Goal: Communication & Community: Answer question/provide support

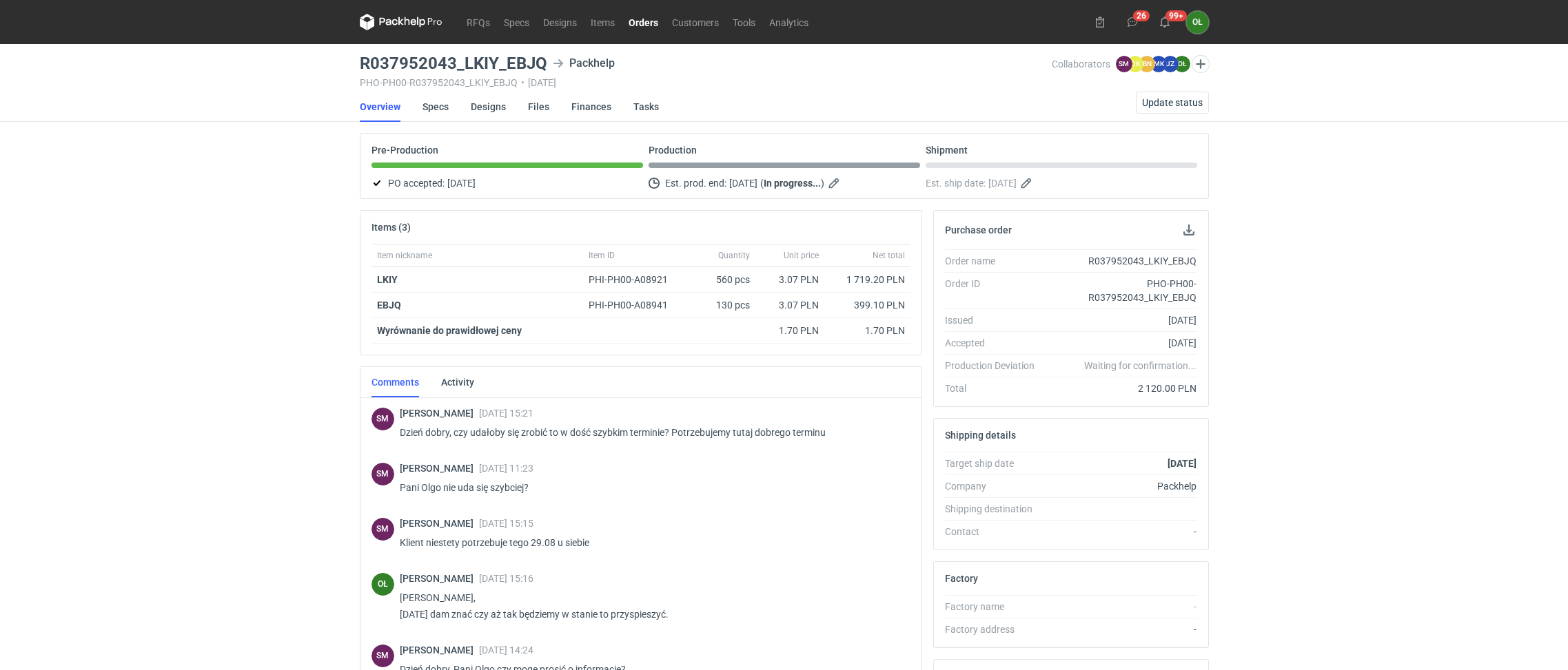
scroll to position [19, 0]
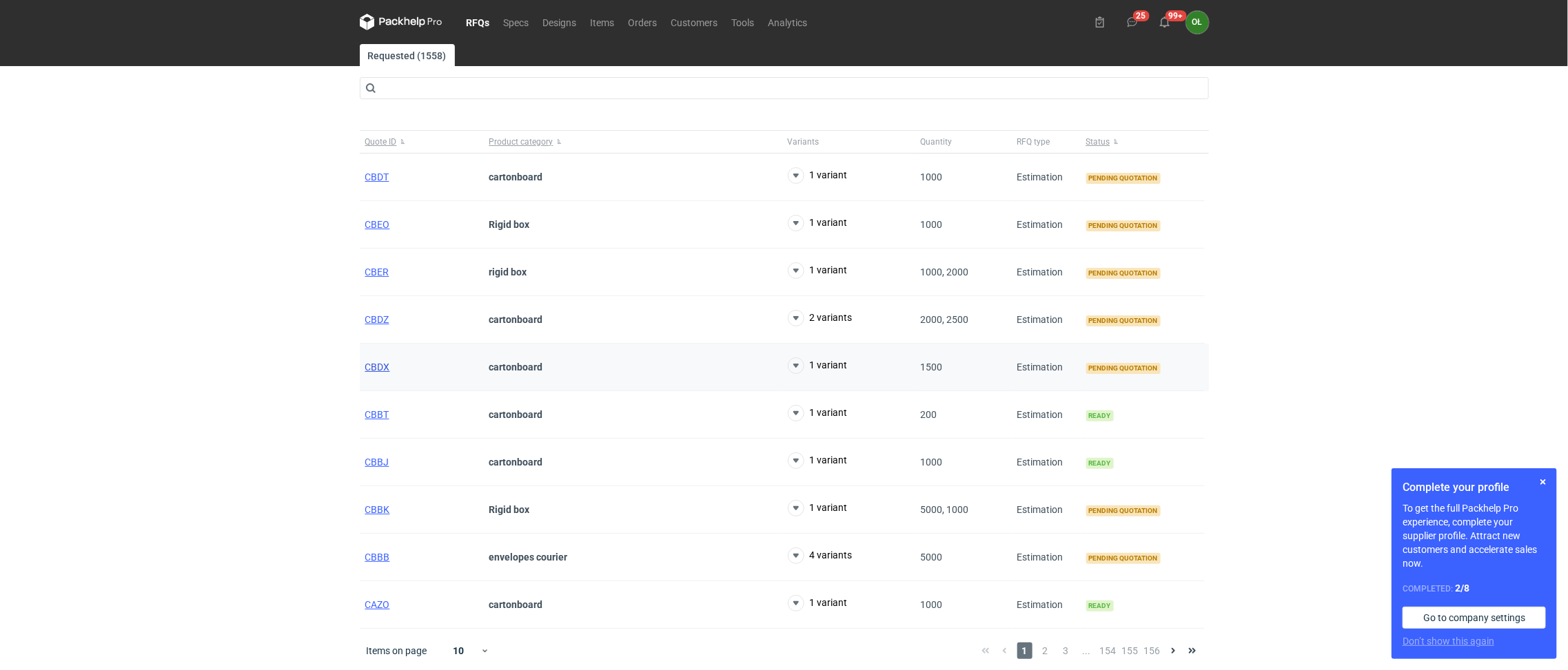
click at [372, 368] on span "CBDX" at bounding box center [378, 367] width 25 height 11
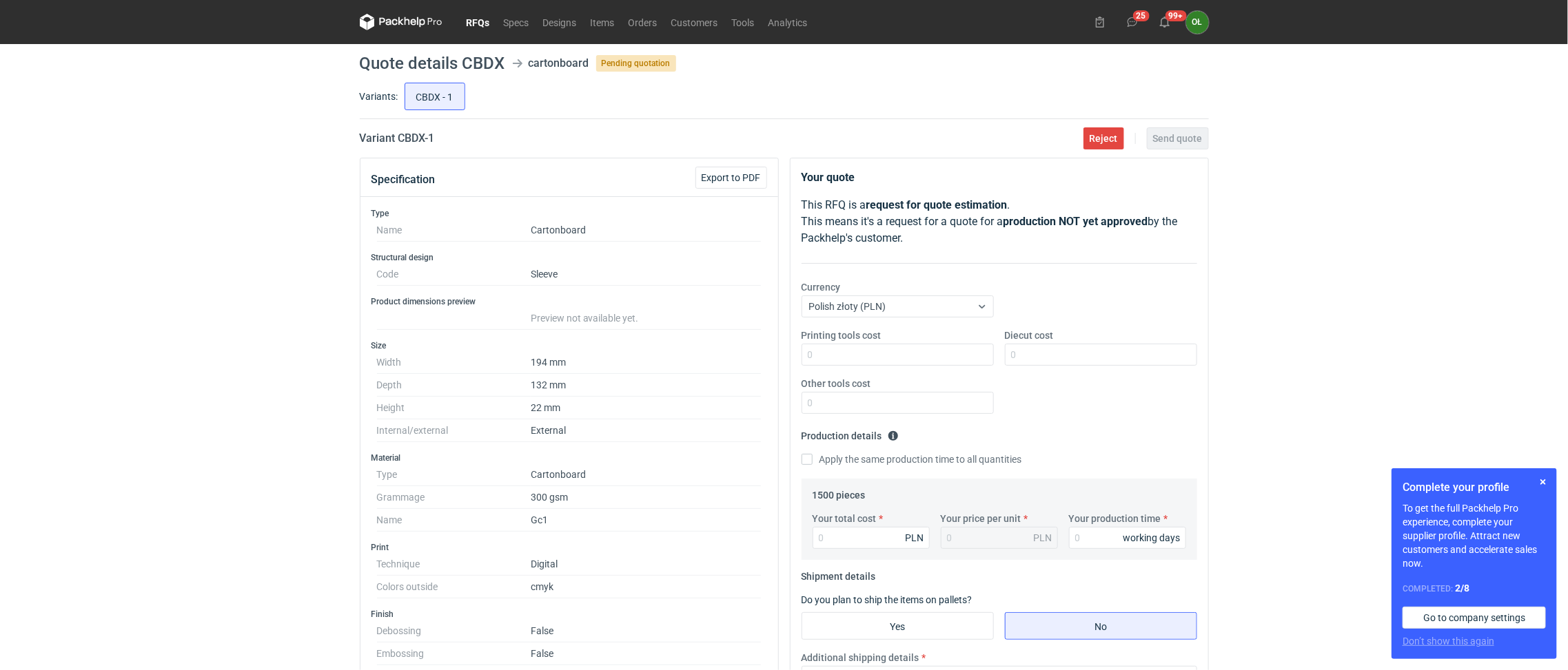
click at [473, 28] on link "RFQs" at bounding box center [478, 22] width 37 height 16
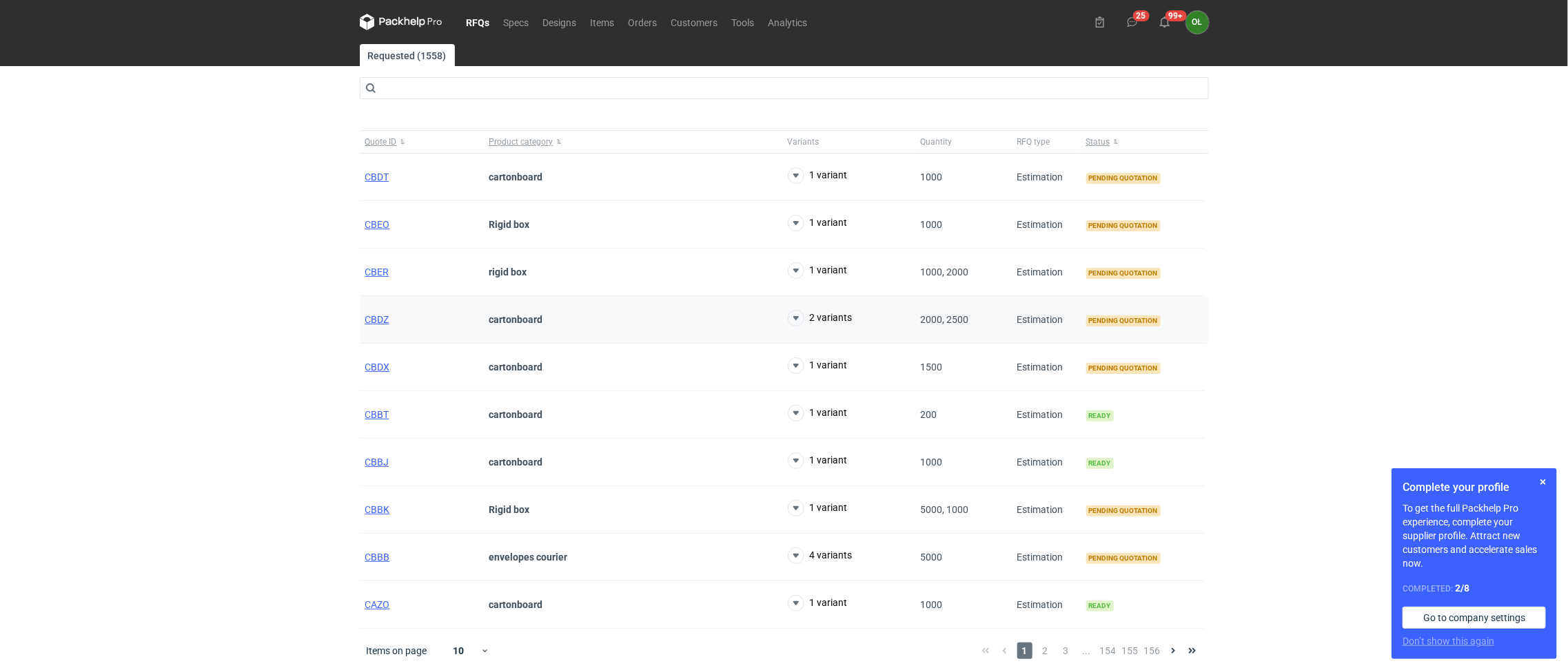
click at [382, 329] on div "CBDZ" at bounding box center [421, 320] width 124 height 48
click at [378, 325] on span "CBDZ" at bounding box center [377, 320] width 24 height 11
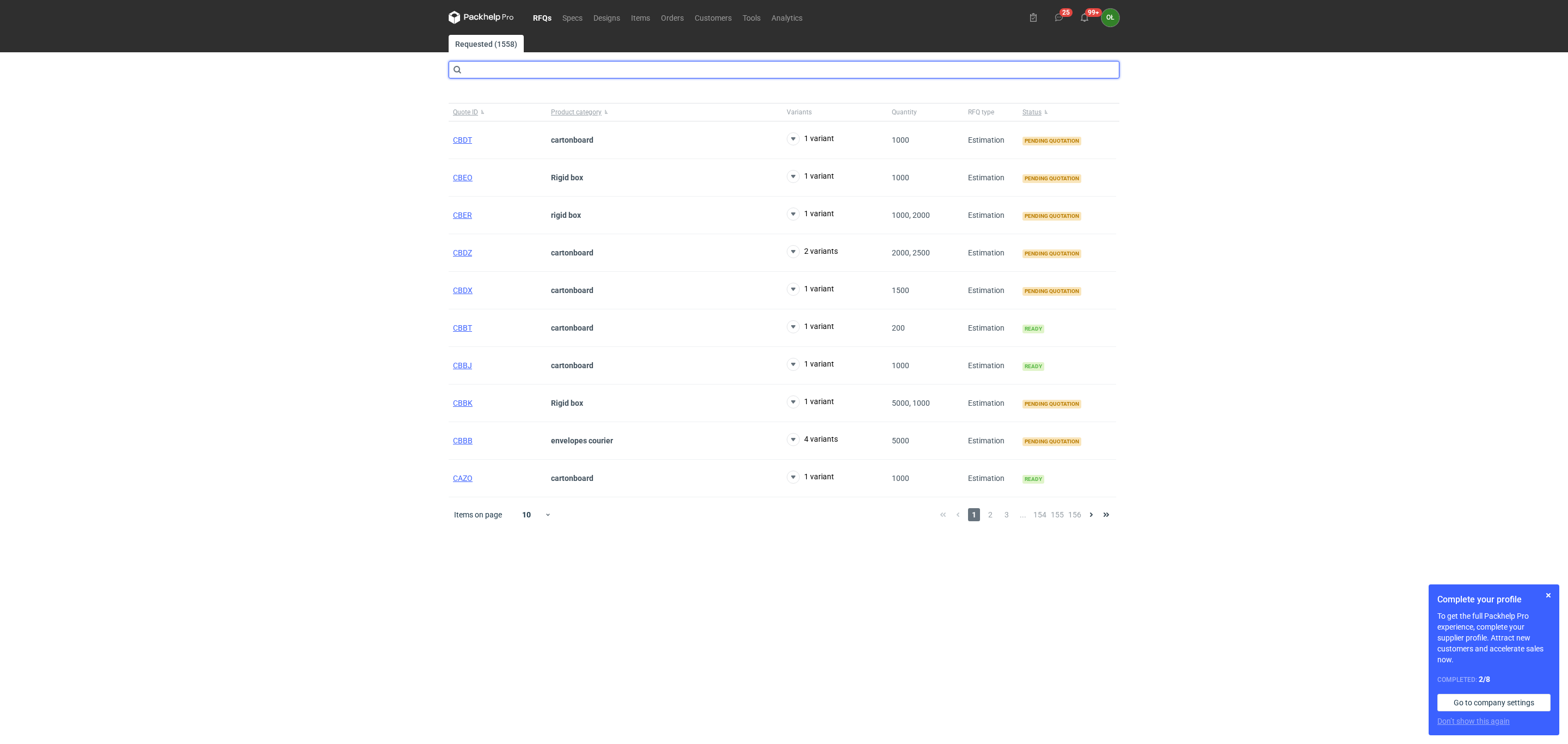
click at [502, 72] on input "text" at bounding box center [784, 69] width 671 height 18
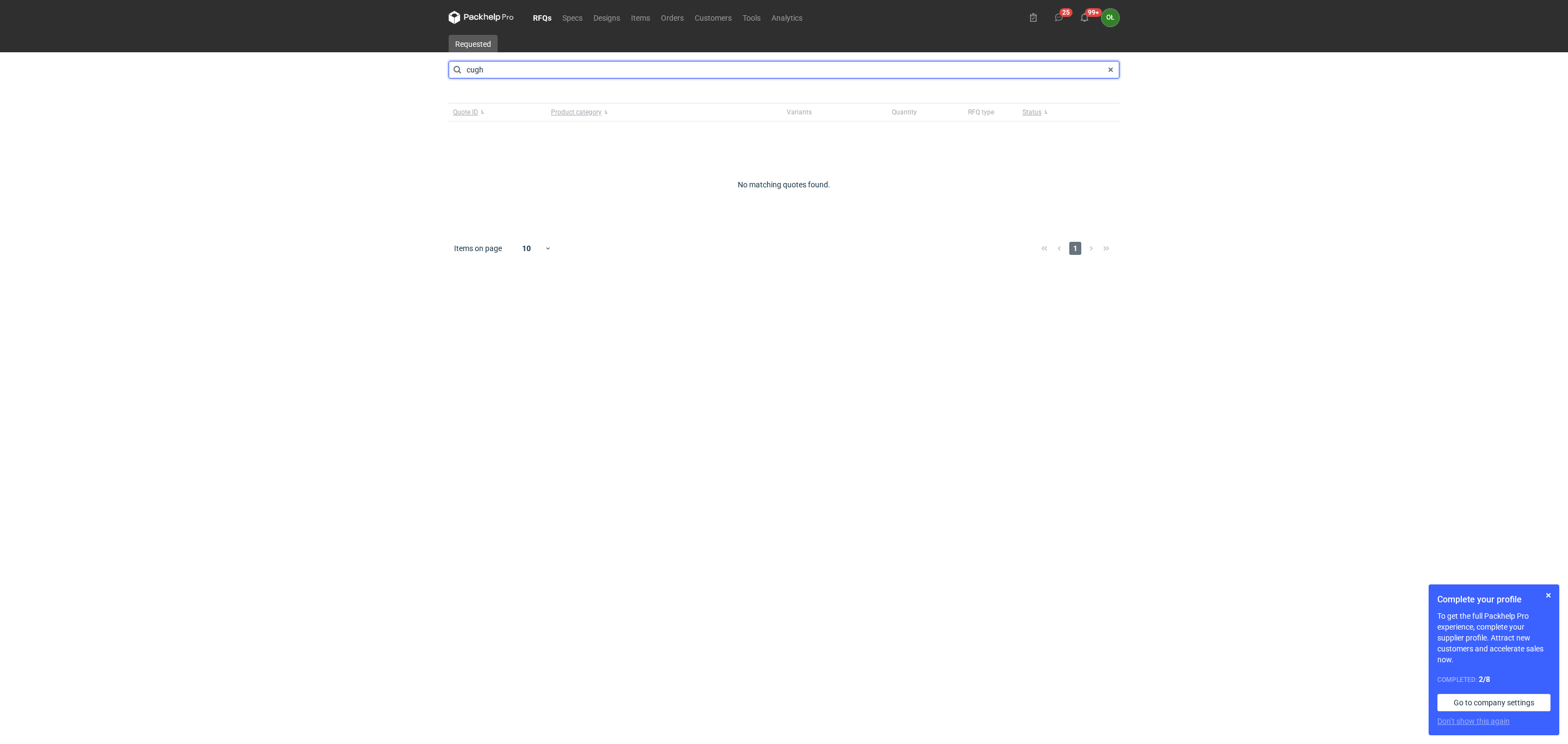
click at [505, 66] on input "cugh" at bounding box center [784, 69] width 671 height 18
click at [471, 71] on input "cug" at bounding box center [784, 69] width 671 height 18
type input "caug"
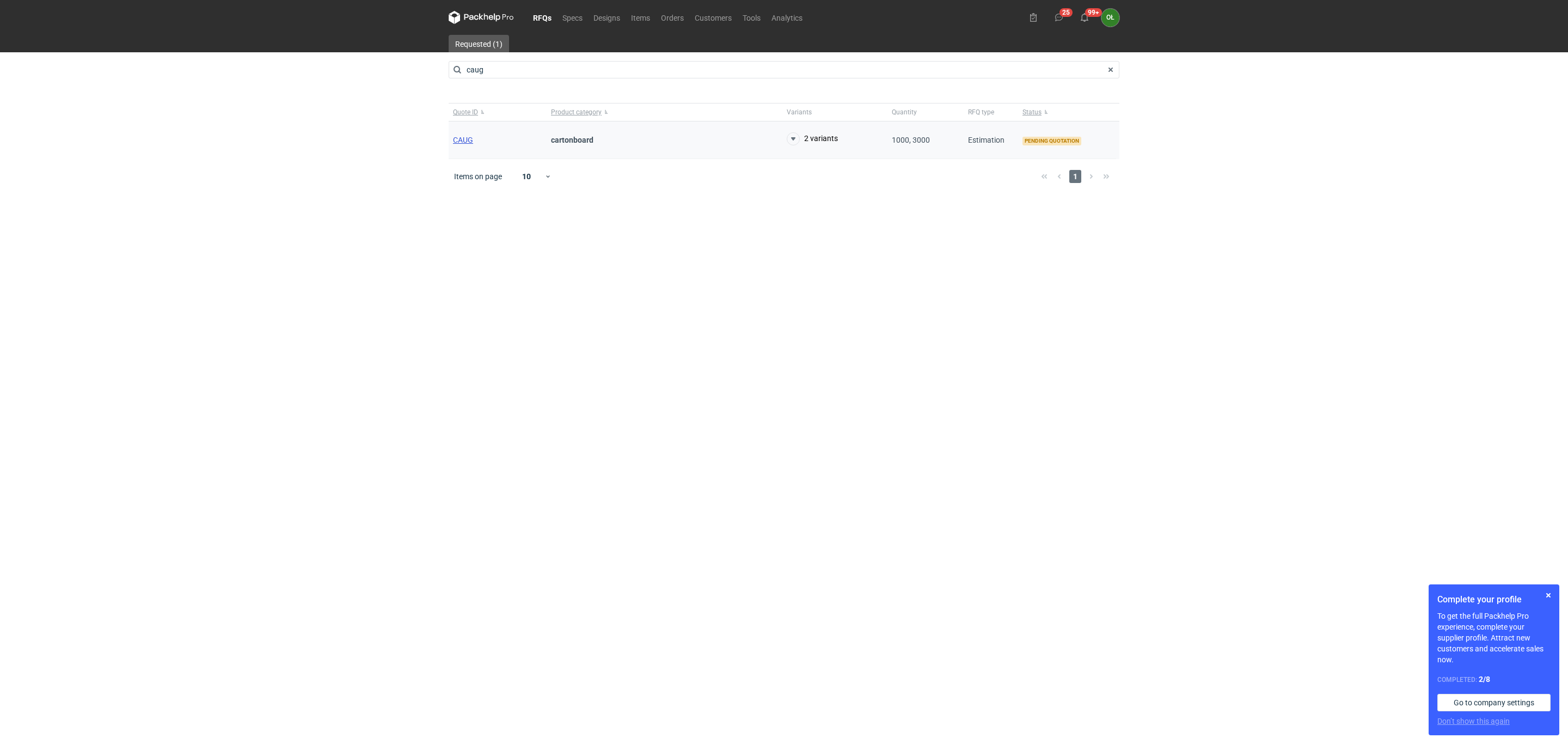
click at [466, 139] on span "CAUG" at bounding box center [463, 140] width 20 height 9
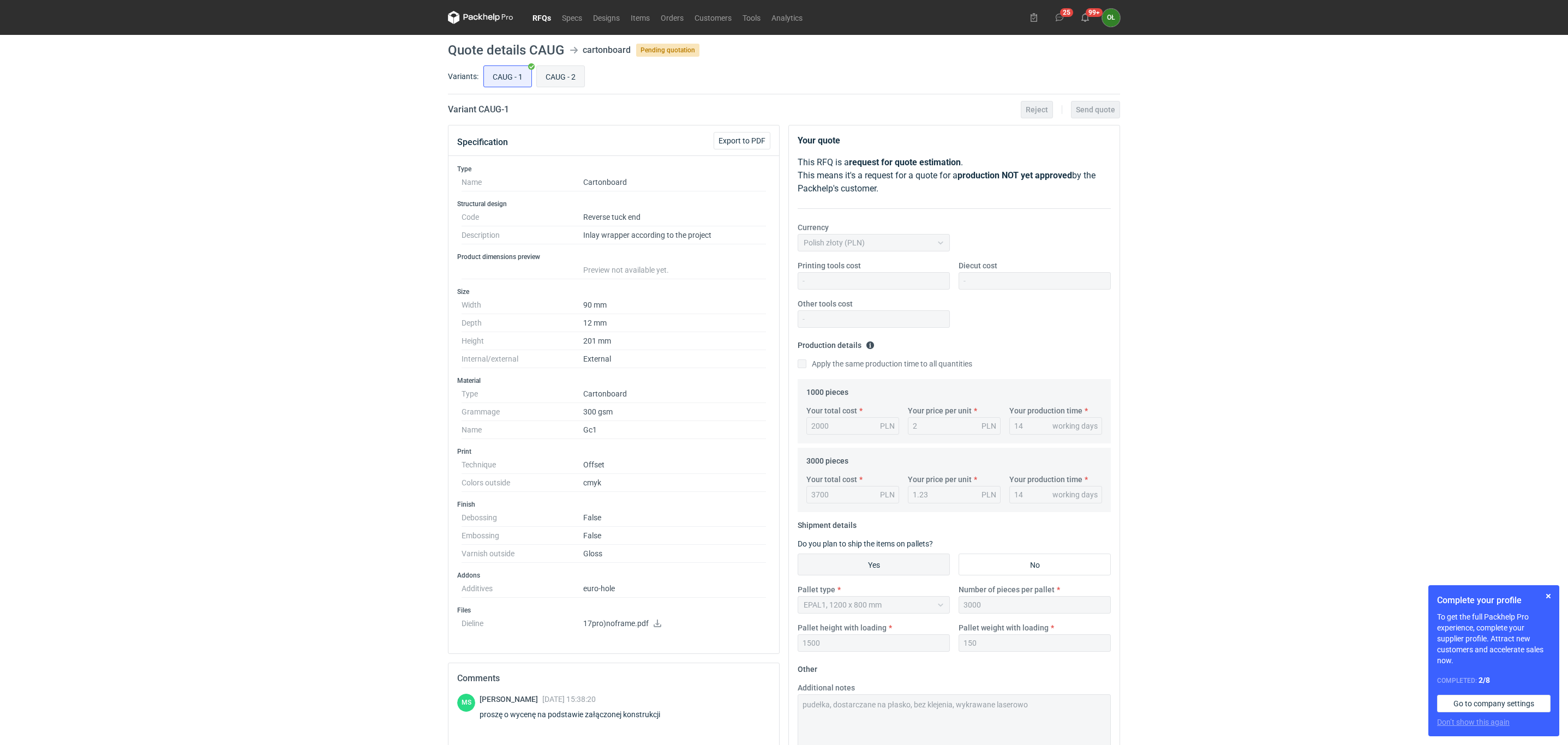
click at [564, 80] on input "CAUG - 2" at bounding box center [560, 76] width 48 height 21
radio input "true"
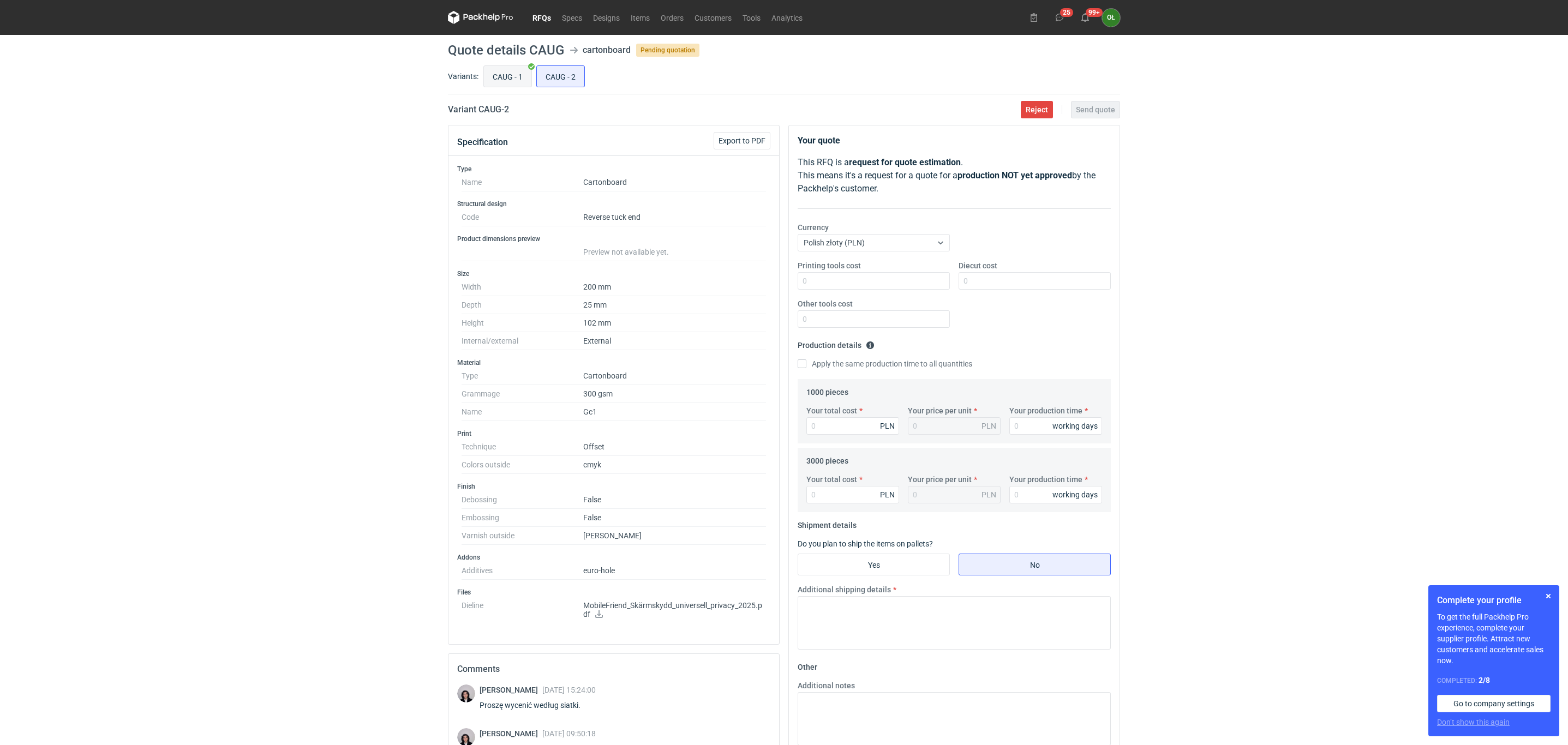
click at [493, 82] on input "CAUG - 1" at bounding box center [507, 76] width 48 height 21
radio input "true"
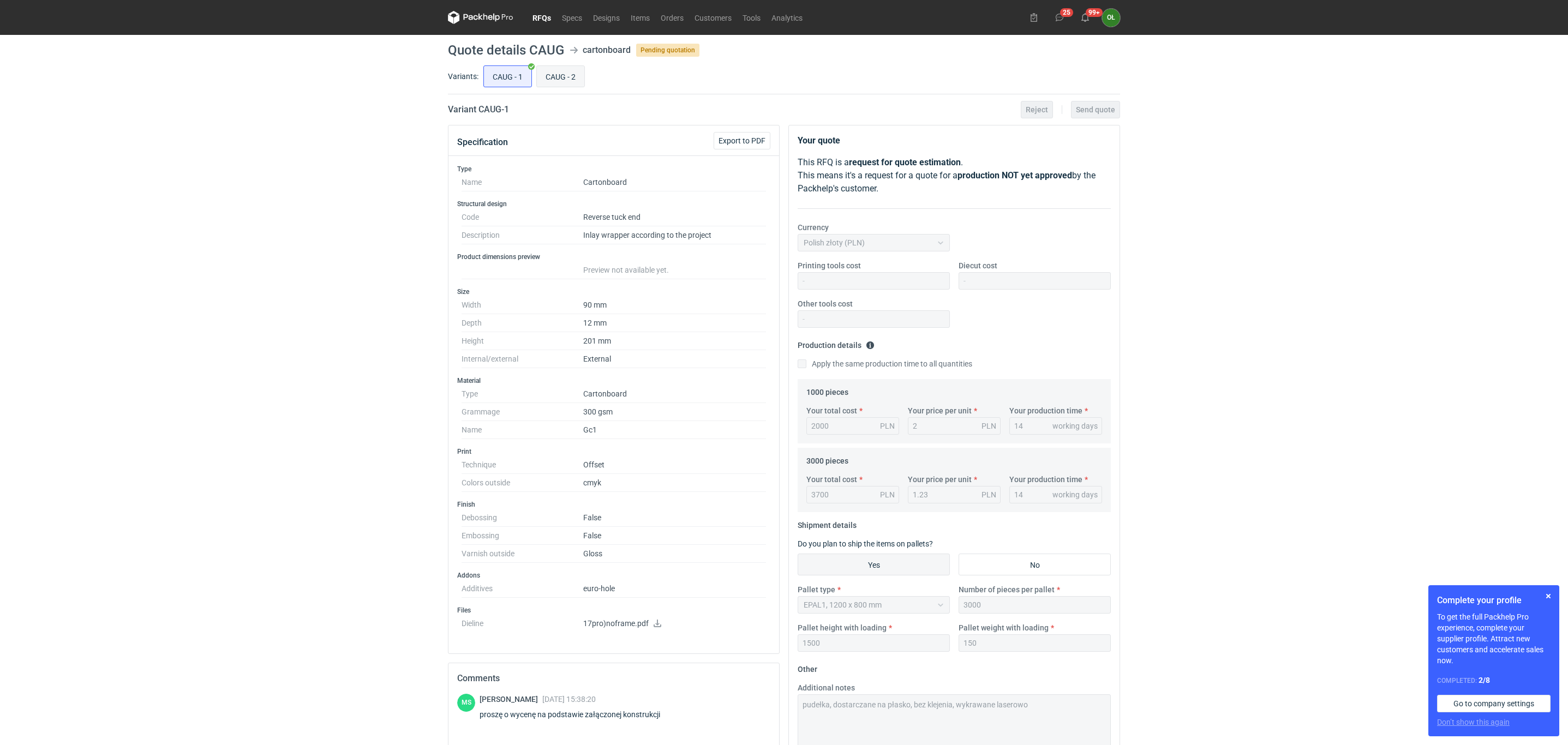
click at [578, 77] on input "CAUG - 2" at bounding box center [560, 76] width 48 height 21
radio input "true"
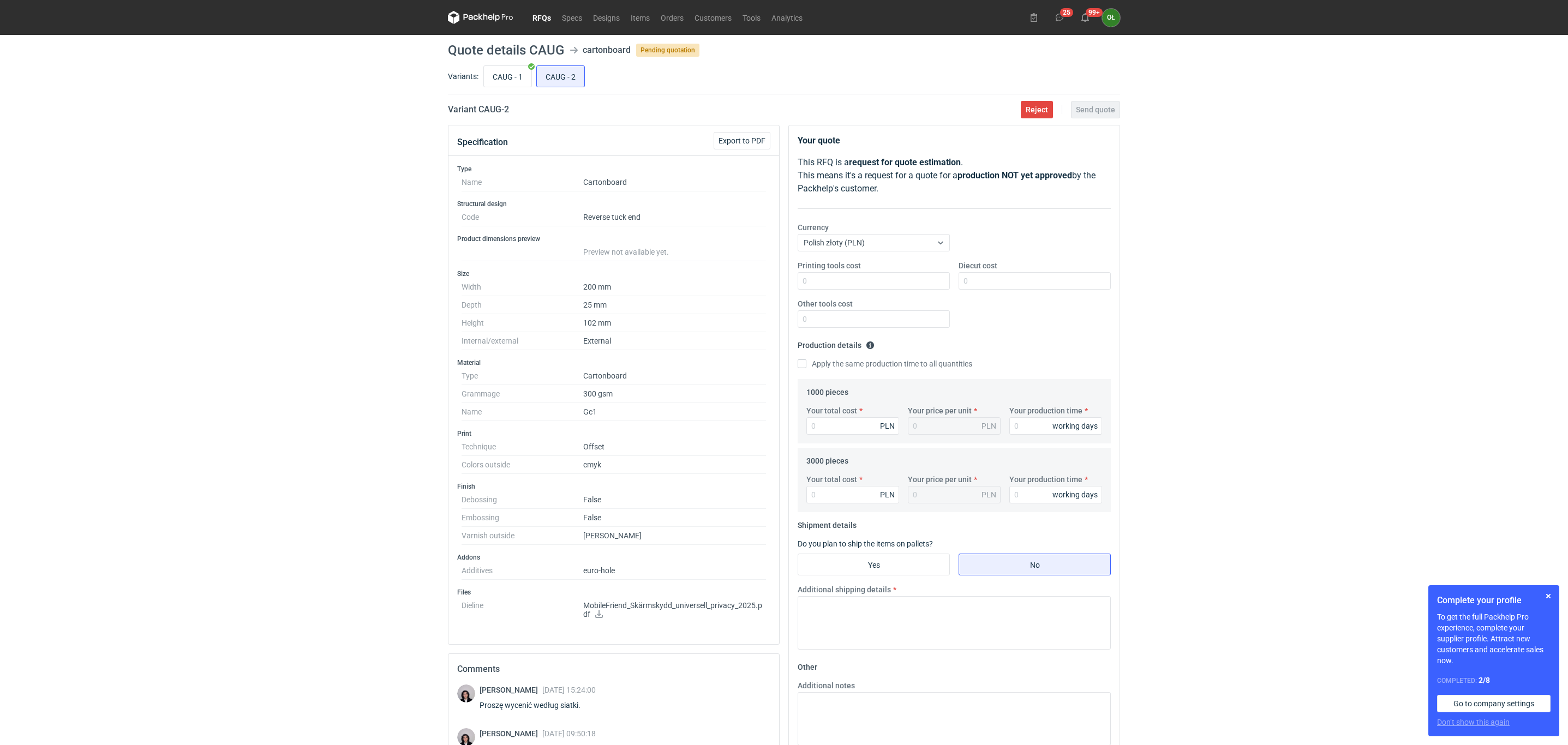
click at [602, 530] on icon at bounding box center [599, 614] width 8 height 8
click at [544, 18] on link "RFQs" at bounding box center [542, 17] width 29 height 13
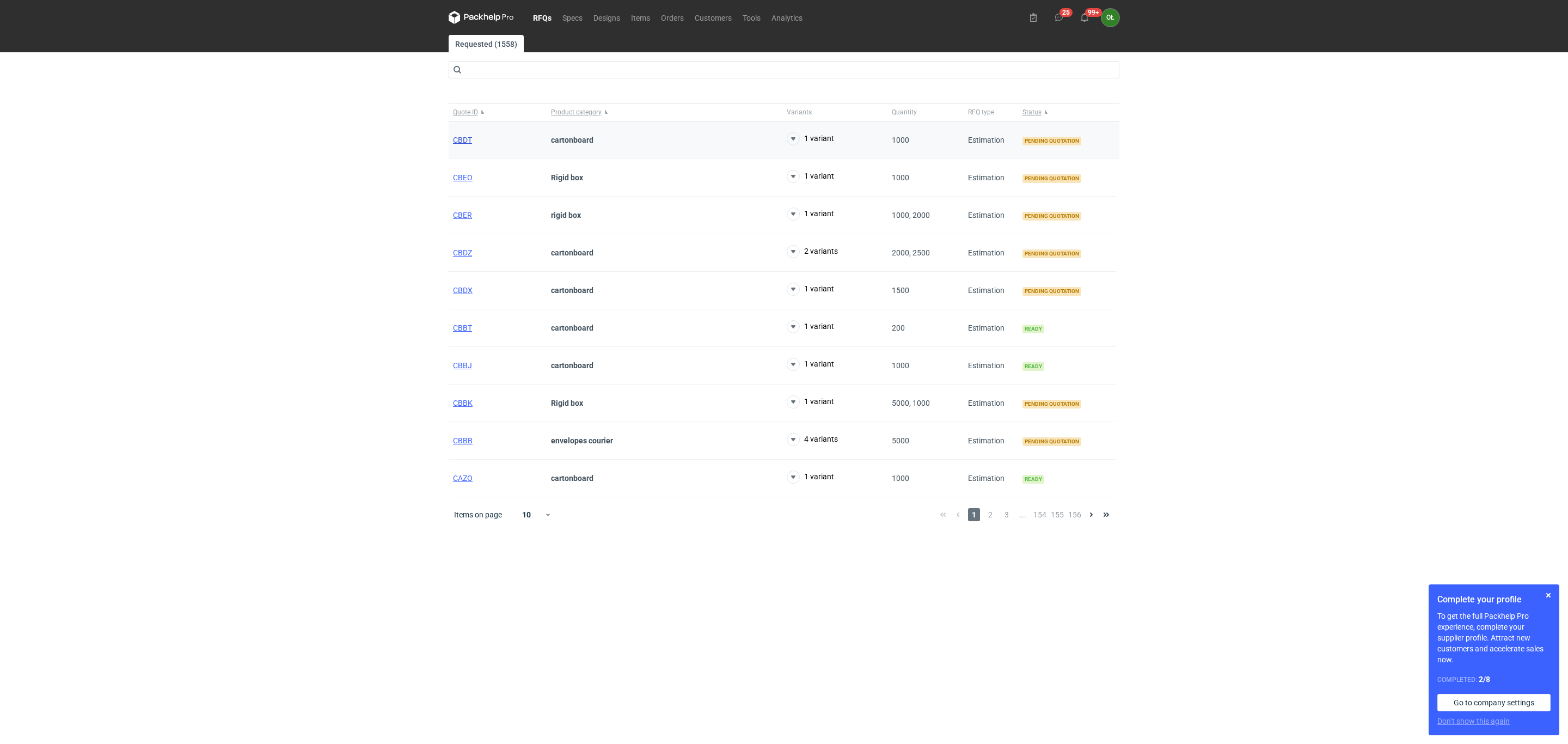
click at [457, 142] on span "CBDT" at bounding box center [462, 140] width 19 height 9
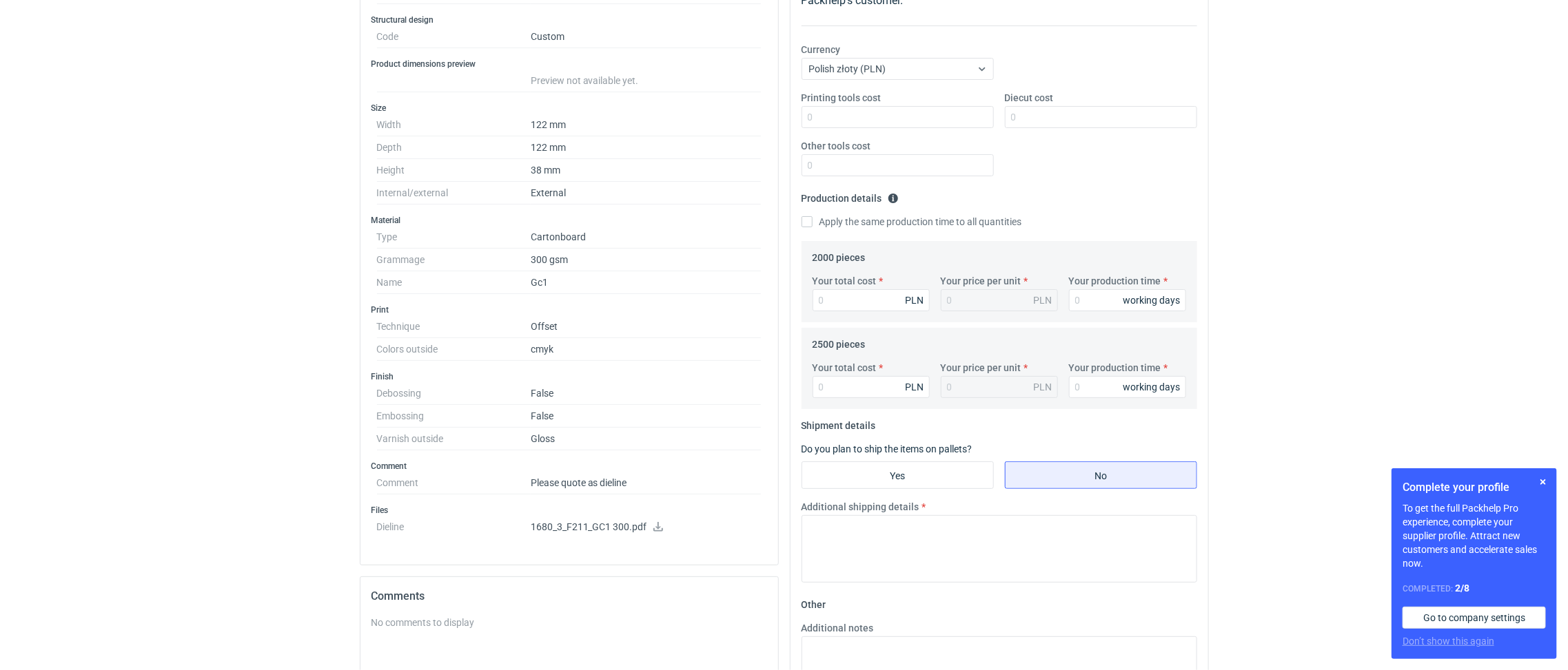
scroll to position [240, 0]
click at [656, 529] on icon at bounding box center [658, 524] width 11 height 10
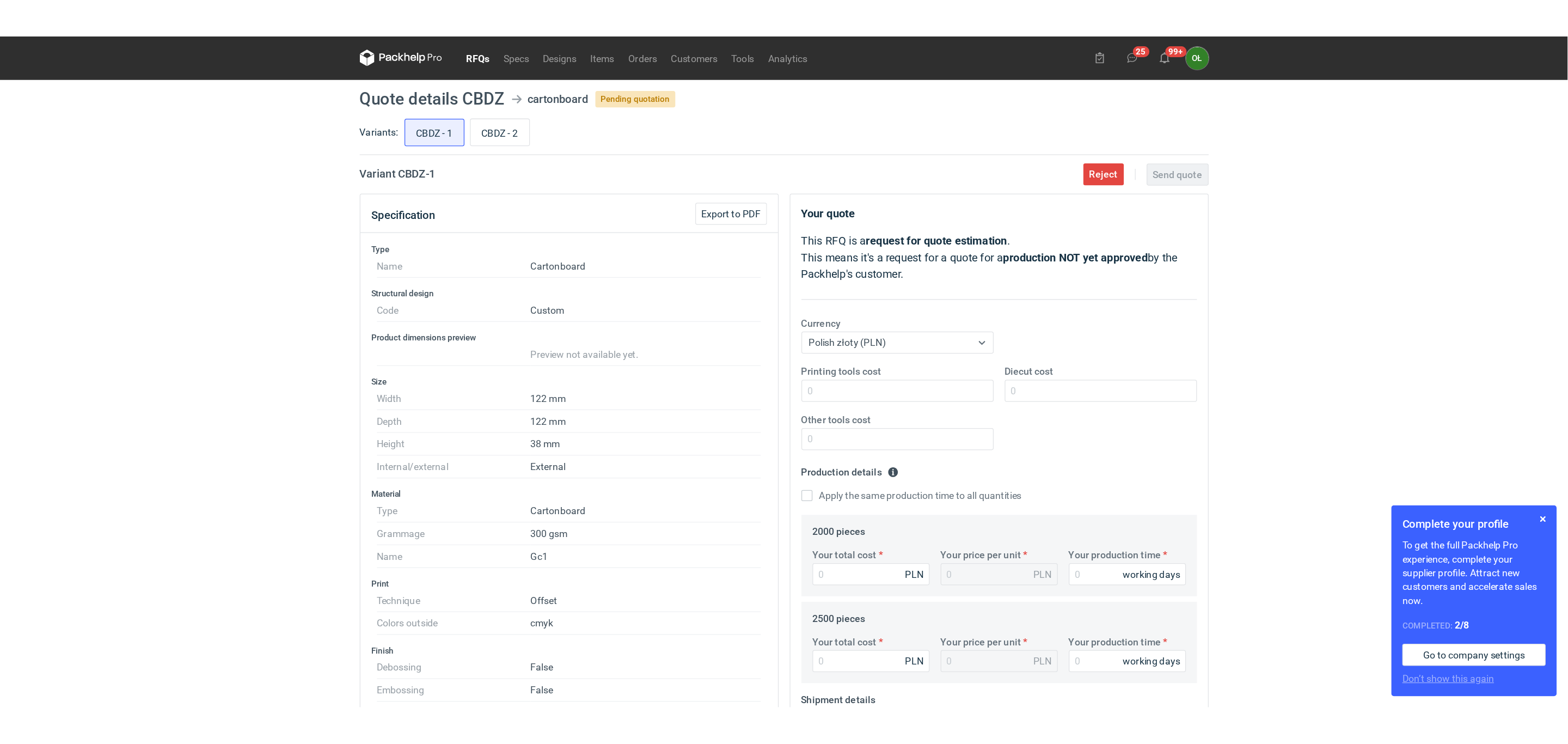
scroll to position [0, 0]
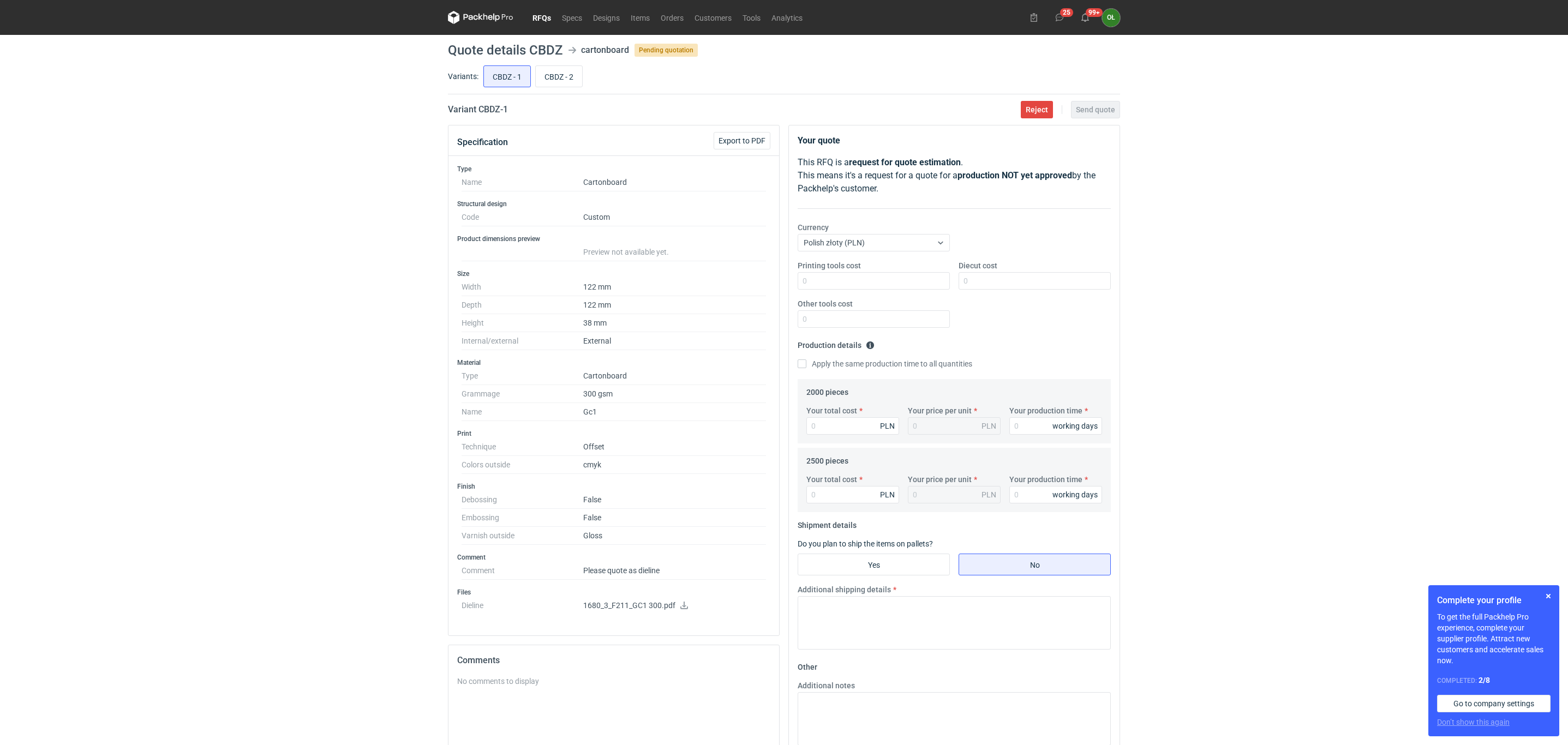
click at [544, 22] on link "RFQs" at bounding box center [542, 17] width 29 height 13
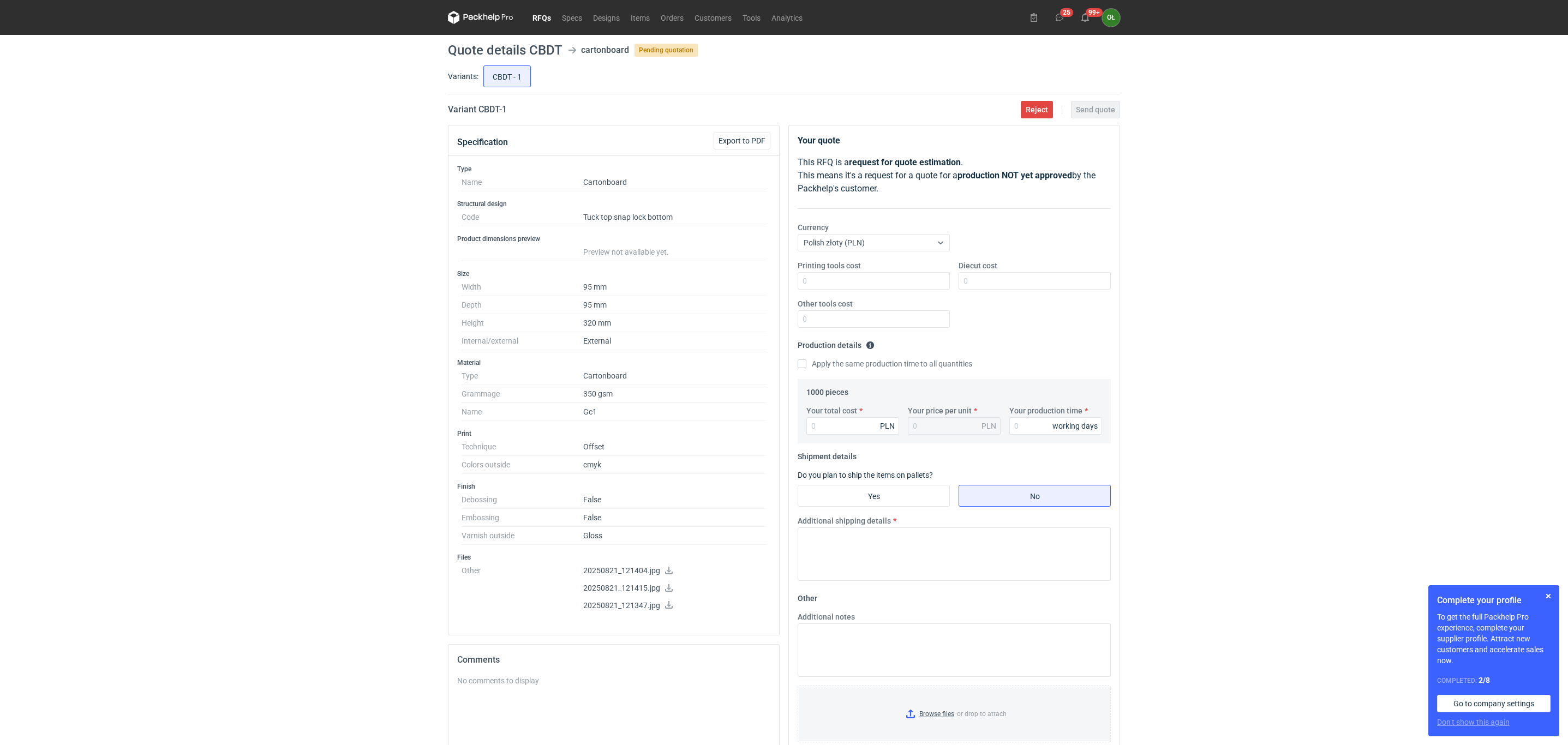
click at [666, 574] on icon at bounding box center [668, 570] width 9 height 8
drag, startPoint x: 667, startPoint y: 591, endPoint x: 668, endPoint y: 601, distance: 10.0
click at [667, 591] on icon at bounding box center [668, 588] width 9 height 8
click at [668, 608] on icon at bounding box center [668, 605] width 9 height 8
click at [539, 18] on link "RFQs" at bounding box center [542, 17] width 29 height 13
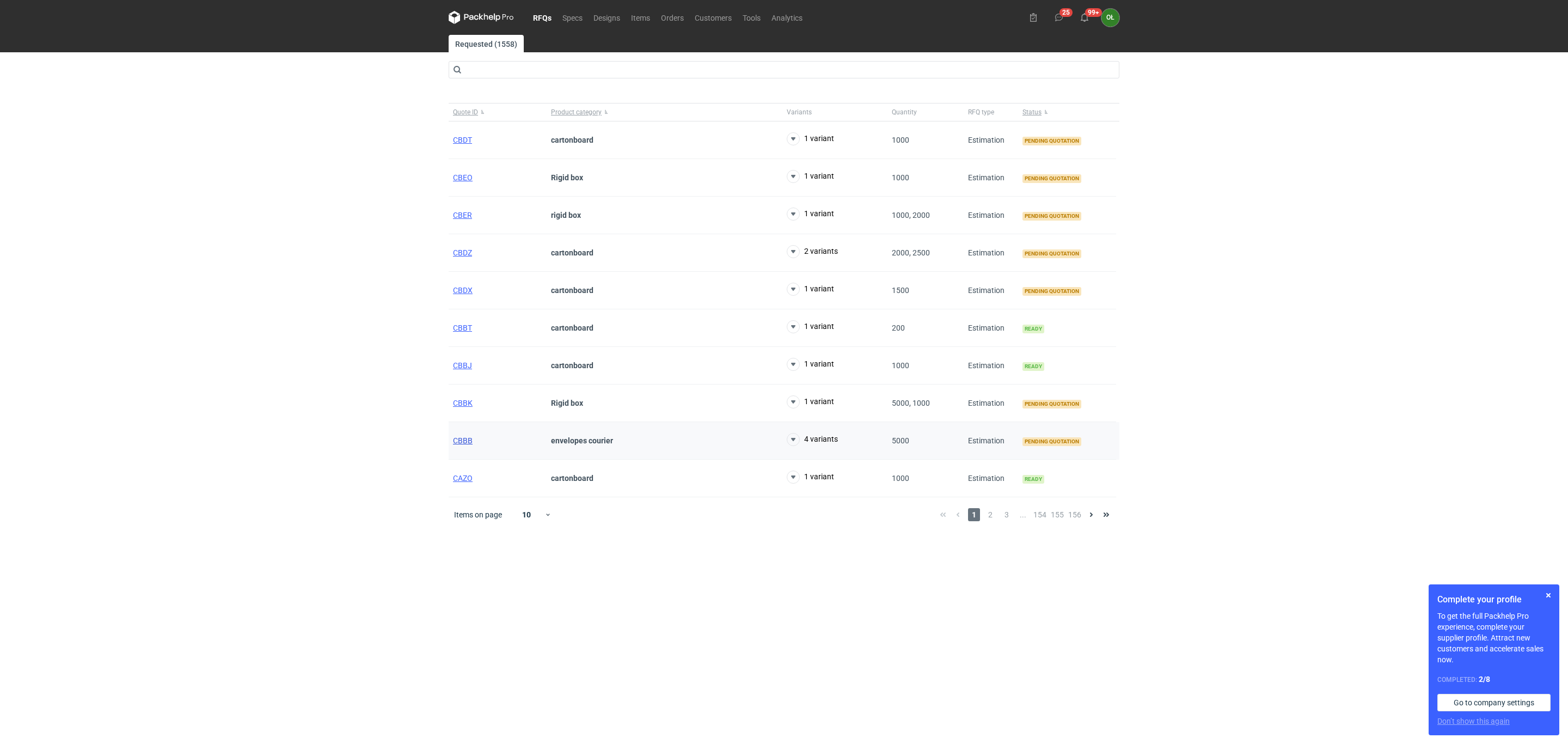
click at [457, 441] on span "CBBB" at bounding box center [463, 440] width 19 height 9
click at [993, 521] on span "2" at bounding box center [990, 514] width 12 height 13
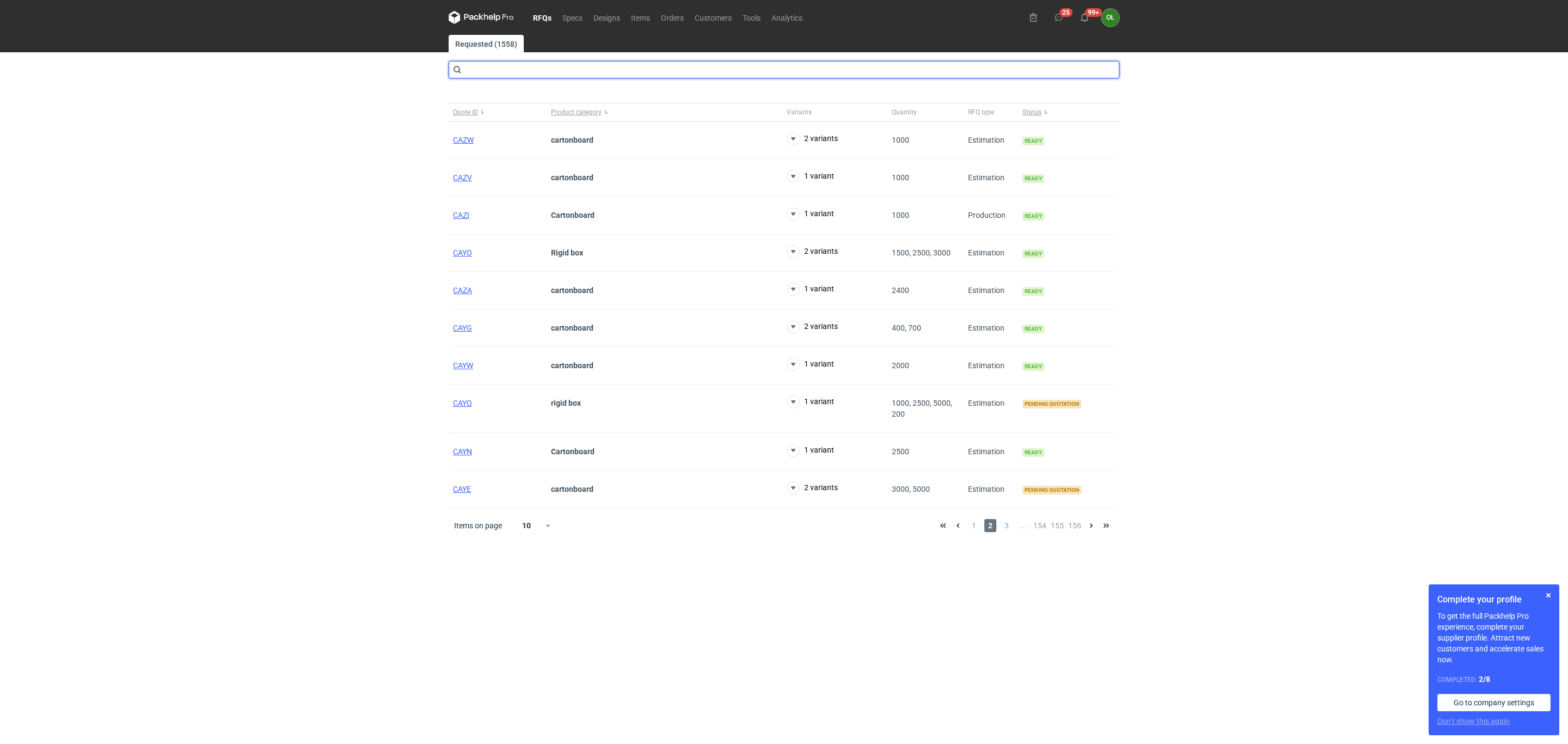
click at [486, 71] on input "text" at bounding box center [784, 69] width 671 height 18
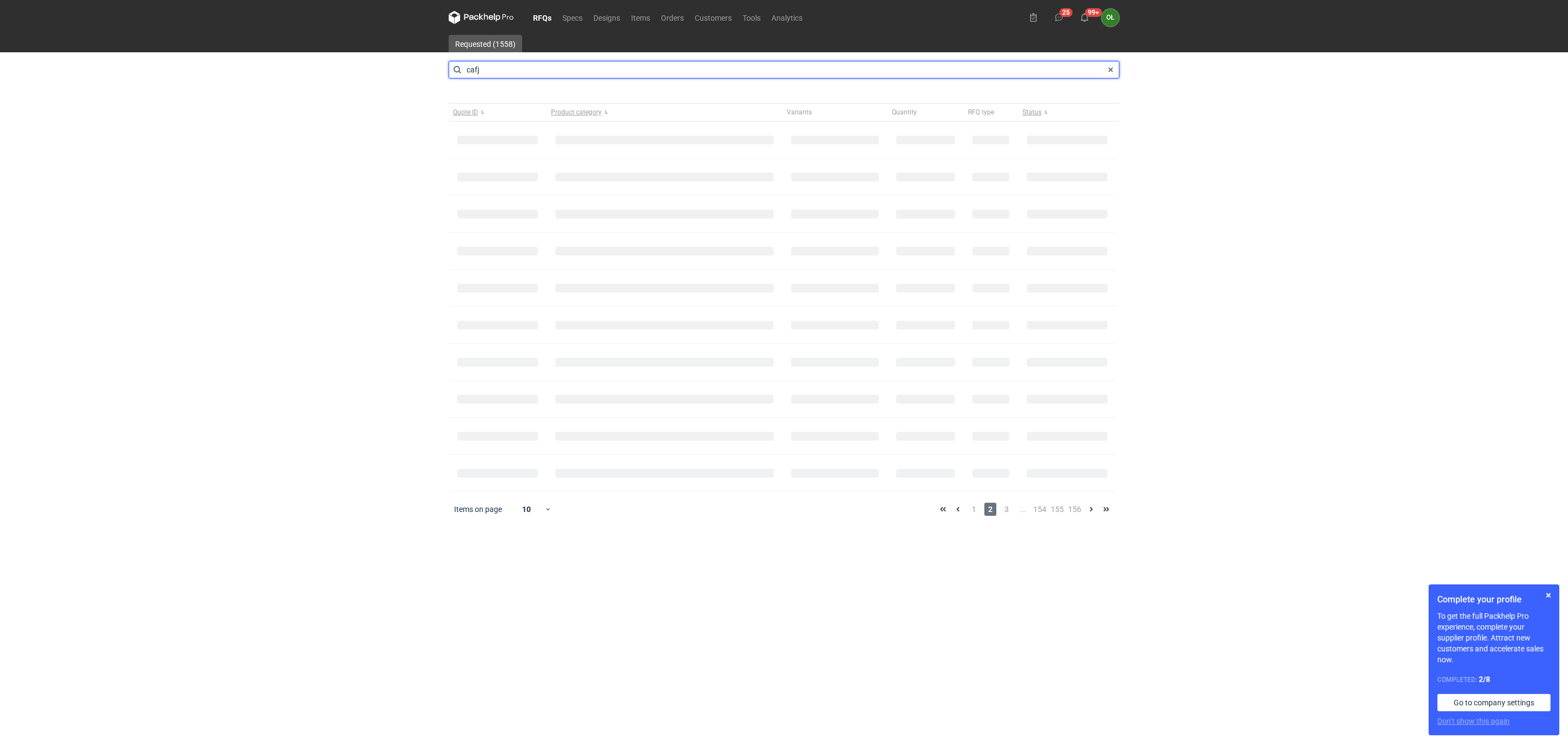
type input "cafj"
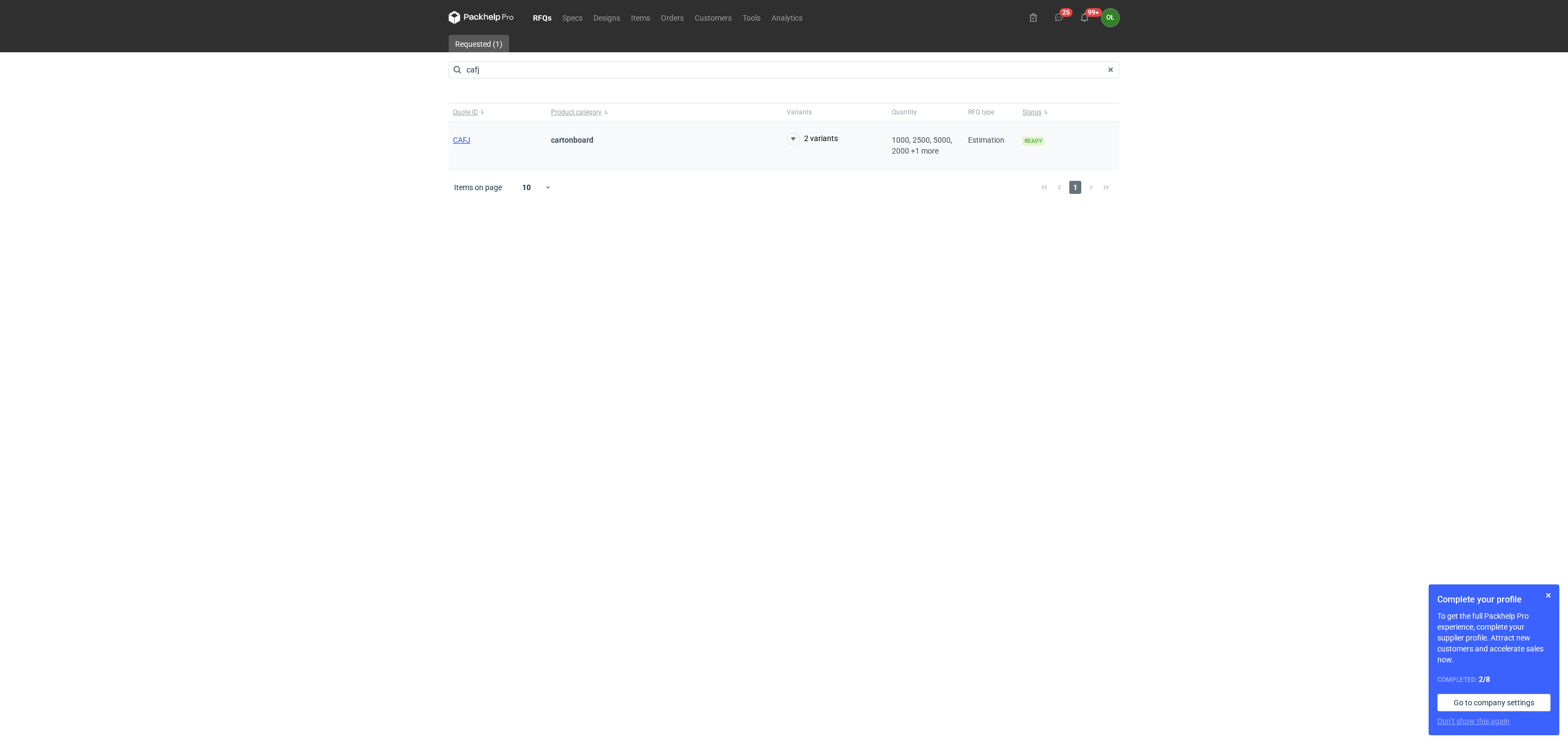
click at [469, 142] on span "CAFJ" at bounding box center [461, 140] width 18 height 9
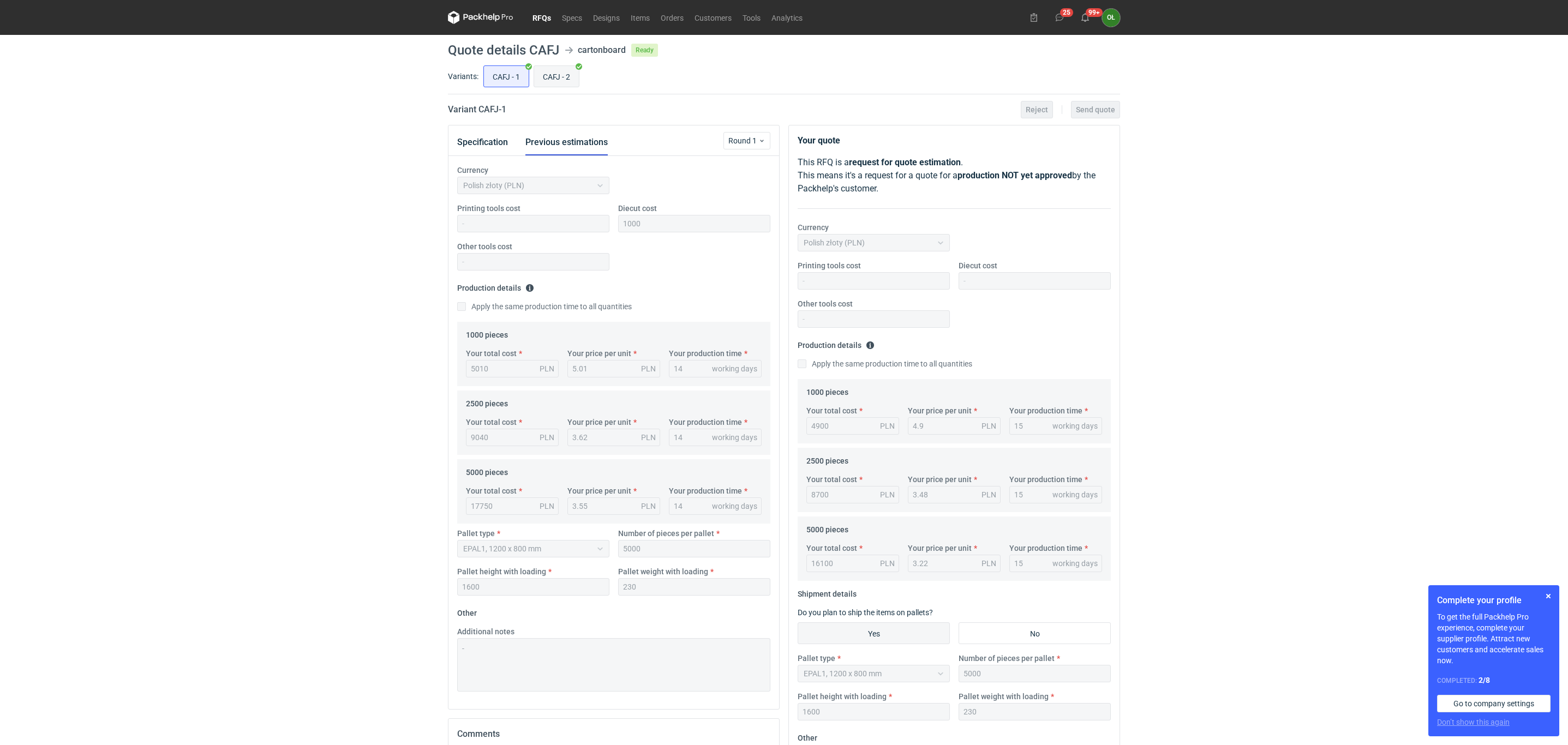
click at [545, 77] on input "CAFJ - 2" at bounding box center [556, 76] width 45 height 21
radio input "true"
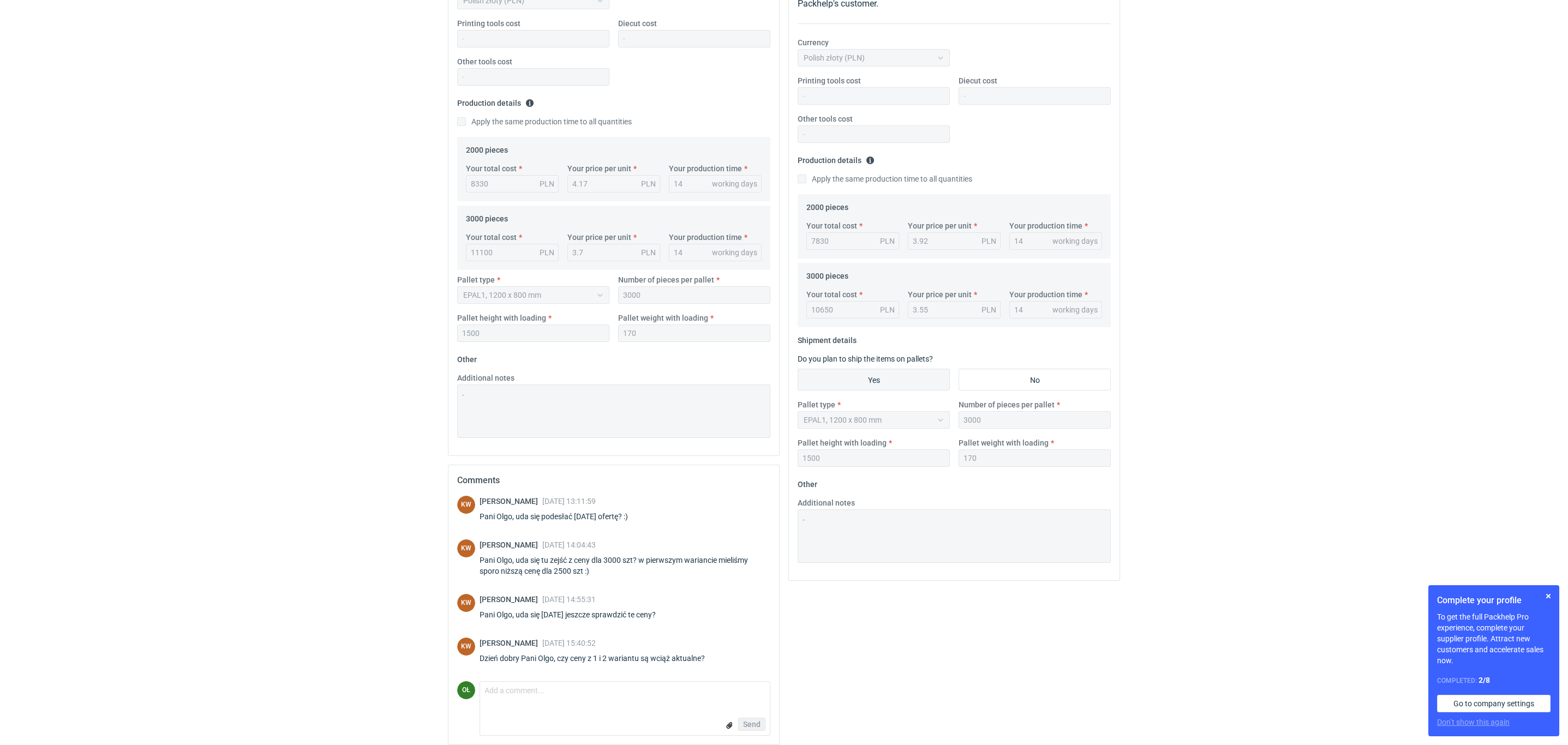
scroll to position [196, 0]
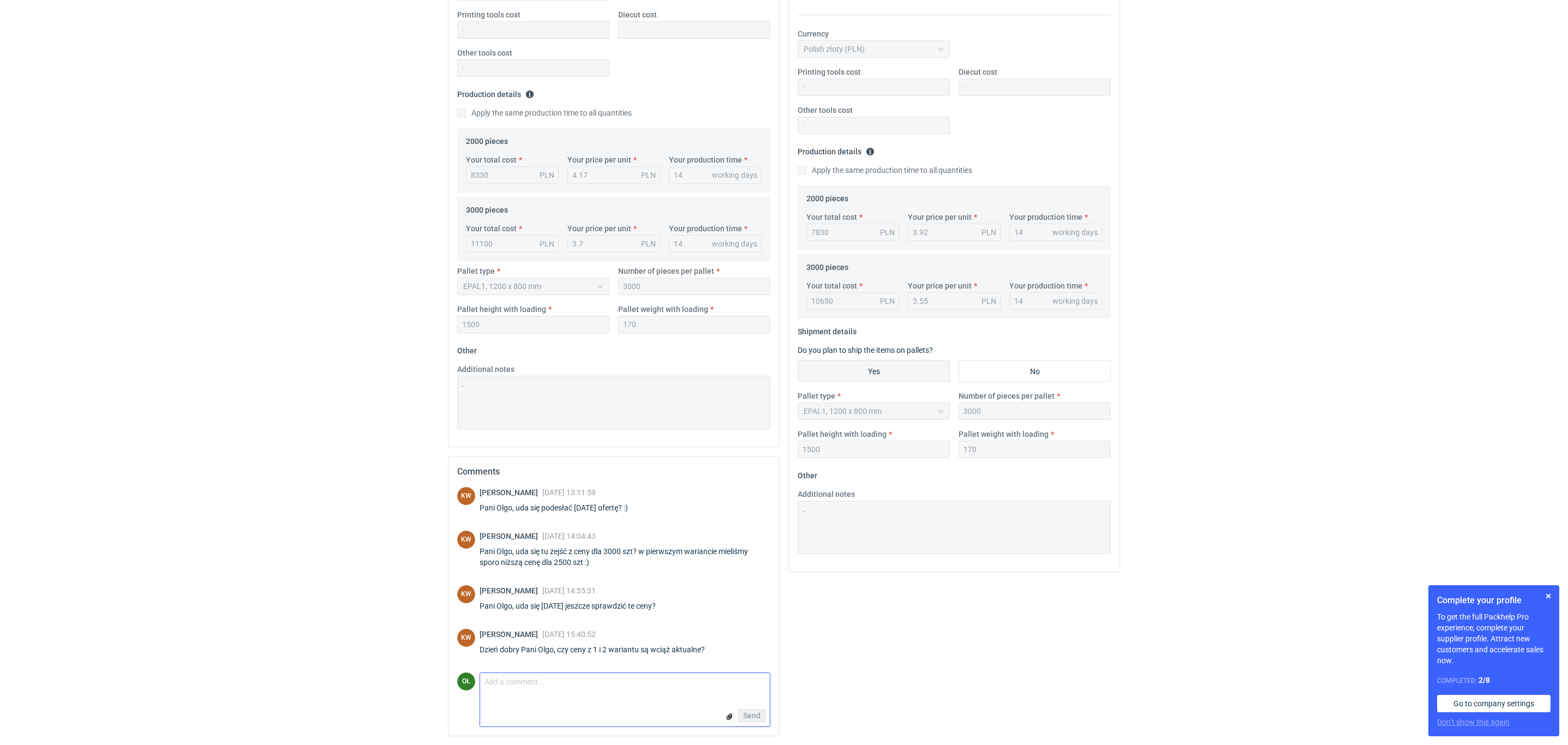
click at [568, 690] on textarea "Comment message" at bounding box center [625, 685] width 290 height 23
click at [551, 679] on textarea "Comment message" at bounding box center [625, 685] width 290 height 23
type textarea "P"
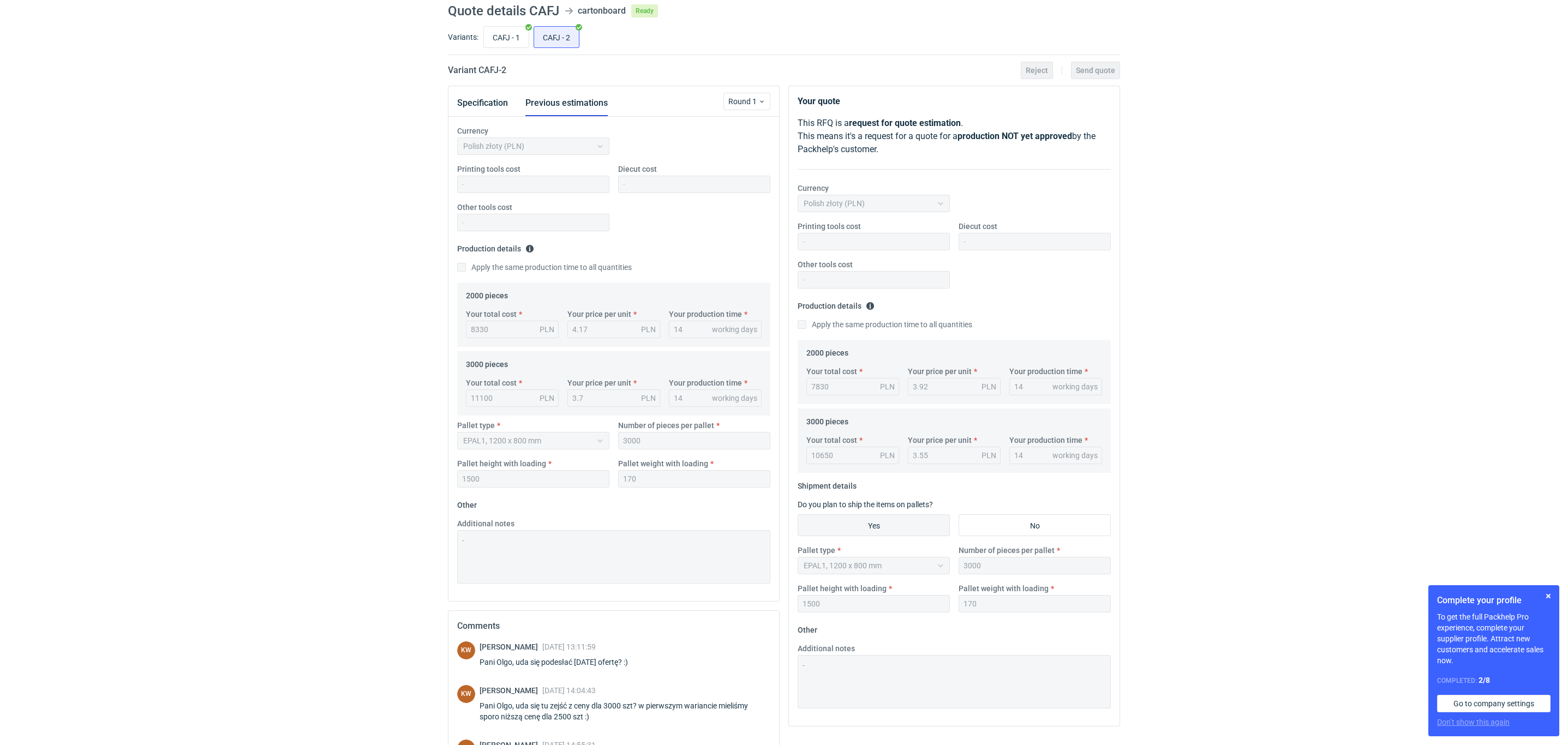
scroll to position [33, 0]
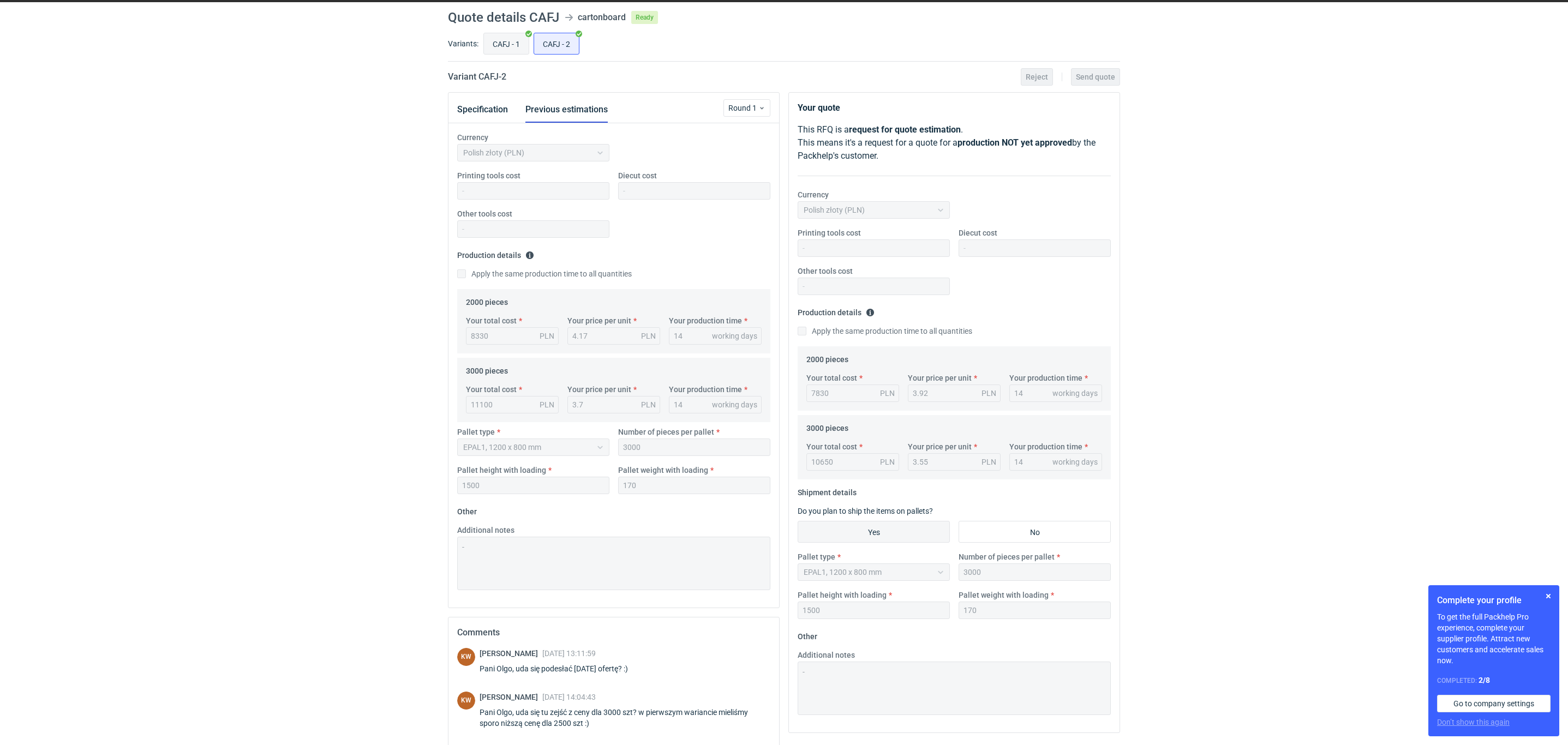
click at [507, 49] on input "CAFJ - 1" at bounding box center [506, 44] width 45 height 21
radio input "true"
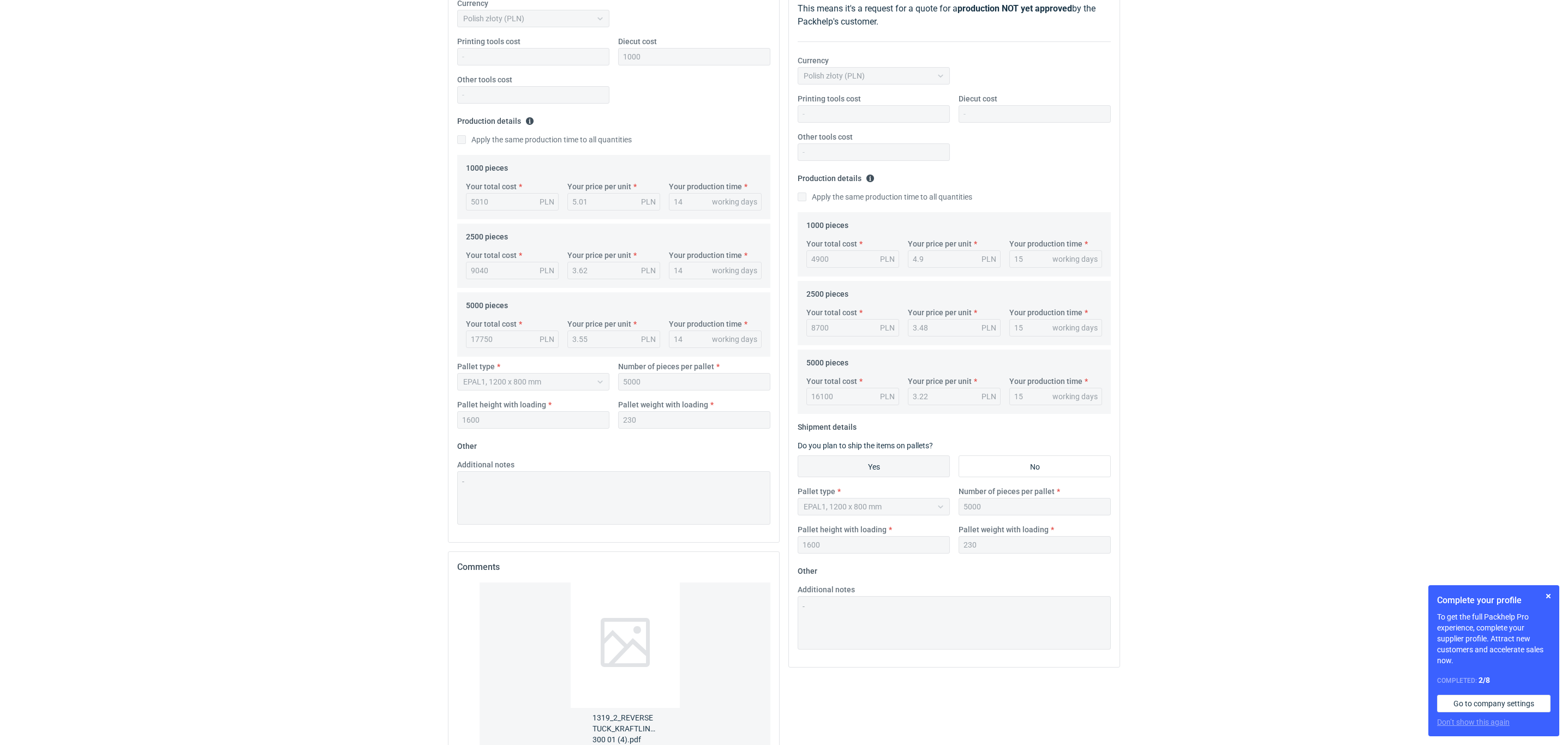
scroll to position [77, 0]
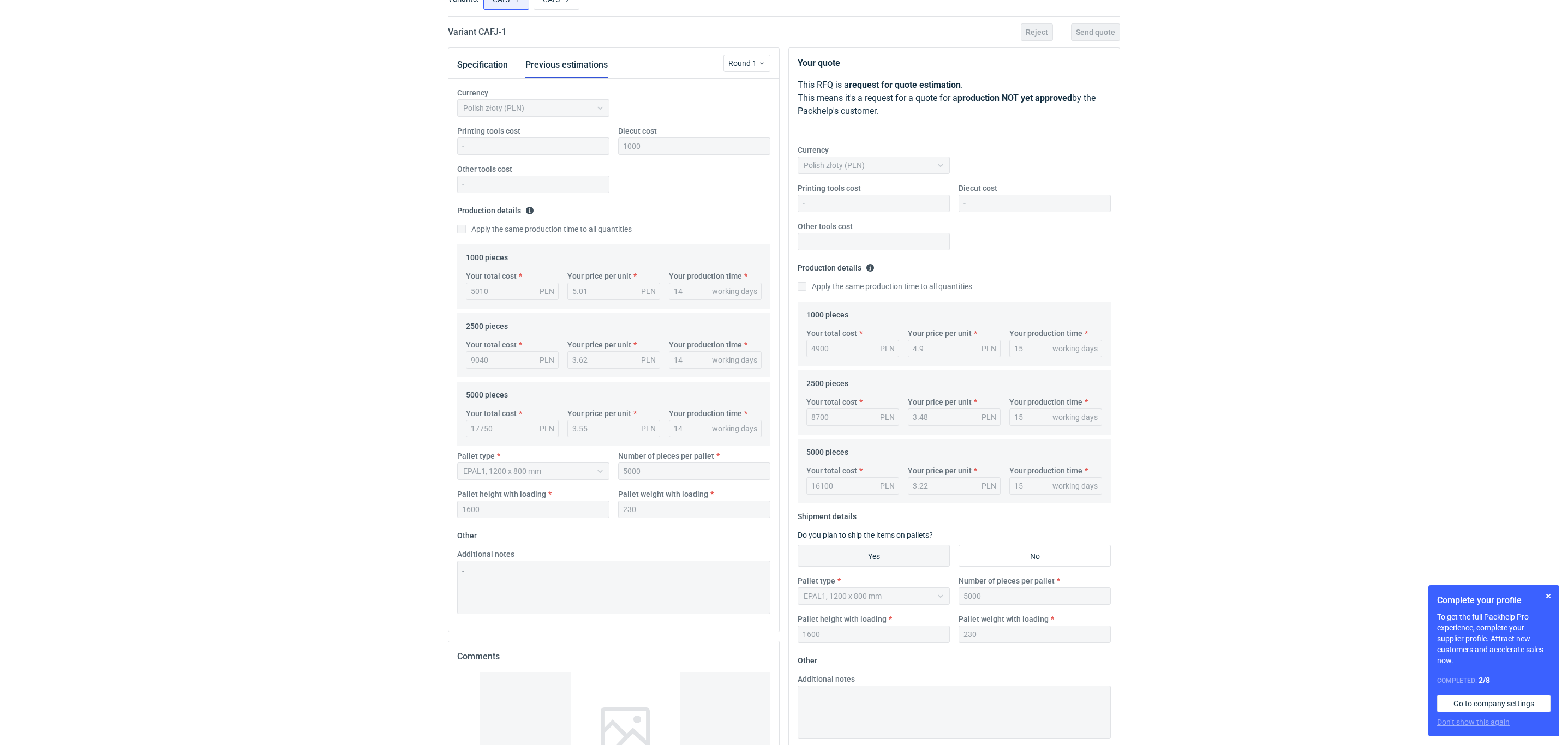
drag, startPoint x: 573, startPoint y: 3, endPoint x: 568, endPoint y: 17, distance: 14.9
radio input "true"
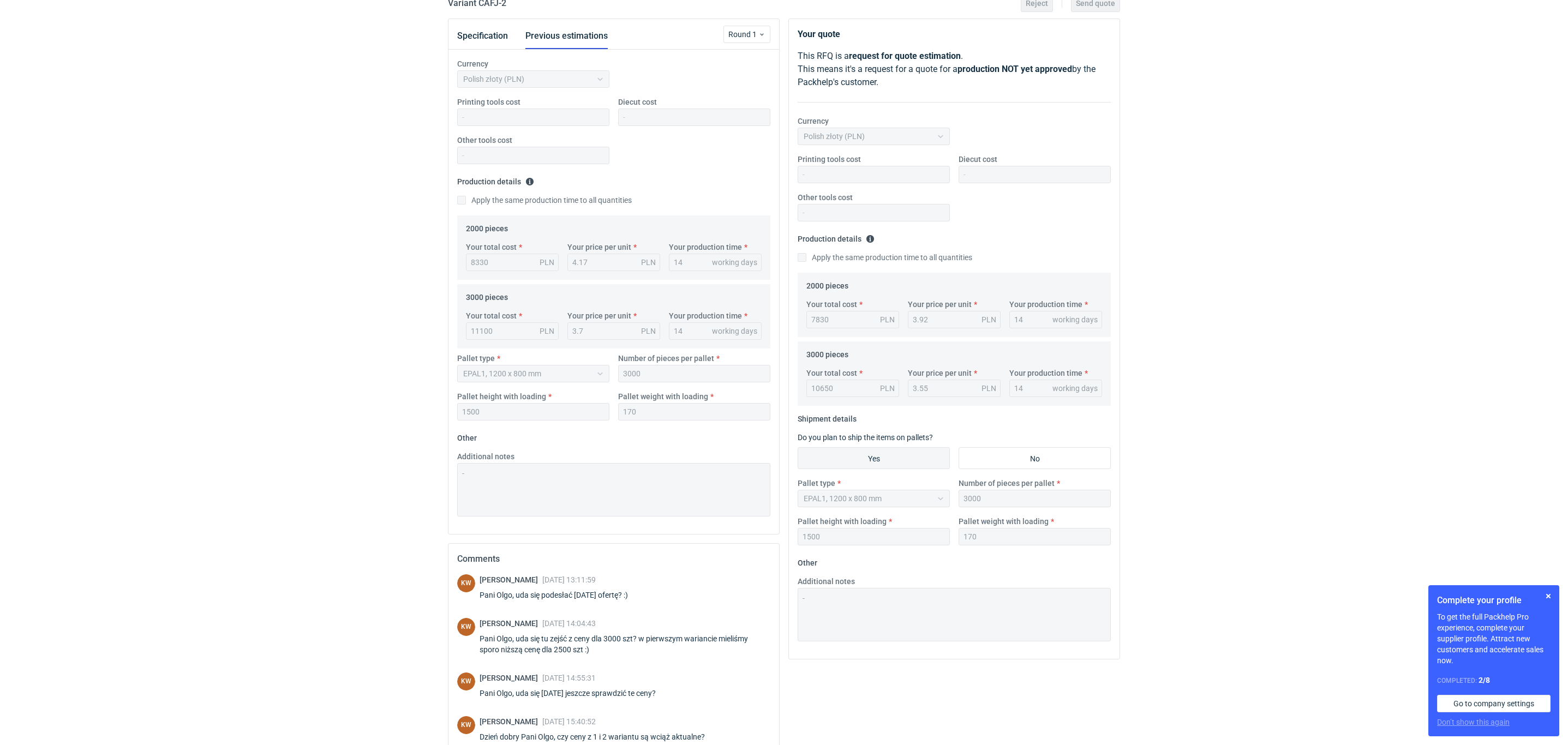
scroll to position [196, 0]
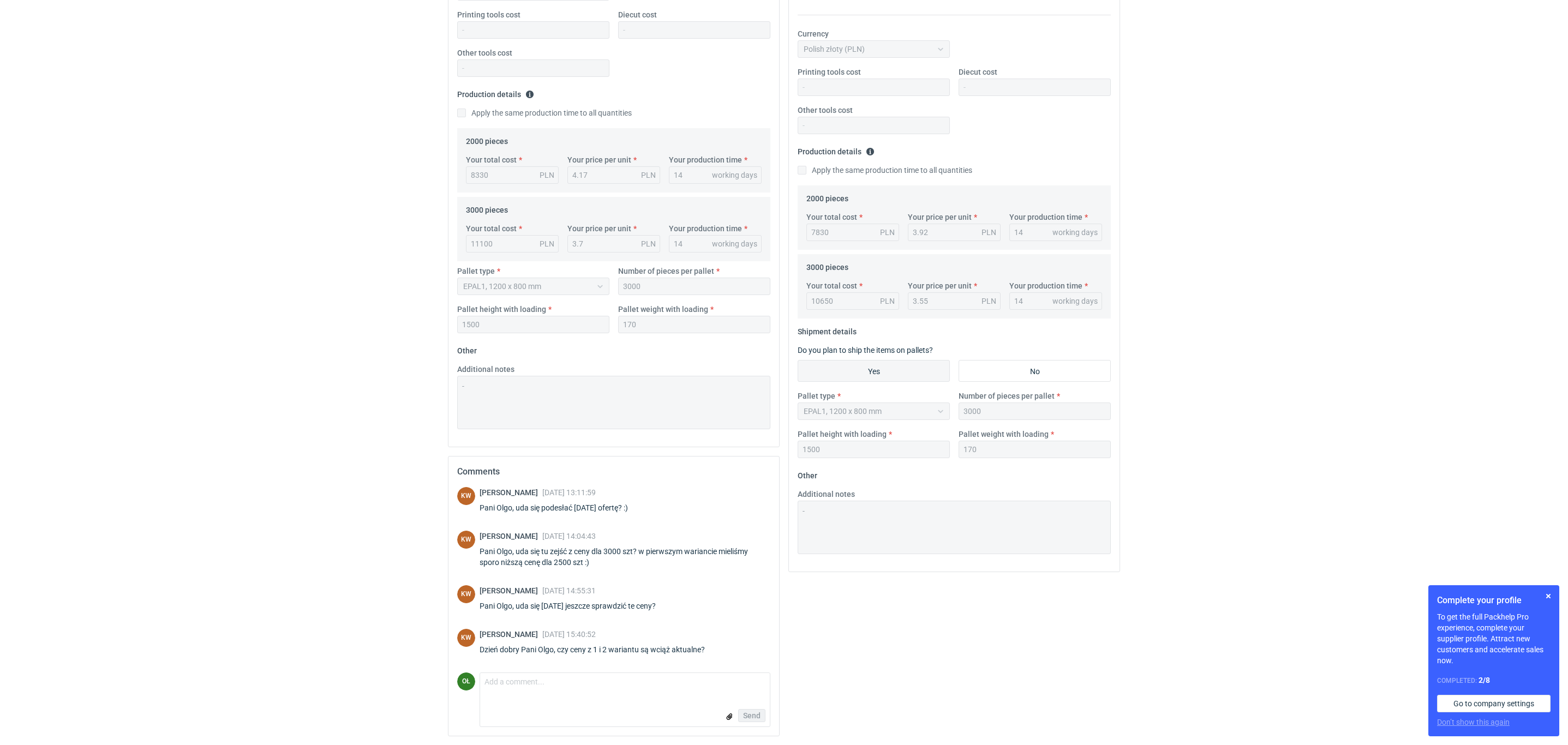
click at [545, 672] on form "Comment message Send" at bounding box center [625, 699] width 291 height 54
click at [551, 679] on textarea "Comment message" at bounding box center [625, 685] width 290 height 23
type textarea "Pani Klaudio, potwierdzam ceny"
click at [766, 730] on div "Send" at bounding box center [625, 721] width 290 height 22
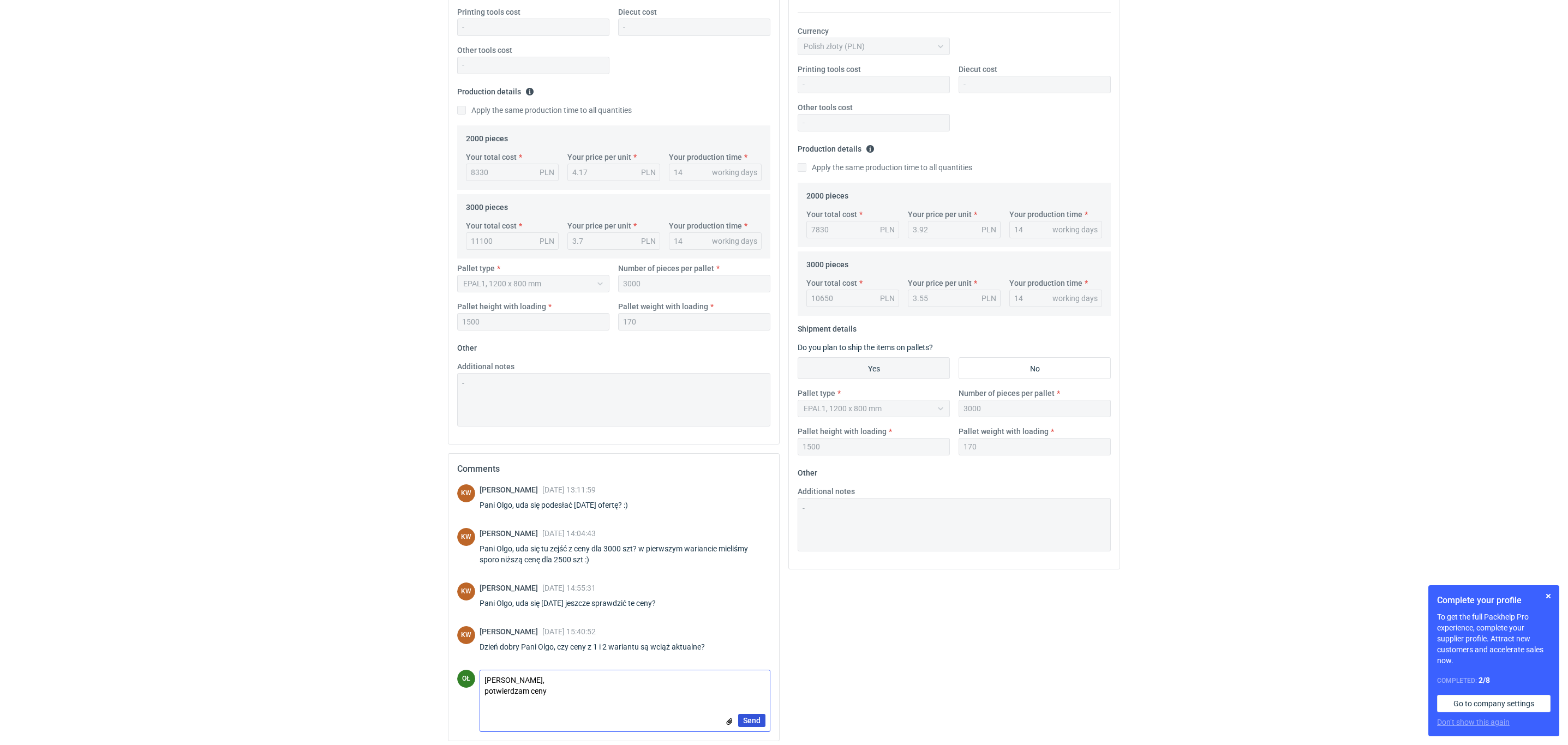
click at [763, 727] on button "Send" at bounding box center [751, 720] width 27 height 13
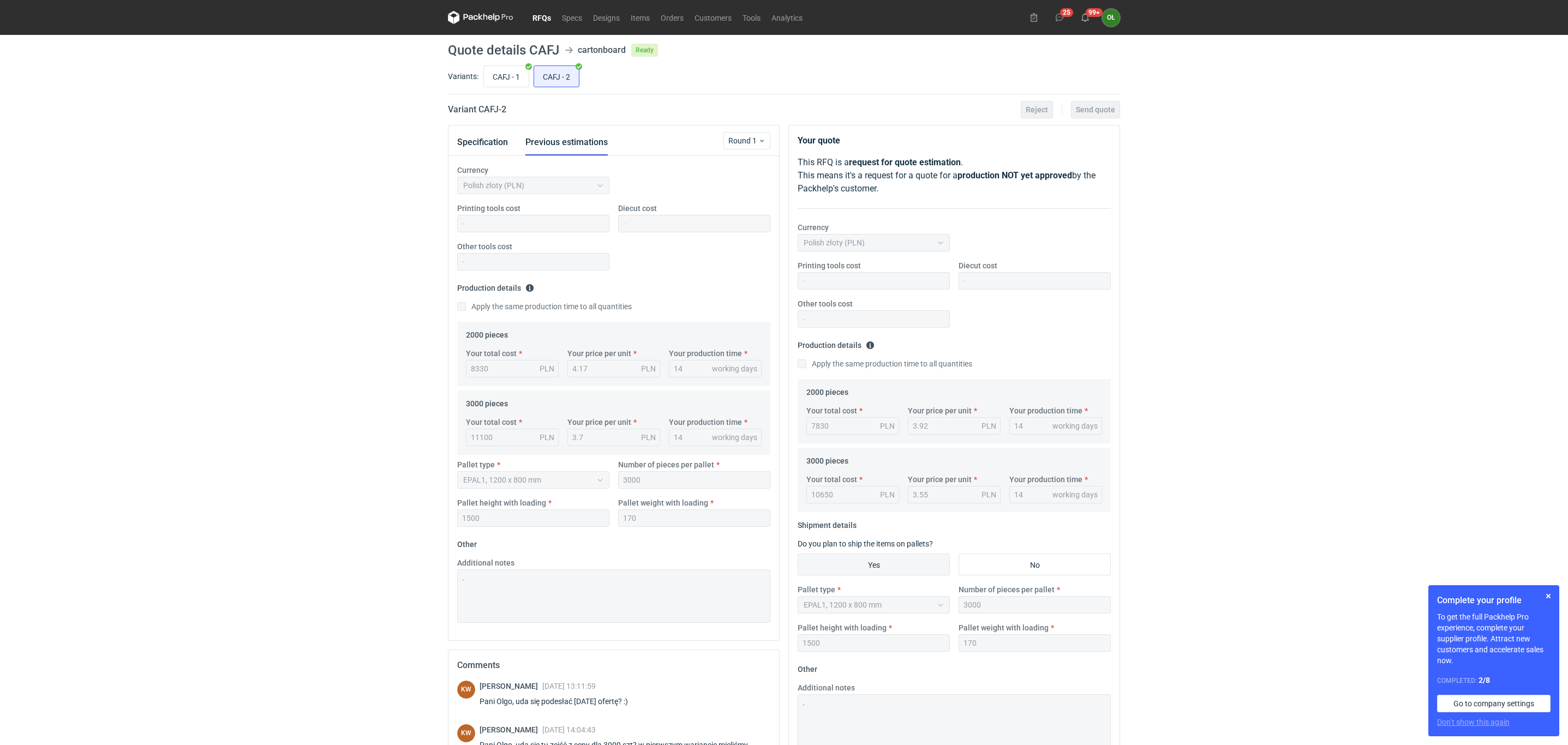
click at [537, 18] on link "RFQs" at bounding box center [542, 17] width 29 height 13
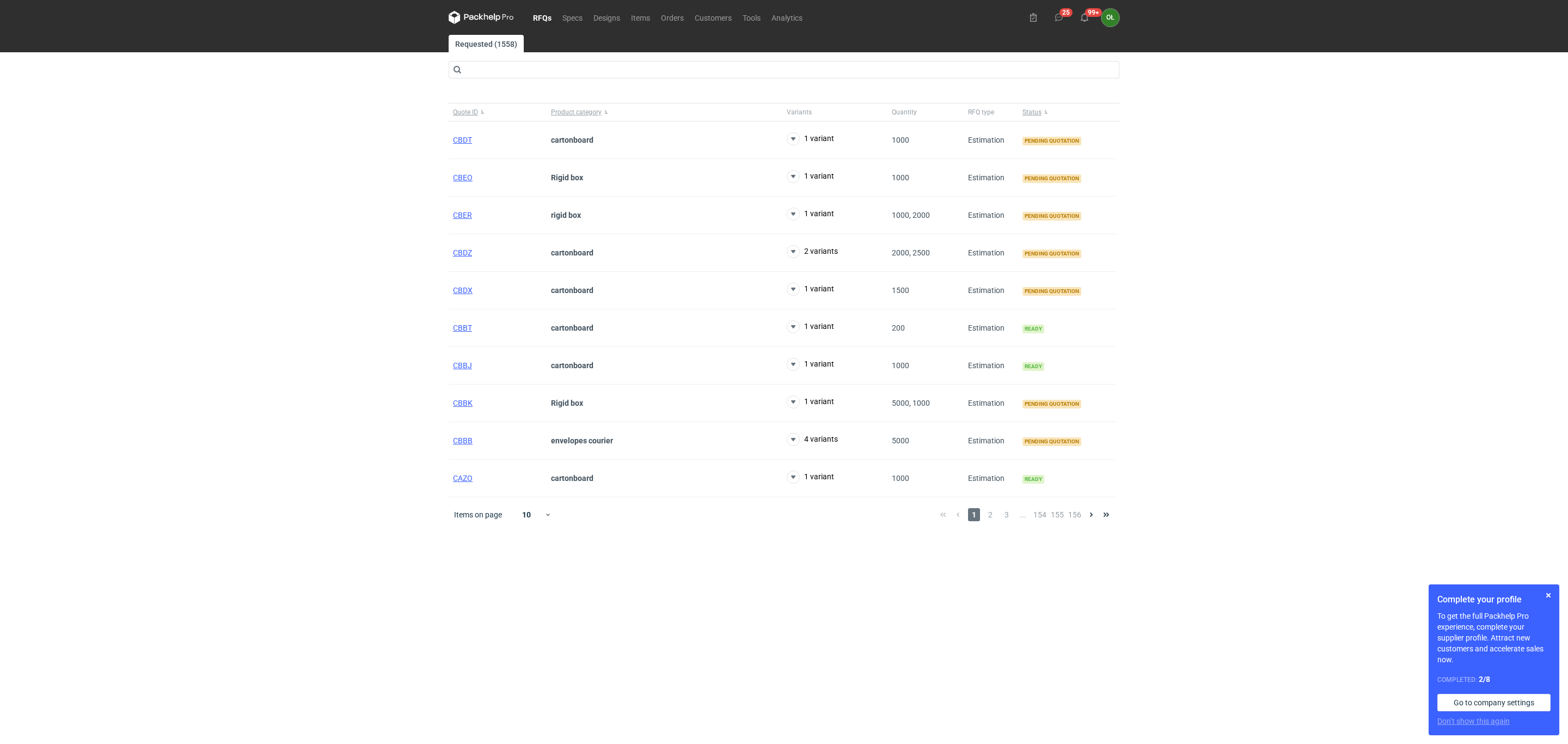
click at [0, 192] on div "RFQs Specs Designs Items Orders Customers Tools Analytics 25 99+ OŁ Olga Łopato…" at bounding box center [784, 372] width 1568 height 744
drag, startPoint x: 0, startPoint y: 240, endPoint x: 97, endPoint y: 169, distance: 120.2
click at [0, 239] on div "RFQs Specs Designs Items Orders Customers Tools Analytics 25 99+ OŁ Olga Łopato…" at bounding box center [784, 372] width 1568 height 744
click at [677, 15] on link "Orders" at bounding box center [672, 17] width 33 height 13
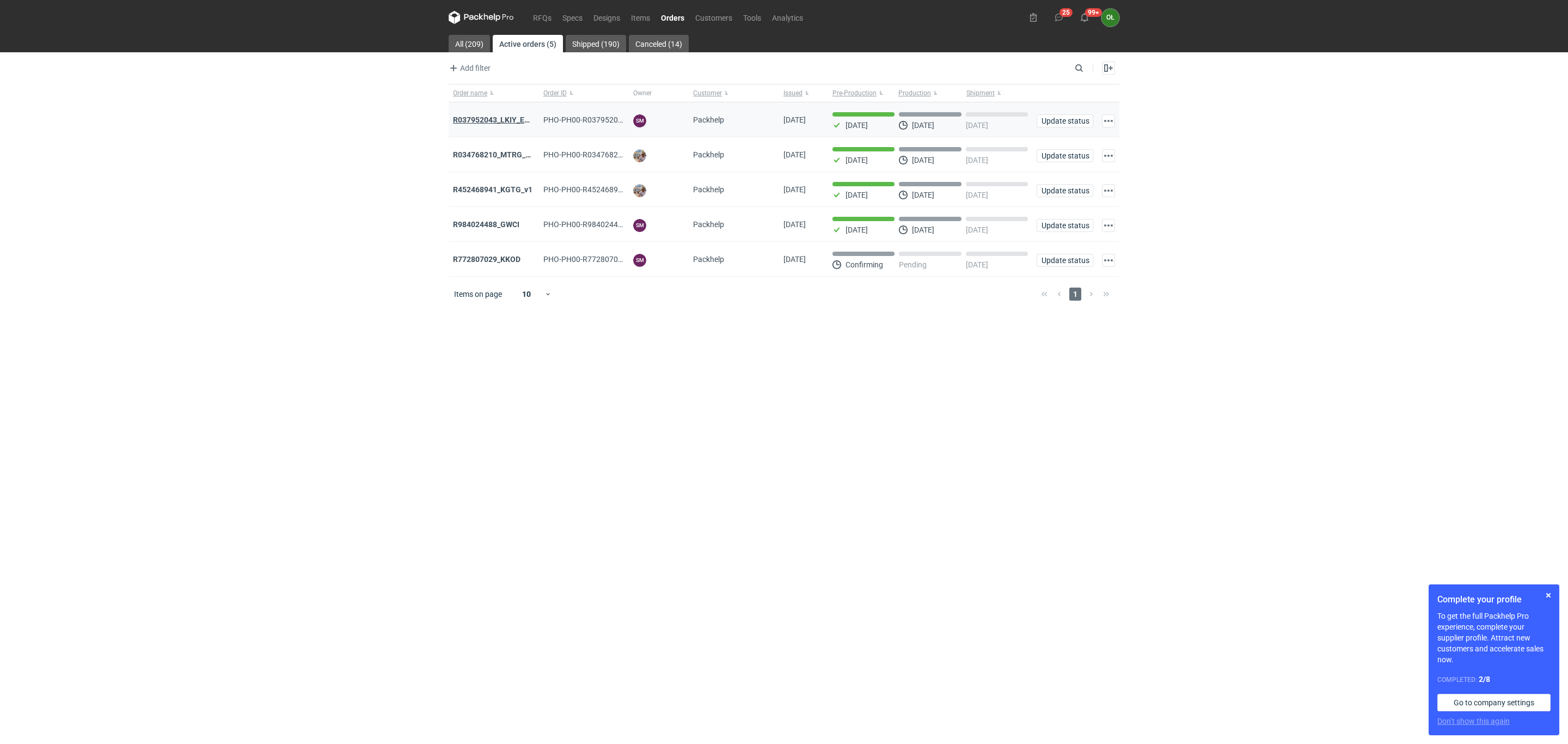
click at [491, 122] on strong "R037952043_LKIY_EBJQ" at bounding box center [495, 120] width 86 height 9
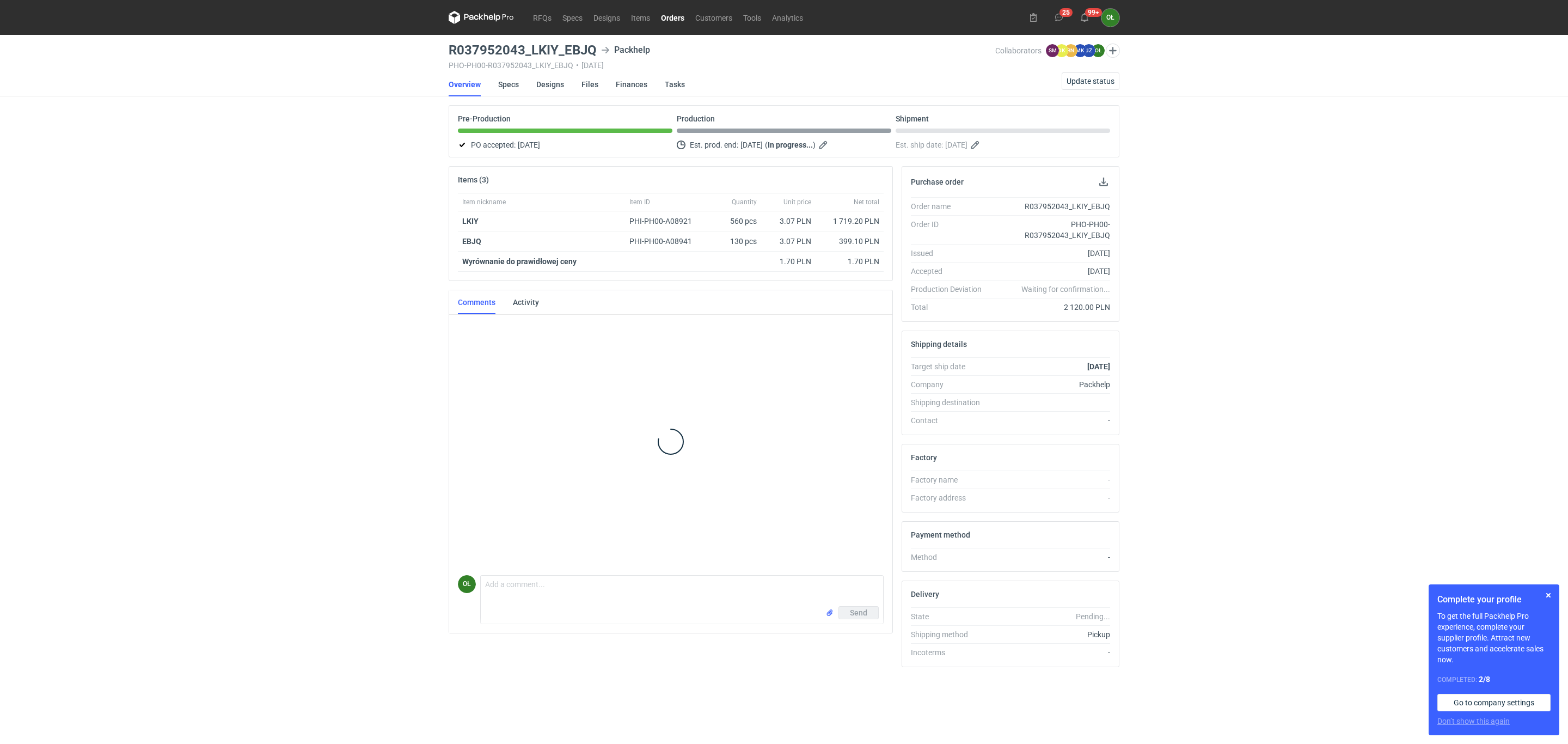
scroll to position [75, 0]
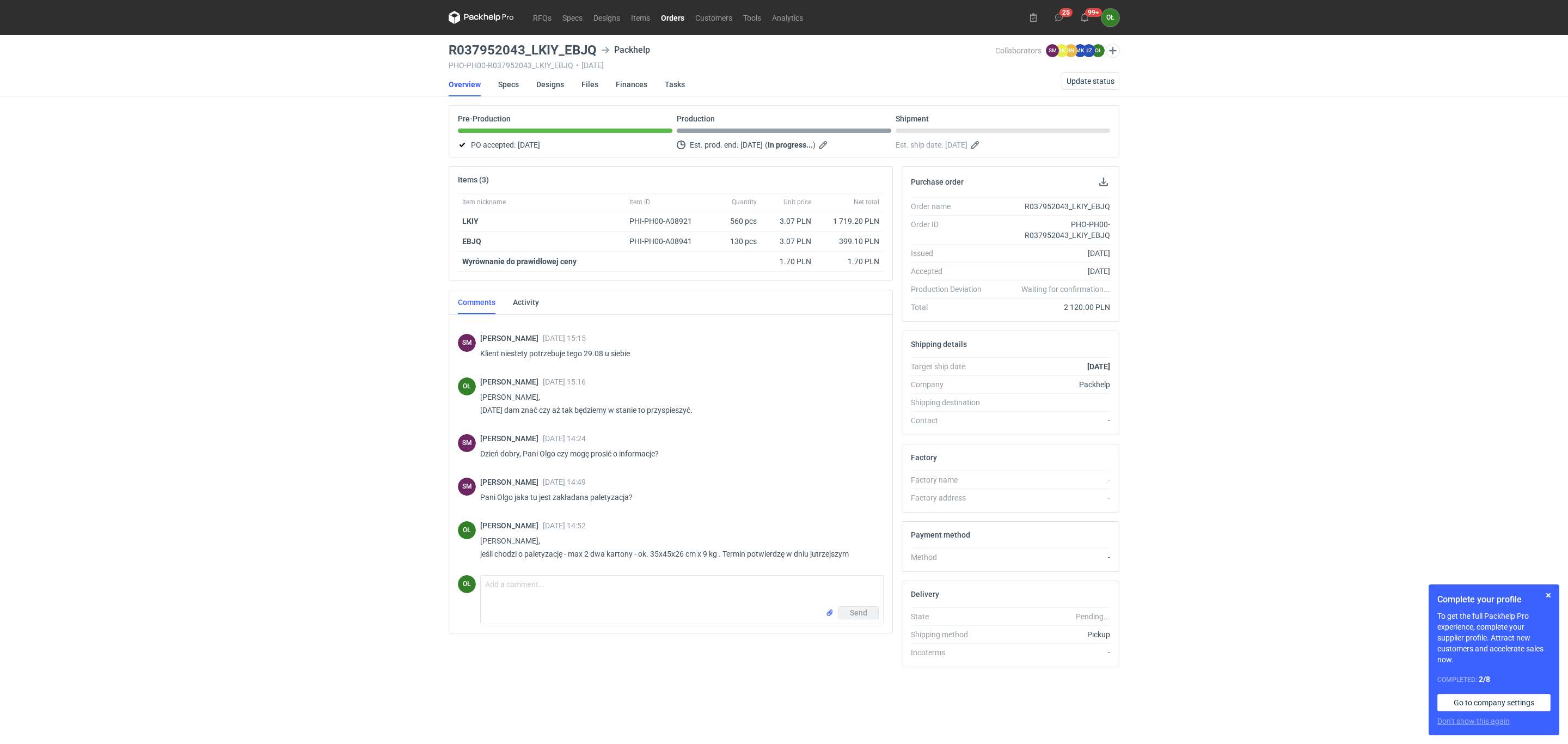
click at [237, 214] on div "RFQs Specs Designs Items Orders Customers Tools Analytics 25 99+ OŁ Olga Łopato…" at bounding box center [784, 372] width 1568 height 744
drag, startPoint x: 448, startPoint y: 46, endPoint x: 596, endPoint y: 46, distance: 148.0
click at [596, 46] on main "R037952043_LKIY_EBJQ Packhelp PHO-PH00-R037952043_LKIY_EBJQ • 19/08/2025 Collab…" at bounding box center [784, 389] width 679 height 709
copy h3 "R037952043_LKIY_EBJQ"
click at [533, 12] on link "RFQs" at bounding box center [542, 17] width 29 height 13
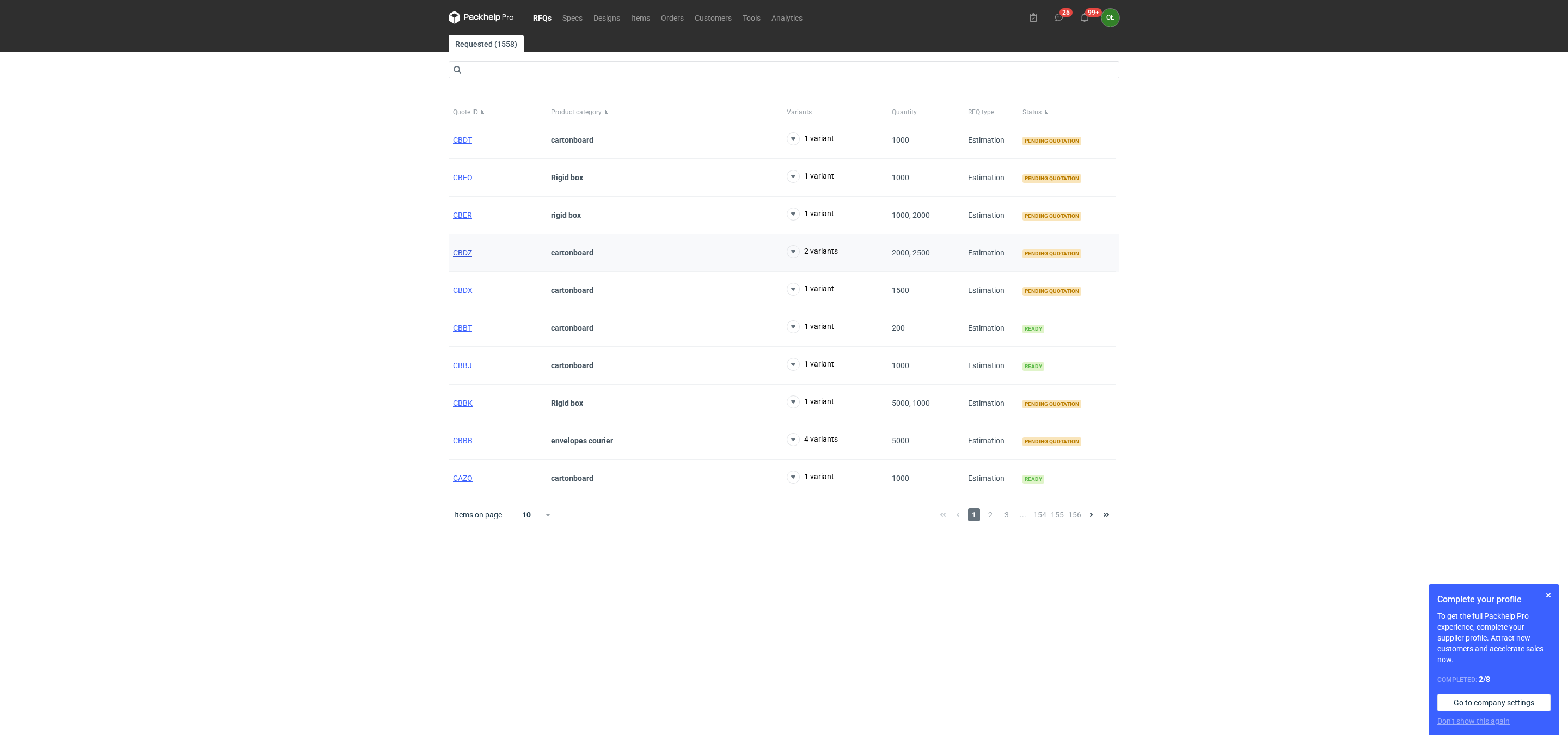
click at [469, 254] on span "CBDZ" at bounding box center [462, 253] width 19 height 9
click at [43, 441] on div "RFQs Specs Designs Items Orders Customers Tools Analytics 25 99+ OŁ Olga Łopato…" at bounding box center [784, 372] width 1568 height 744
click at [0, 458] on div "RFQs Specs Designs Items Orders Customers Tools Analytics 25 99+ OŁ Olga Łopato…" at bounding box center [784, 372] width 1568 height 744
click at [995, 521] on span "2" at bounding box center [990, 514] width 12 height 13
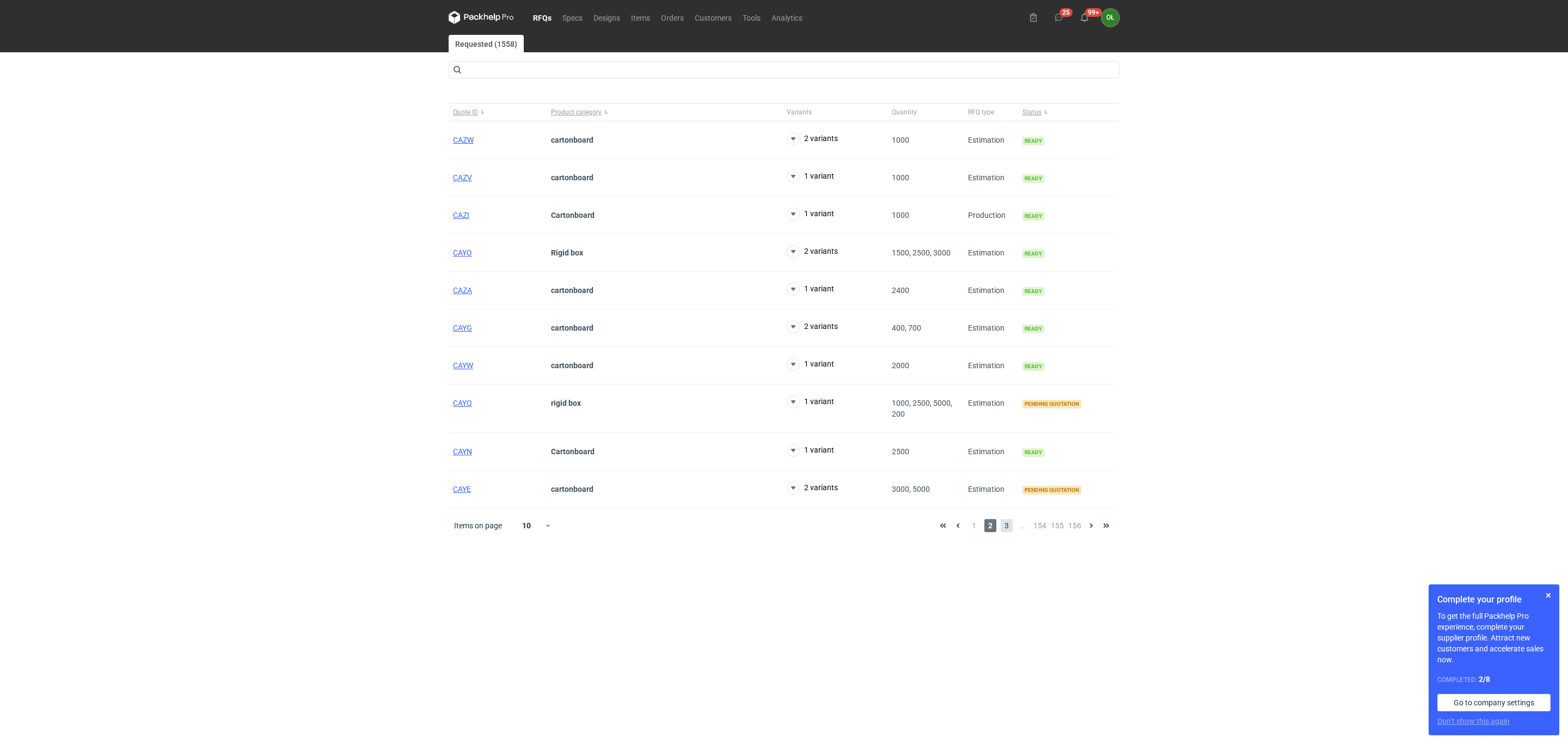
click at [1007, 531] on span "3" at bounding box center [1007, 525] width 12 height 13
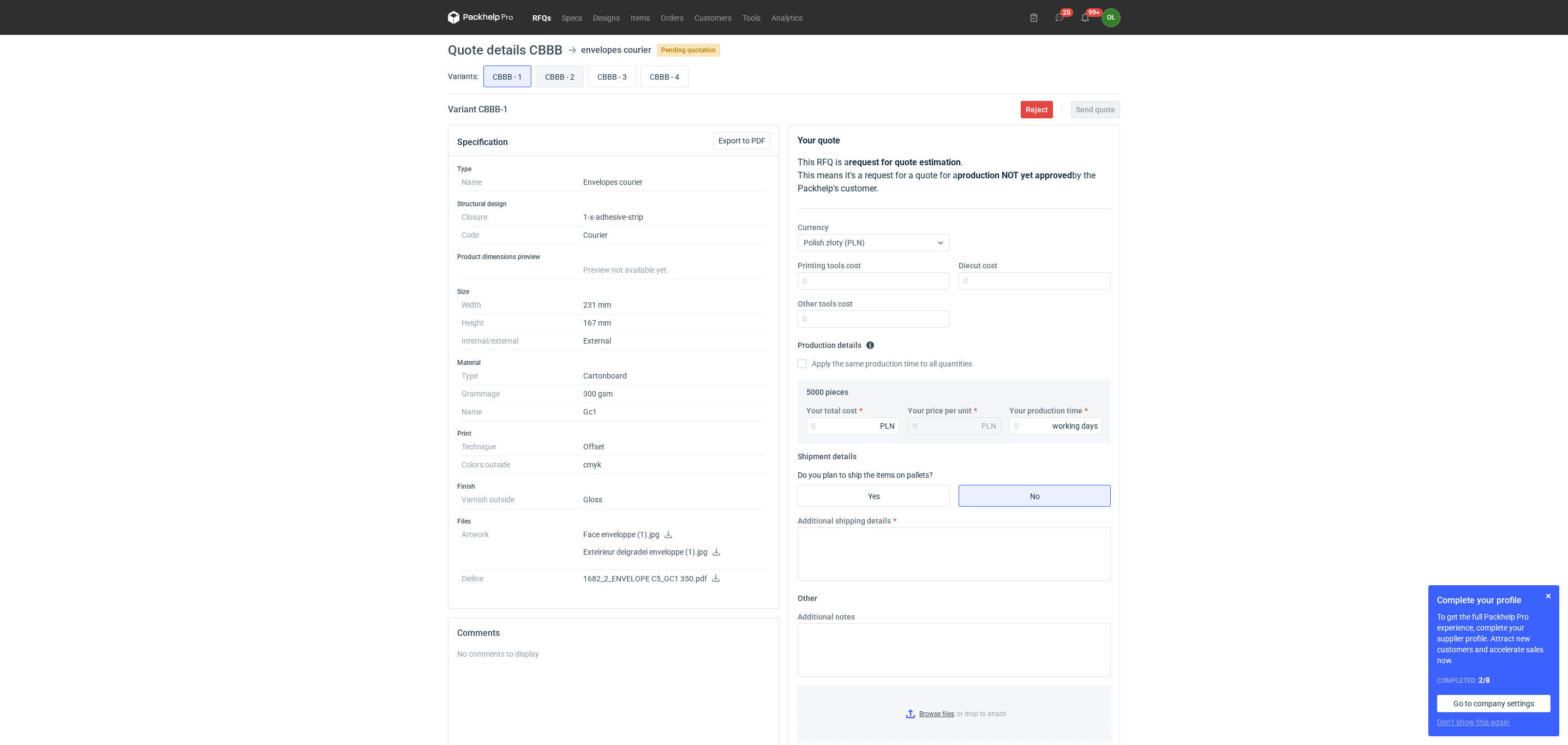
click at [556, 79] on input "CBBB - 2" at bounding box center [559, 76] width 47 height 21
radio input "true"
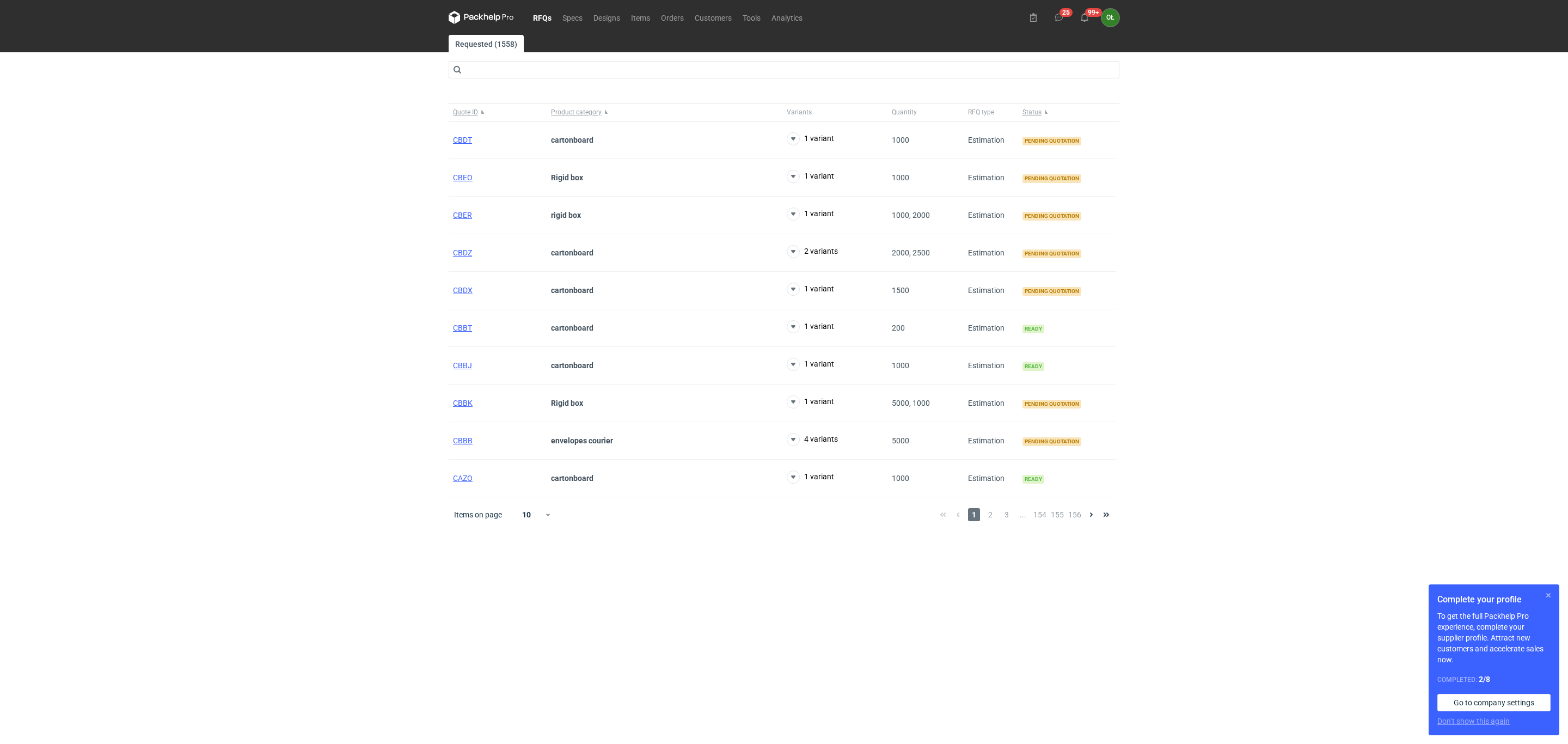
click at [1544, 592] on button "button" at bounding box center [1548, 595] width 13 height 13
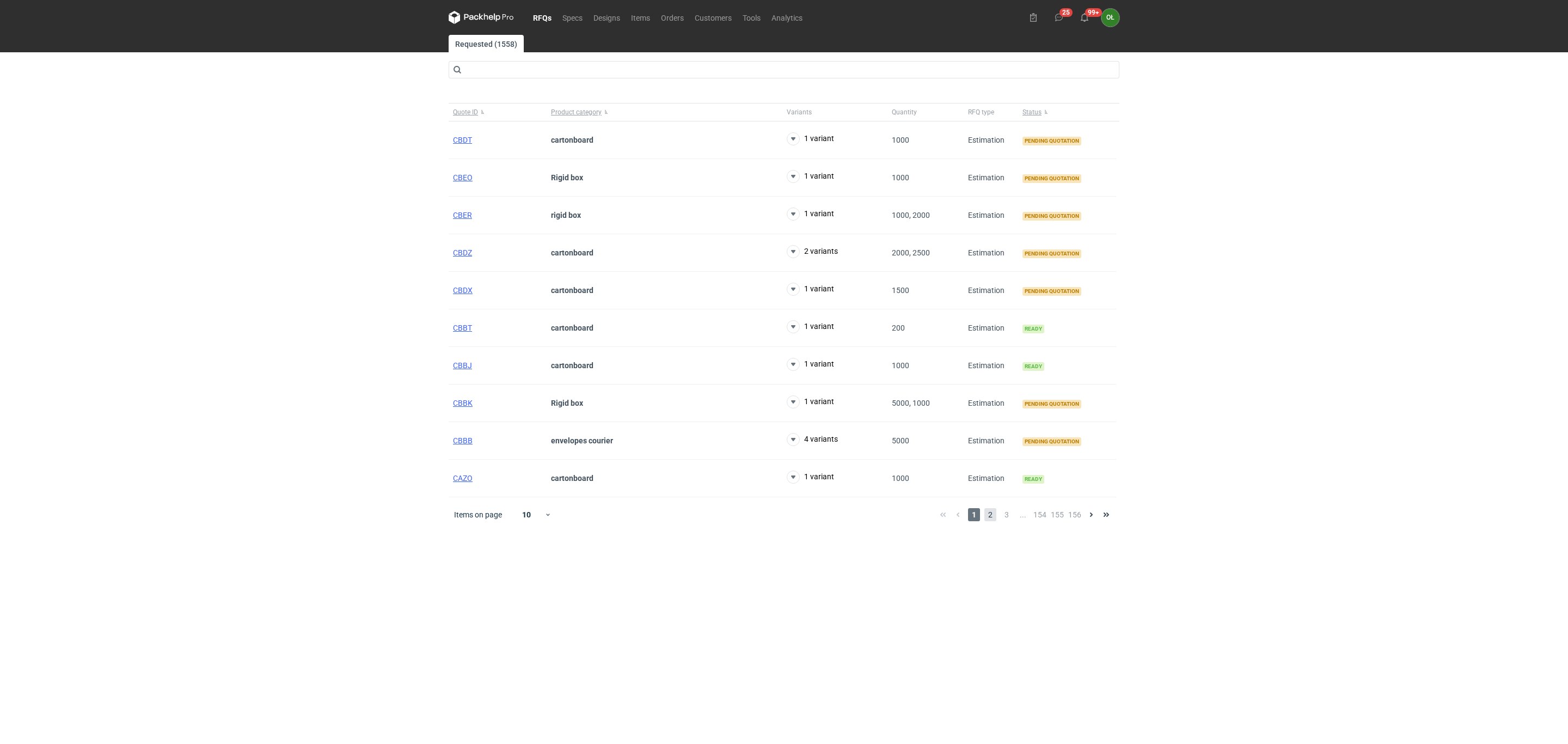
click at [993, 521] on span "2" at bounding box center [990, 514] width 12 height 13
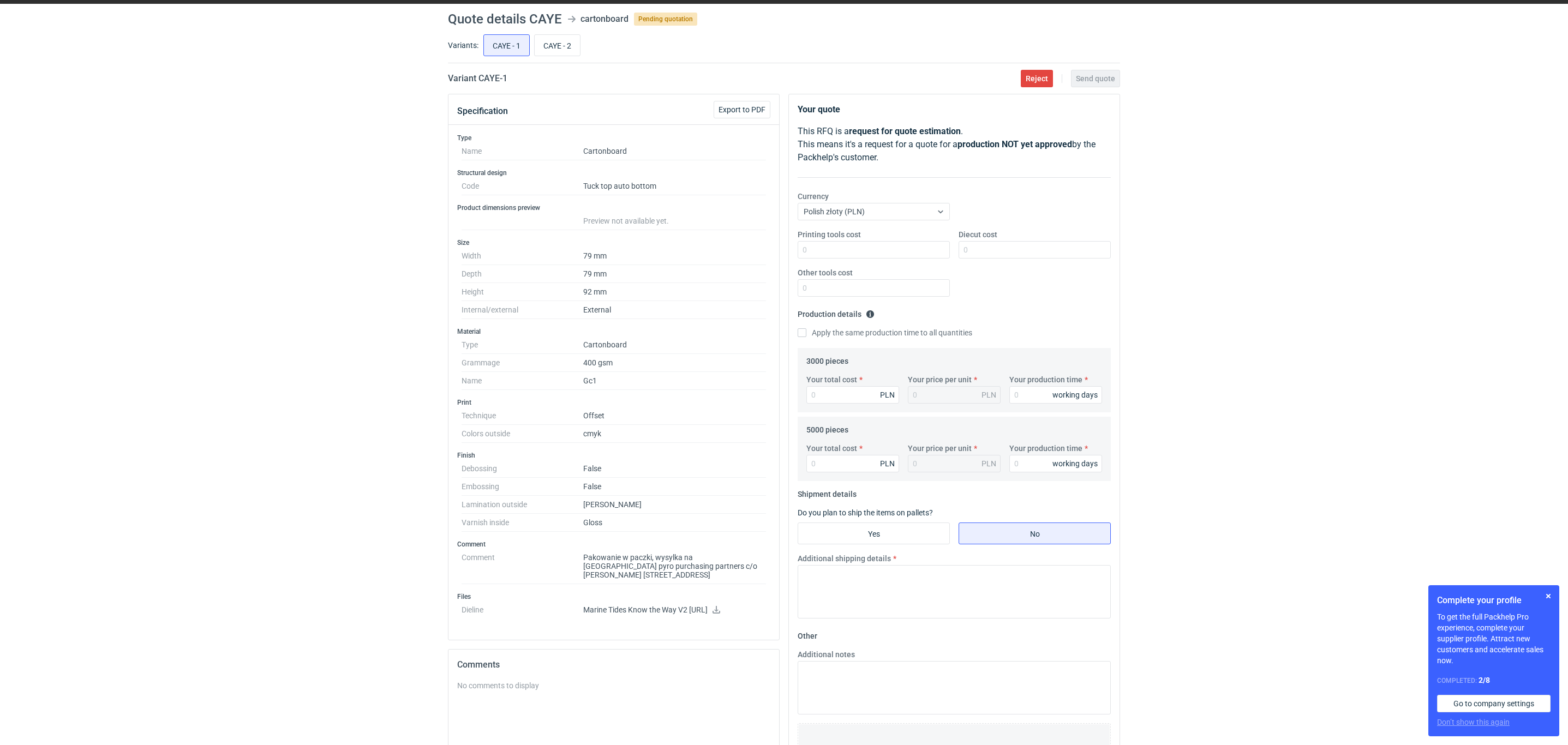
scroll to position [27, 0]
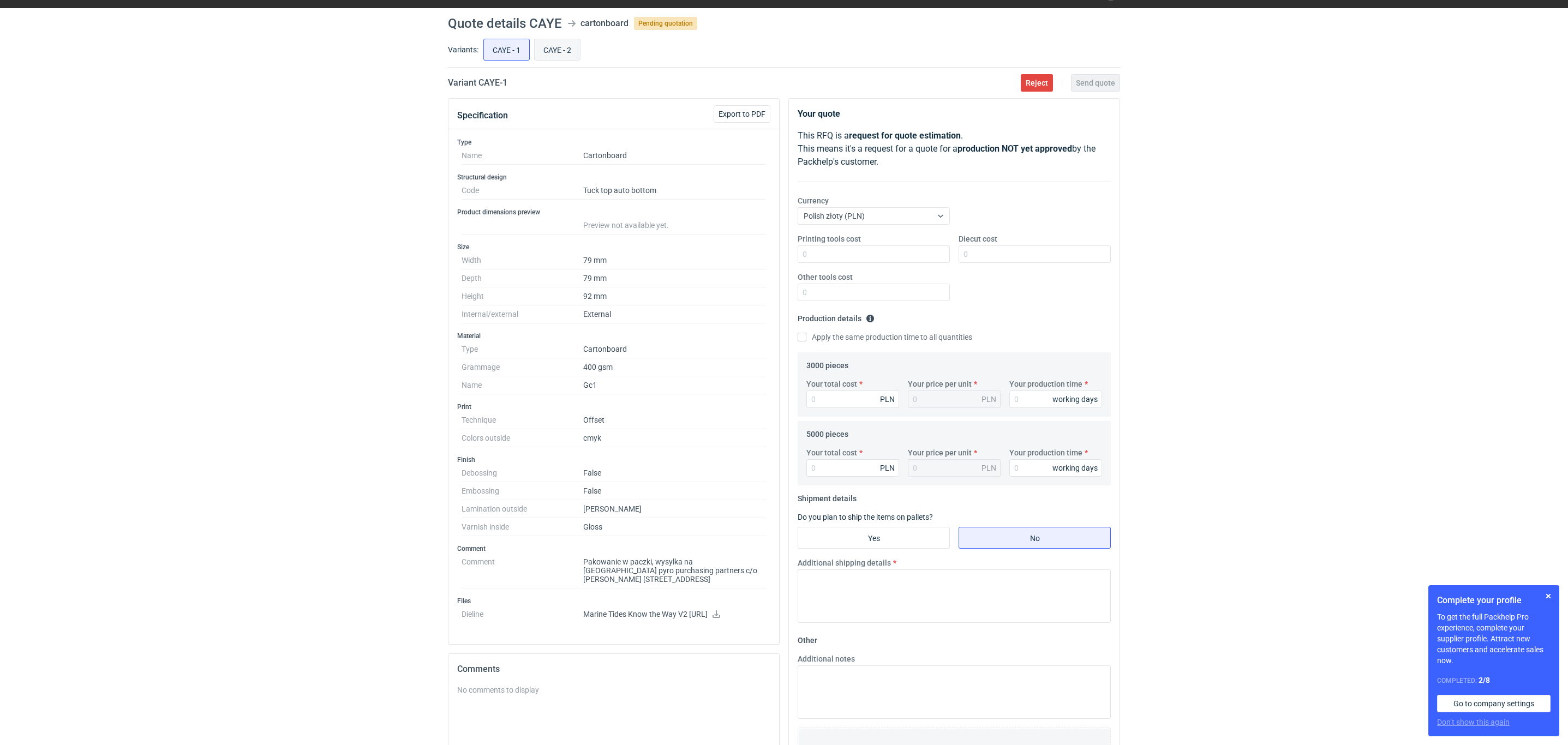
click at [563, 40] on input "CAYE - 2" at bounding box center [557, 49] width 45 height 21
radio input "true"
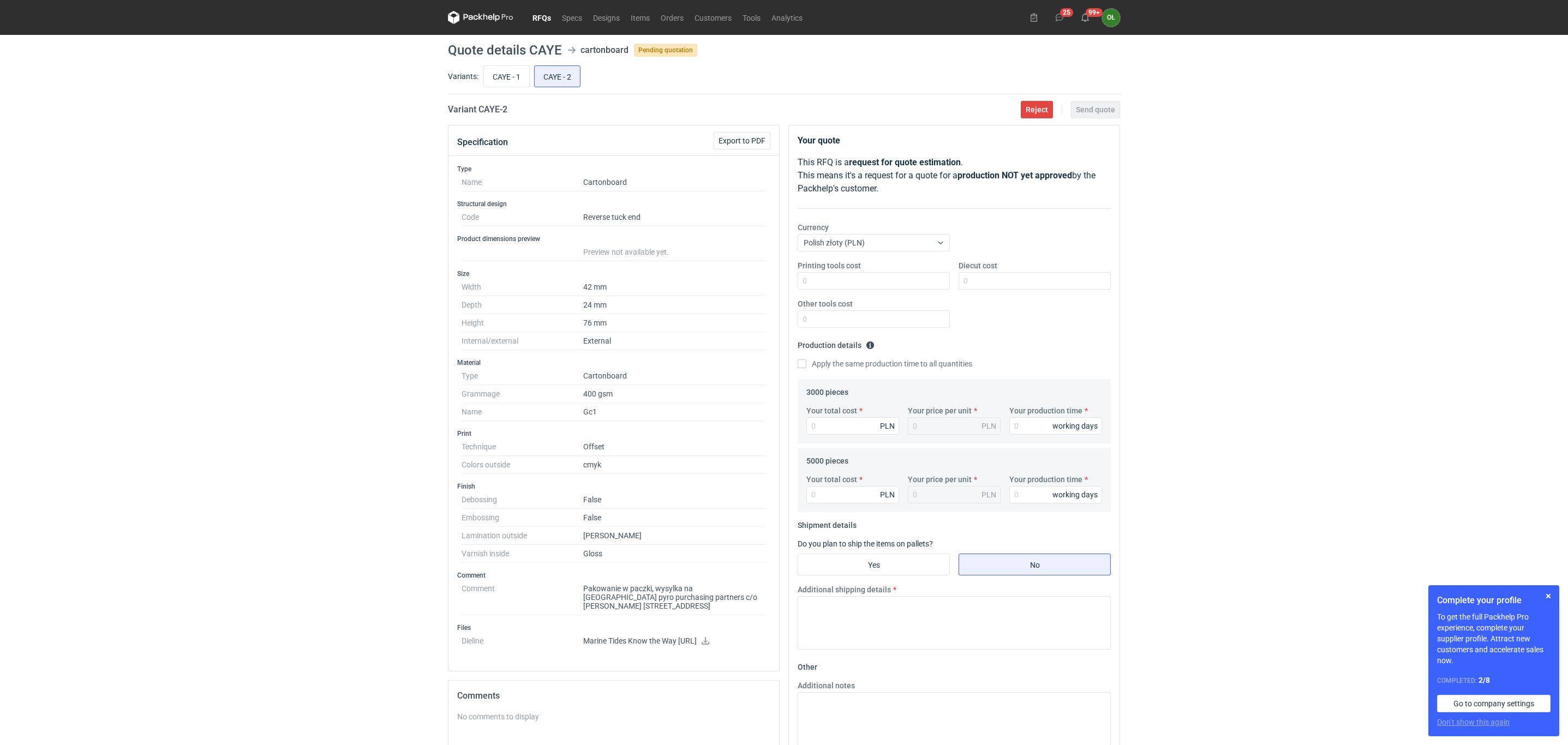
click at [543, 18] on link "RFQs" at bounding box center [542, 17] width 29 height 13
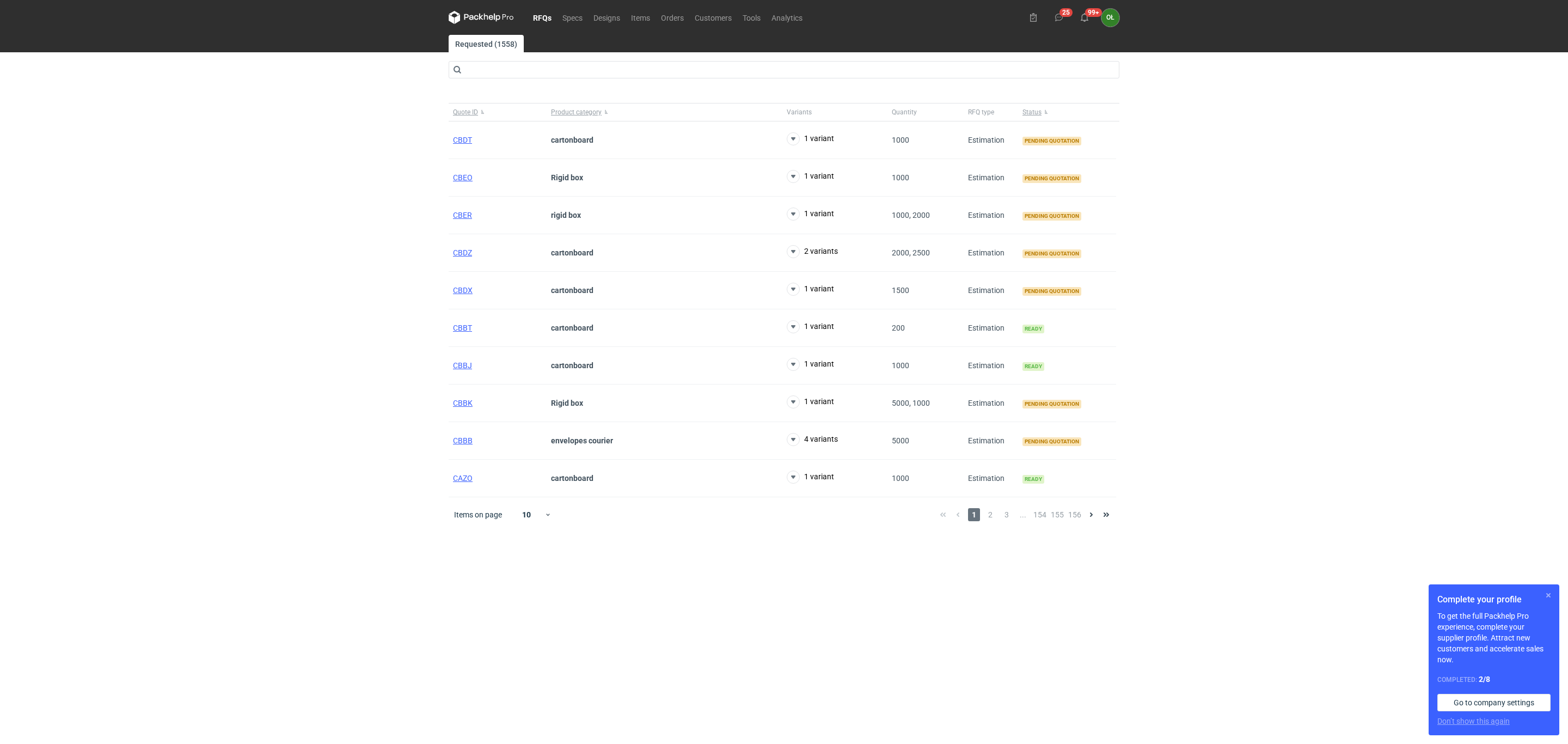
click at [1547, 591] on button "button" at bounding box center [1548, 595] width 13 height 13
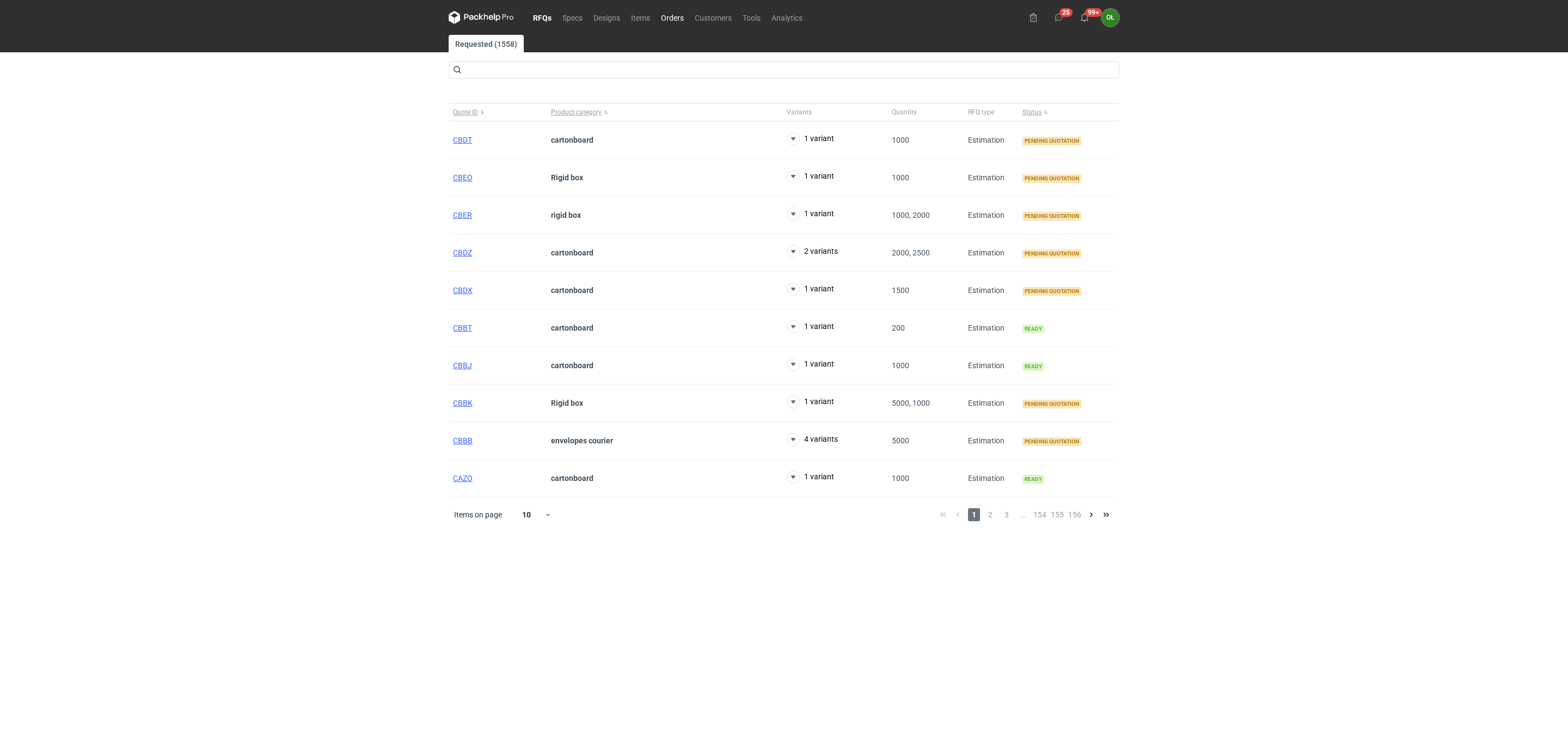
click at [662, 13] on link "Orders" at bounding box center [672, 17] width 33 height 13
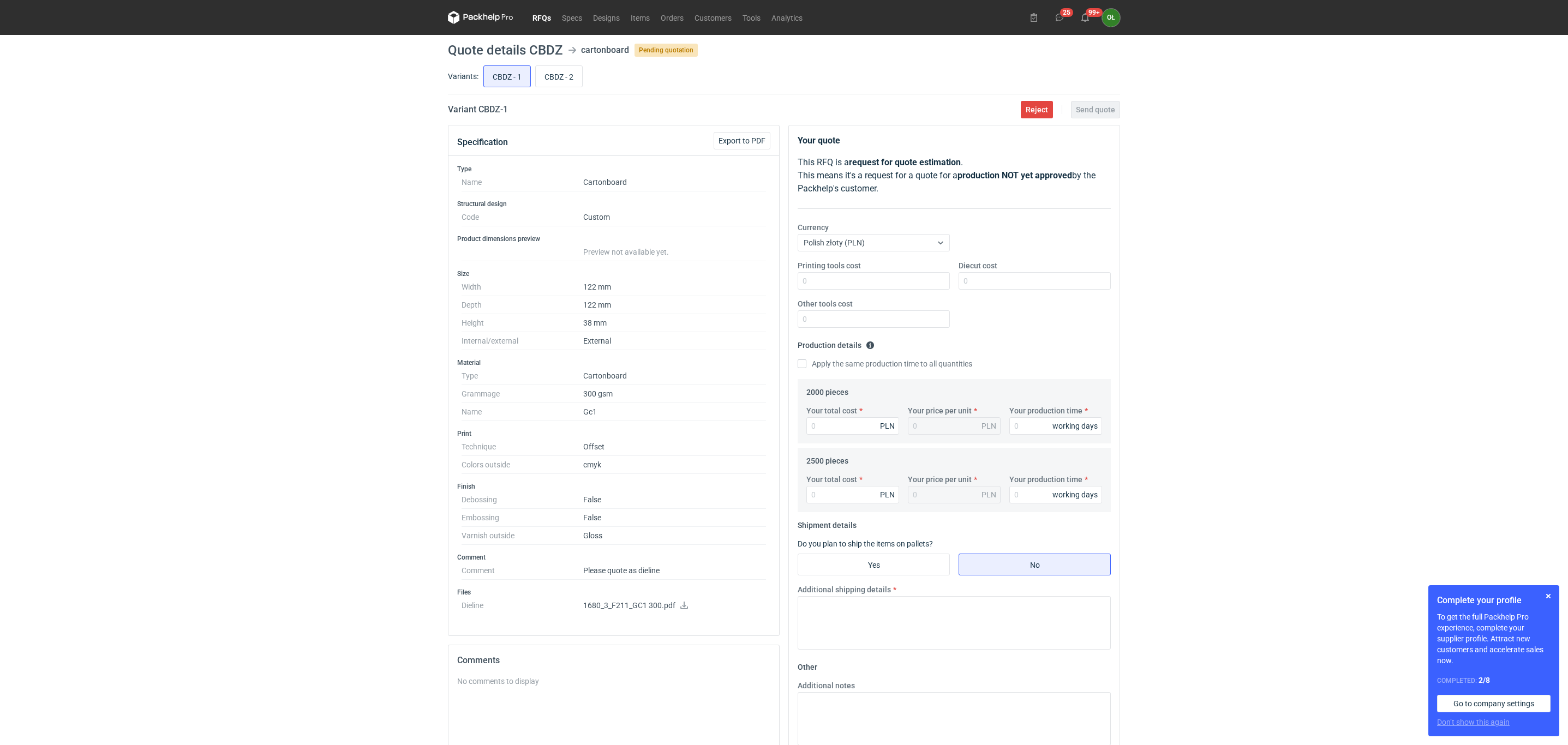
click at [546, 20] on link "RFQs" at bounding box center [542, 17] width 29 height 13
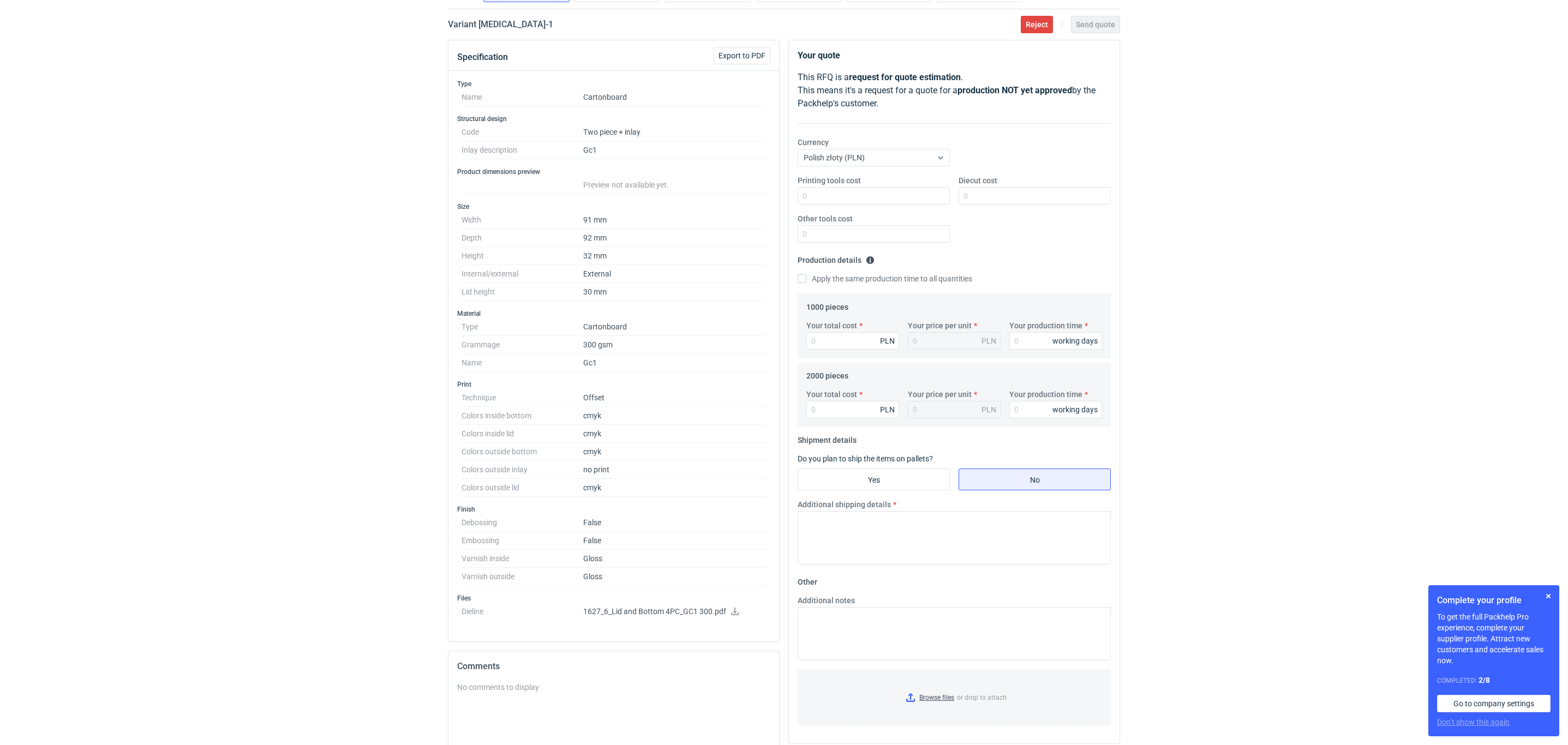
scroll to position [109, 0]
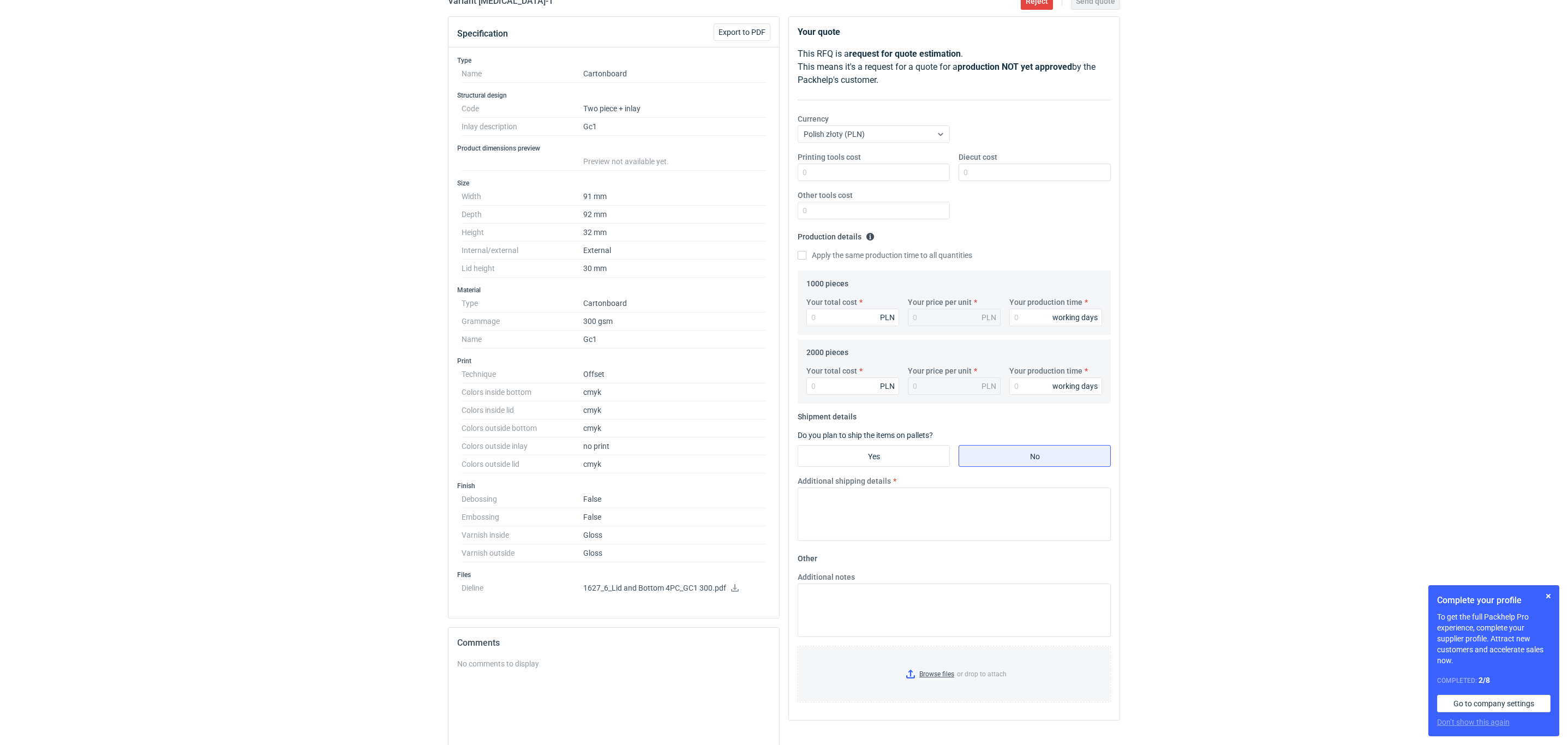
click at [735, 591] on icon at bounding box center [735, 588] width 9 height 8
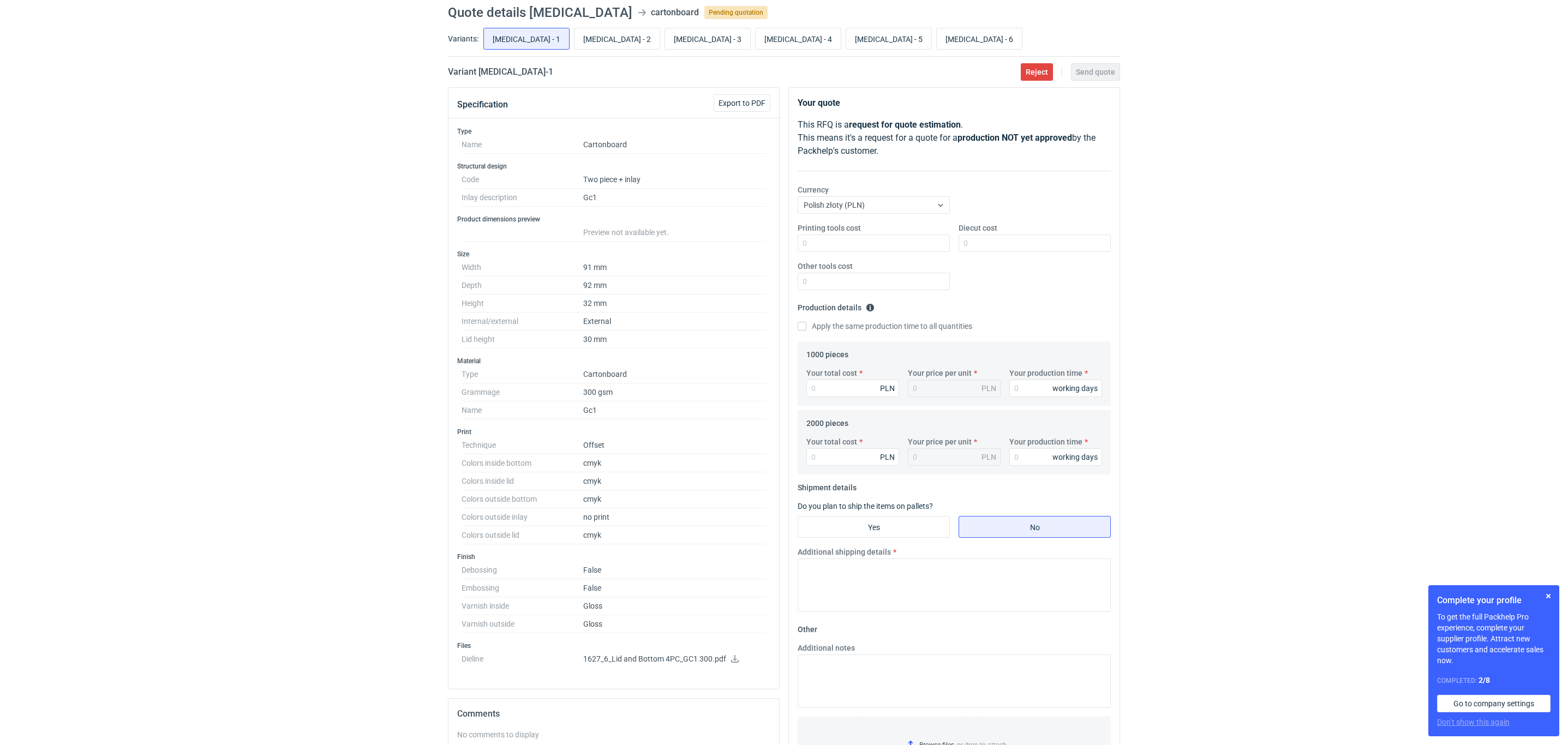
scroll to position [27, 0]
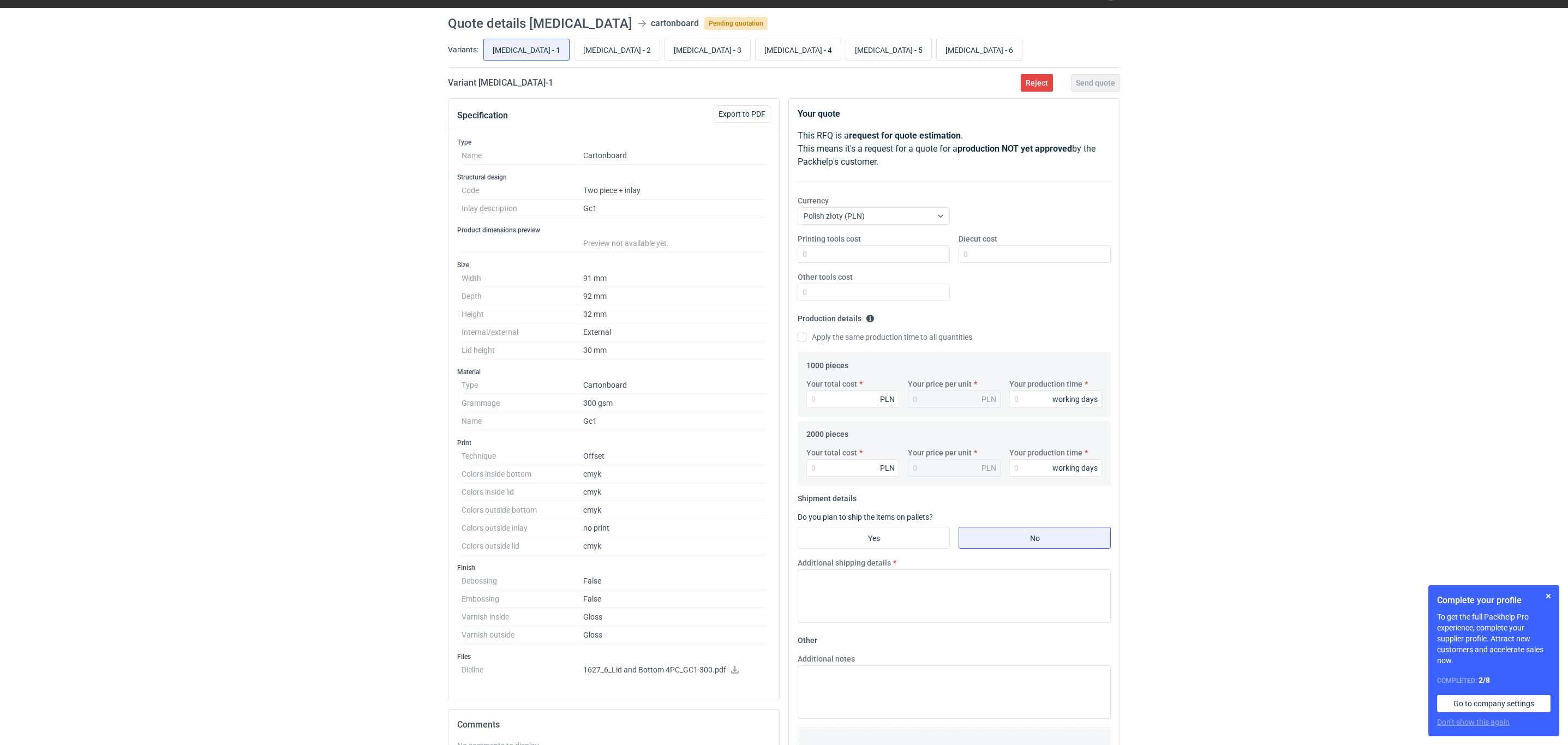
click at [46, 182] on div "RFQs Specs Designs Items Orders Customers Tools Analytics 25 99+ OŁ Olga Łopato…" at bounding box center [784, 346] width 1568 height 745
click at [575, 51] on input "CAUL - 2" at bounding box center [617, 49] width 85 height 21
radio input "true"
click at [665, 54] on input "CAUL - 3" at bounding box center [707, 49] width 85 height 21
radio input "true"
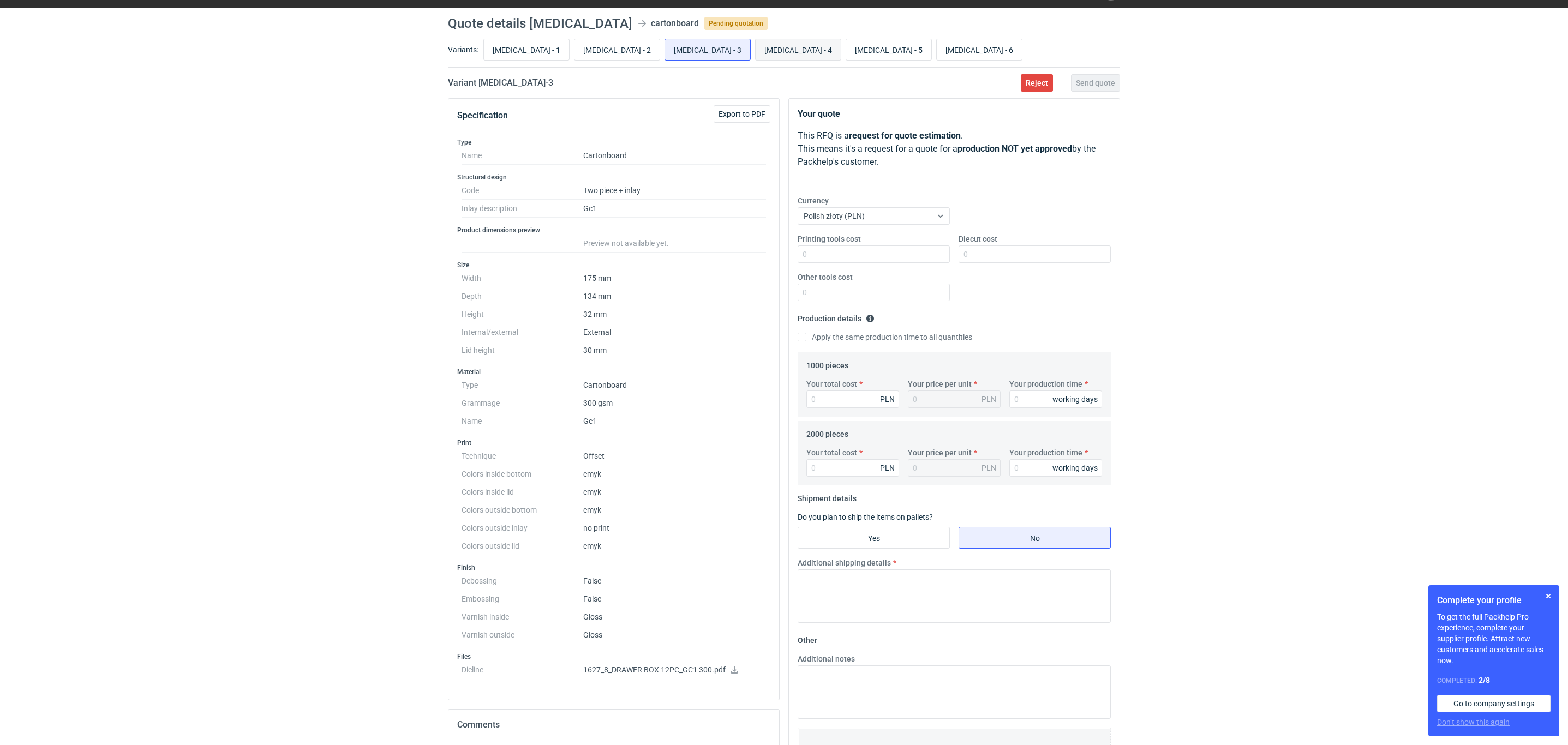
click at [756, 52] on input "CAUL - 4" at bounding box center [798, 49] width 85 height 21
radio input "true"
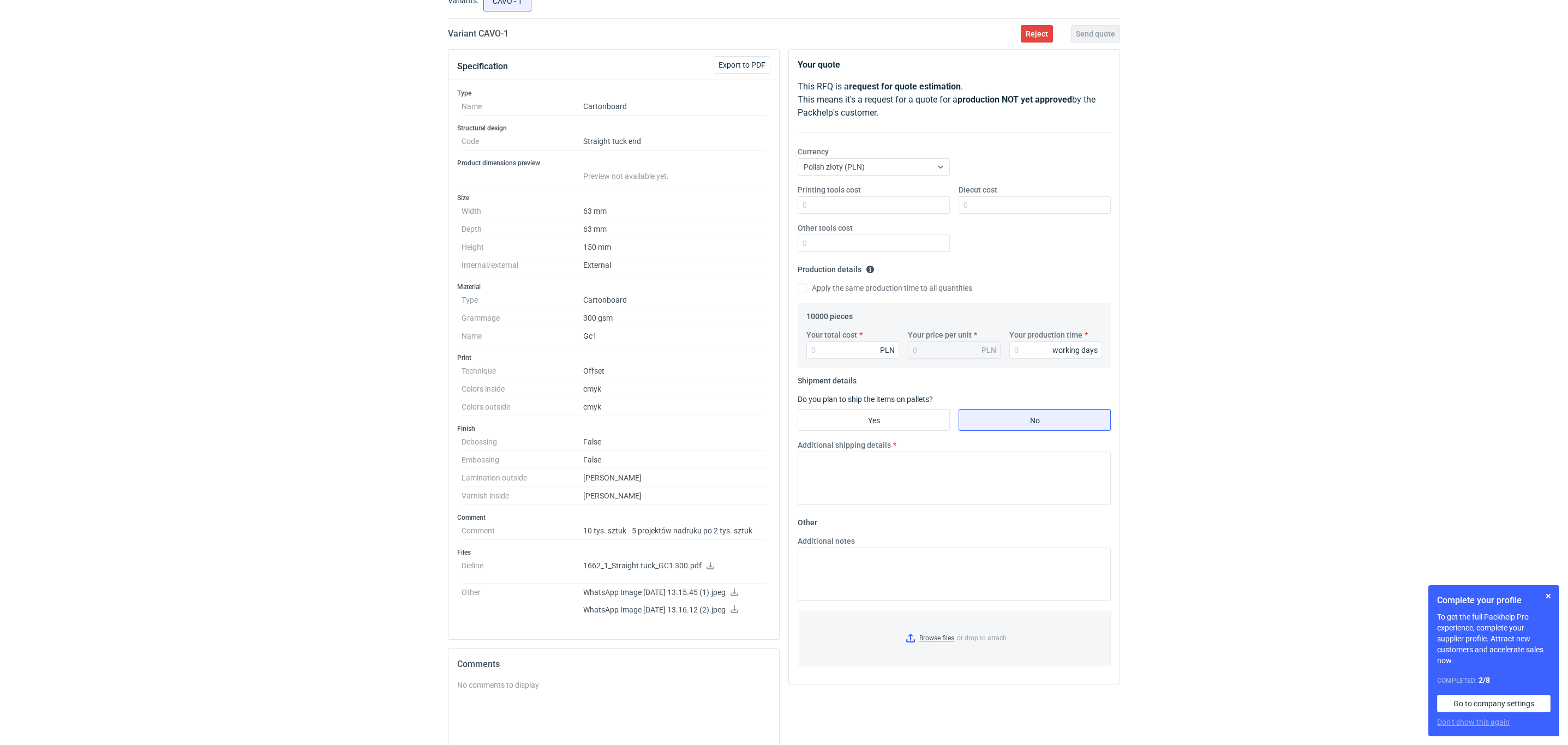
scroll to position [54, 0]
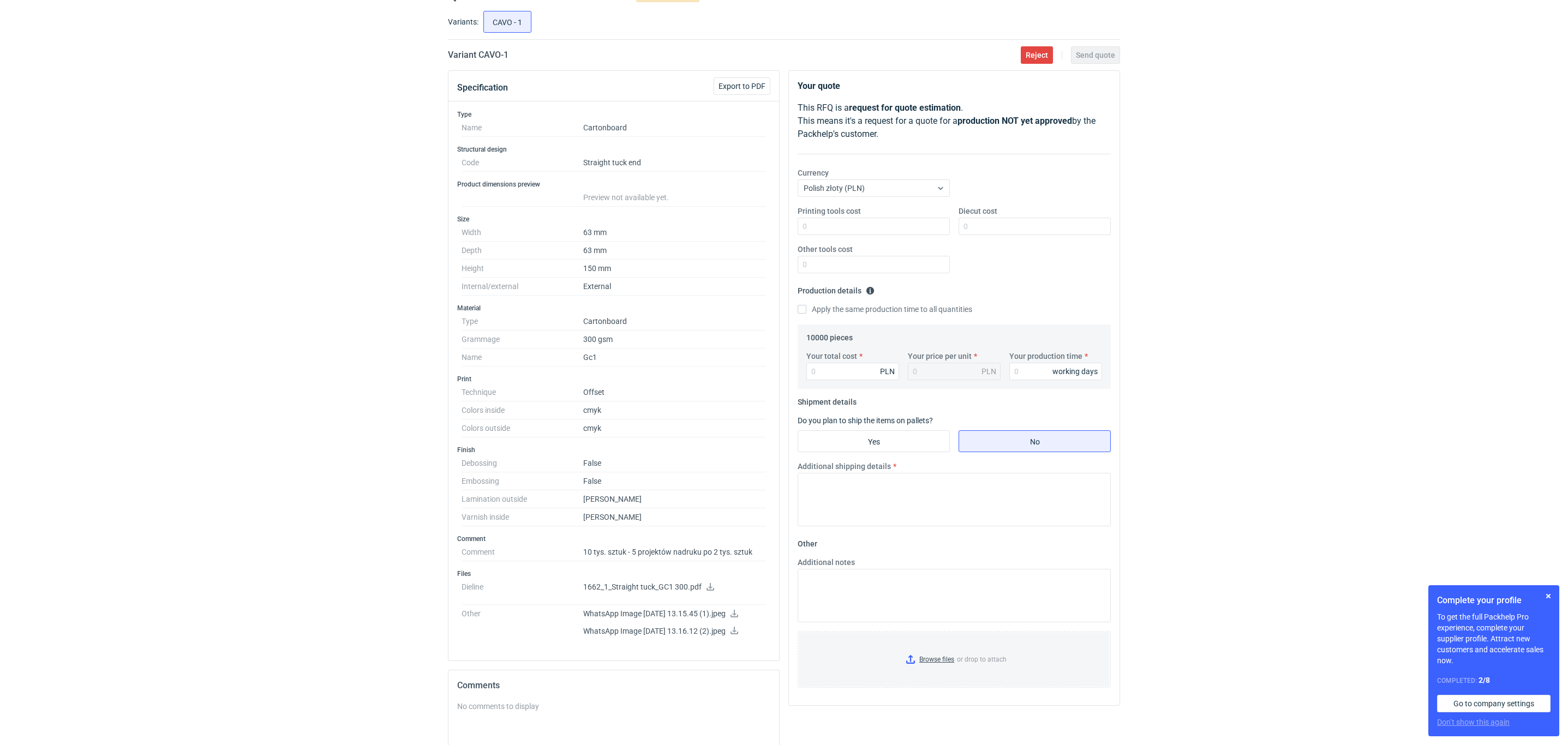
click at [739, 617] on icon at bounding box center [734, 613] width 9 height 8
click at [739, 636] on link at bounding box center [734, 632] width 9 height 9
click at [706, 591] on icon at bounding box center [710, 586] width 9 height 8
click at [0, 226] on div "RFQs Specs Designs Items Orders Customers Tools Analytics 25 99+ OŁ Olga Łopato…" at bounding box center [784, 318] width 1568 height 745
click at [862, 385] on div "Your total cost PLN Your price per unit PLN Your production time working days" at bounding box center [954, 369] width 304 height 38
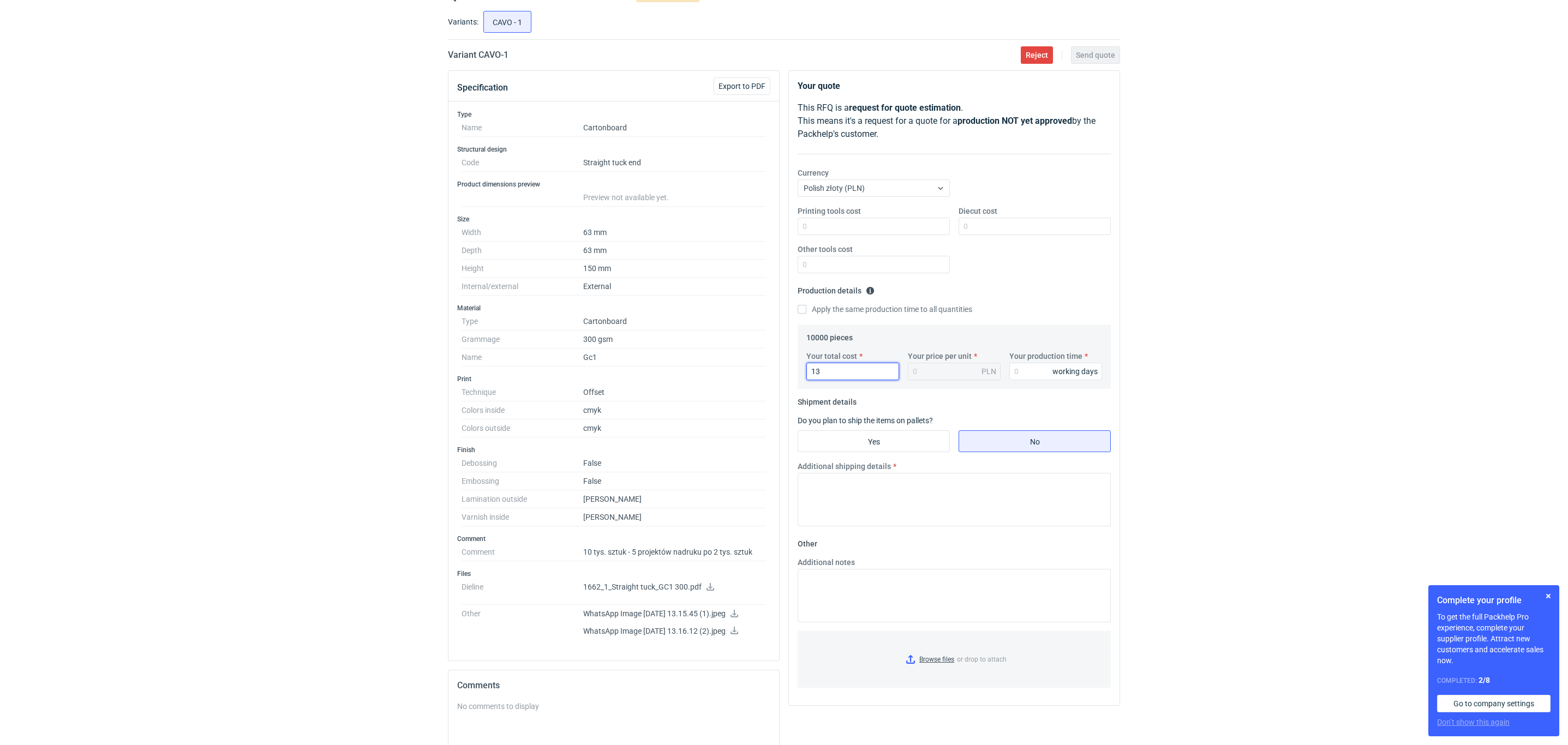
type input "135"
type input "0.01"
type input "13540"
type input "1.35"
type input "13540"
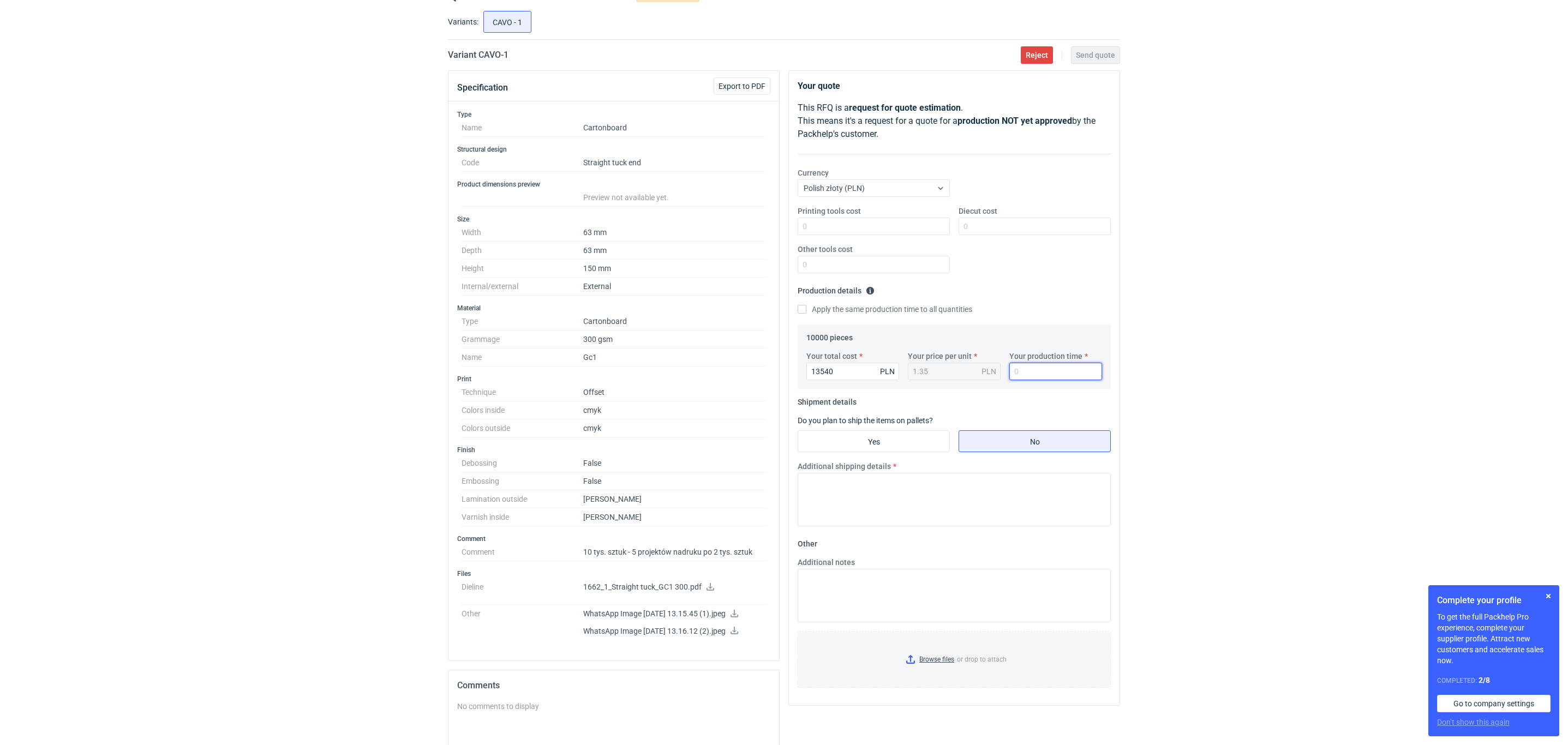
click at [1043, 370] on input "Your production time" at bounding box center [1056, 371] width 93 height 18
type input "14"
click at [892, 445] on input "Yes" at bounding box center [874, 441] width 151 height 21
radio input "true"
click at [969, 458] on fieldset "Shipment details Do you plan to ship the items on pallets? Yes No Pallet type E…" at bounding box center [954, 465] width 313 height 144
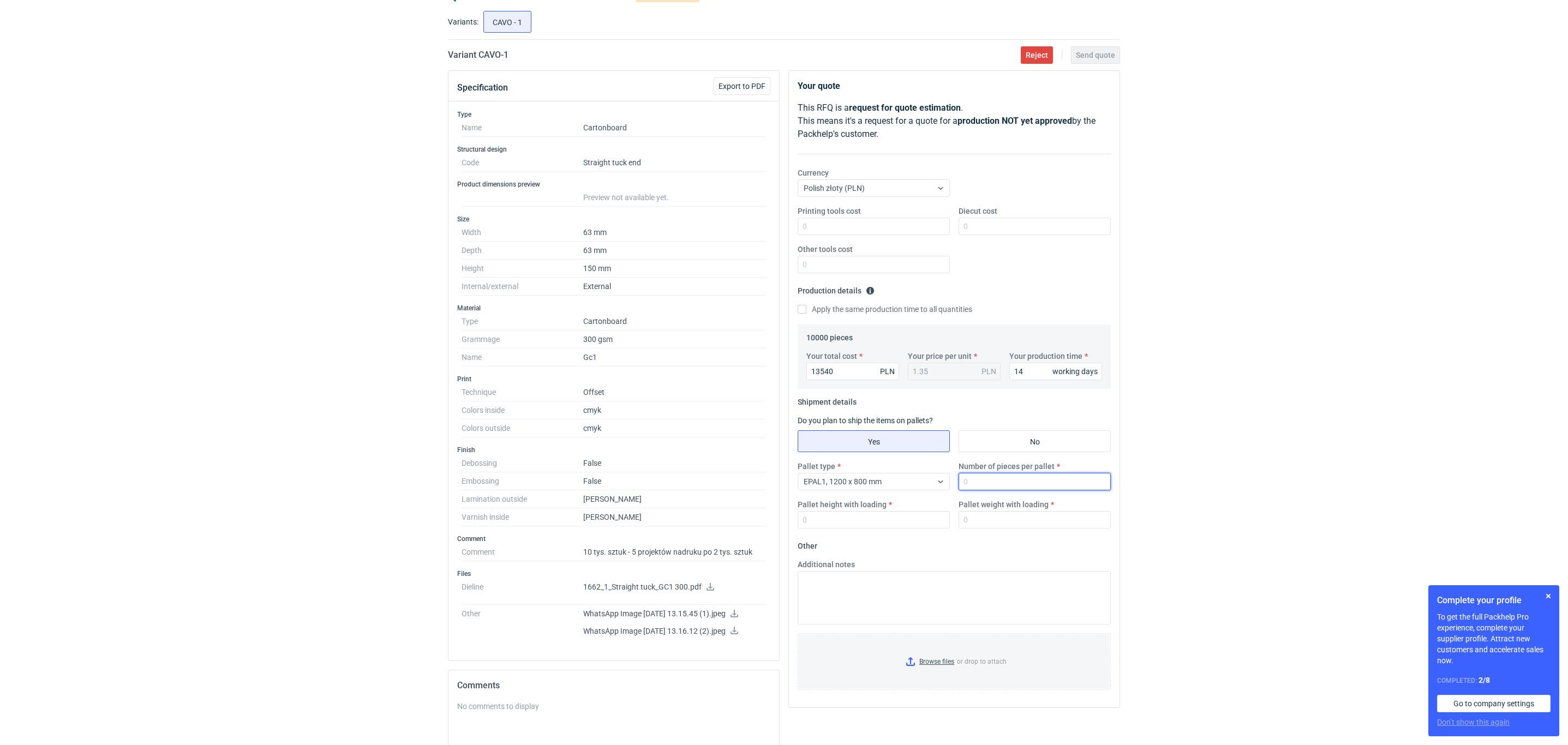
click at [1002, 481] on input "Number of pieces per pallet" at bounding box center [1035, 481] width 152 height 18
click at [817, 374] on input "13540" at bounding box center [853, 371] width 93 height 18
drag, startPoint x: 851, startPoint y: 374, endPoint x: 700, endPoint y: 372, distance: 151.0
click at [702, 374] on div "Specification Export to PDF Type Name Cartonboard Structural design Code Straig…" at bounding box center [784, 501] width 681 height 861
type input "15"
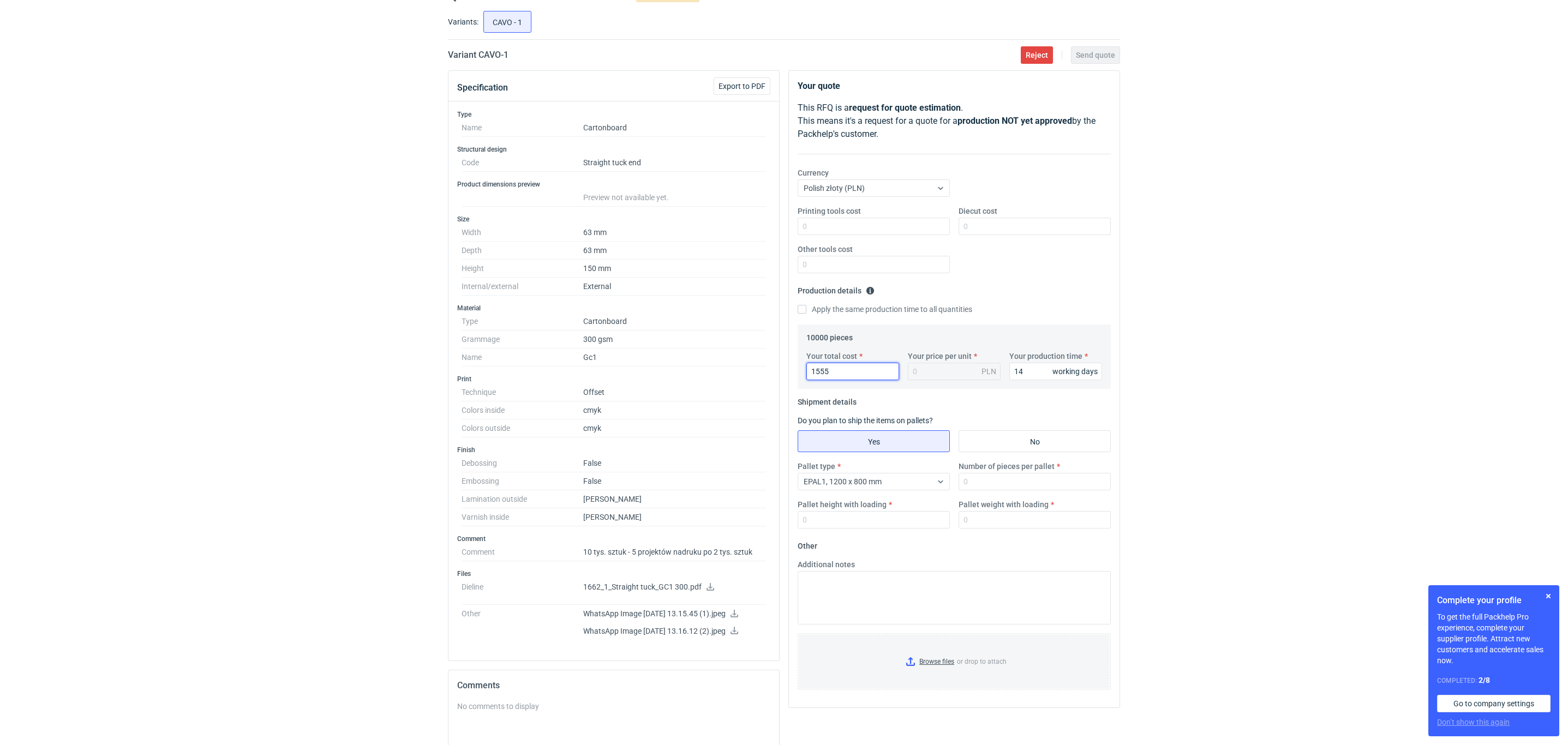
type input "15550"
type input "1.56"
type input "15550"
click at [987, 229] on input "Diecut cost" at bounding box center [1035, 226] width 152 height 18
type input "800"
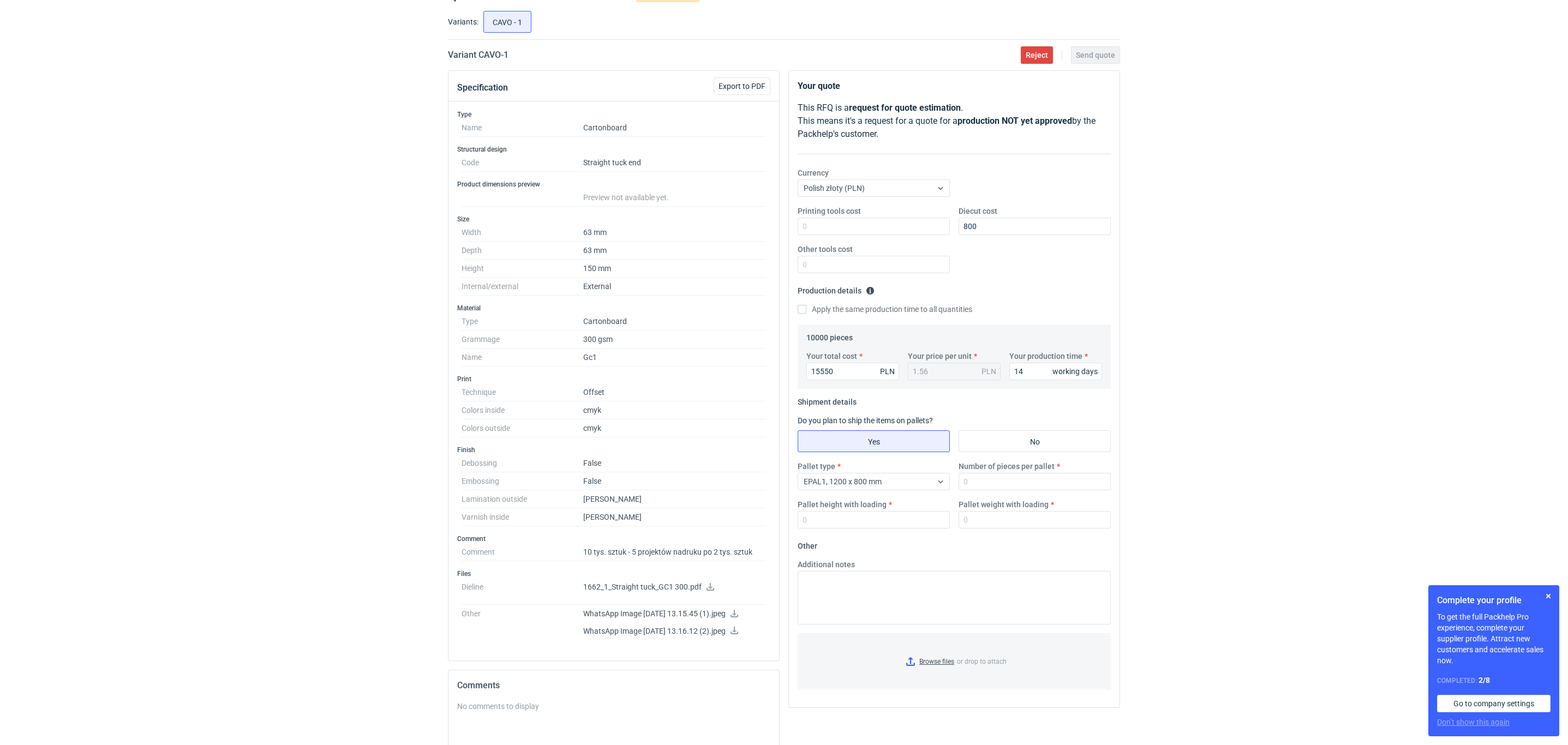
click at [984, 303] on fieldset "Production details Please provide the expected time of production in working da…" at bounding box center [954, 303] width 313 height 43
click at [1006, 485] on input "Number of pieces per pallet" at bounding box center [1035, 481] width 152 height 18
type input "10000"
click at [843, 526] on input "Pallet height with loading" at bounding box center [874, 519] width 152 height 18
type input "1500"
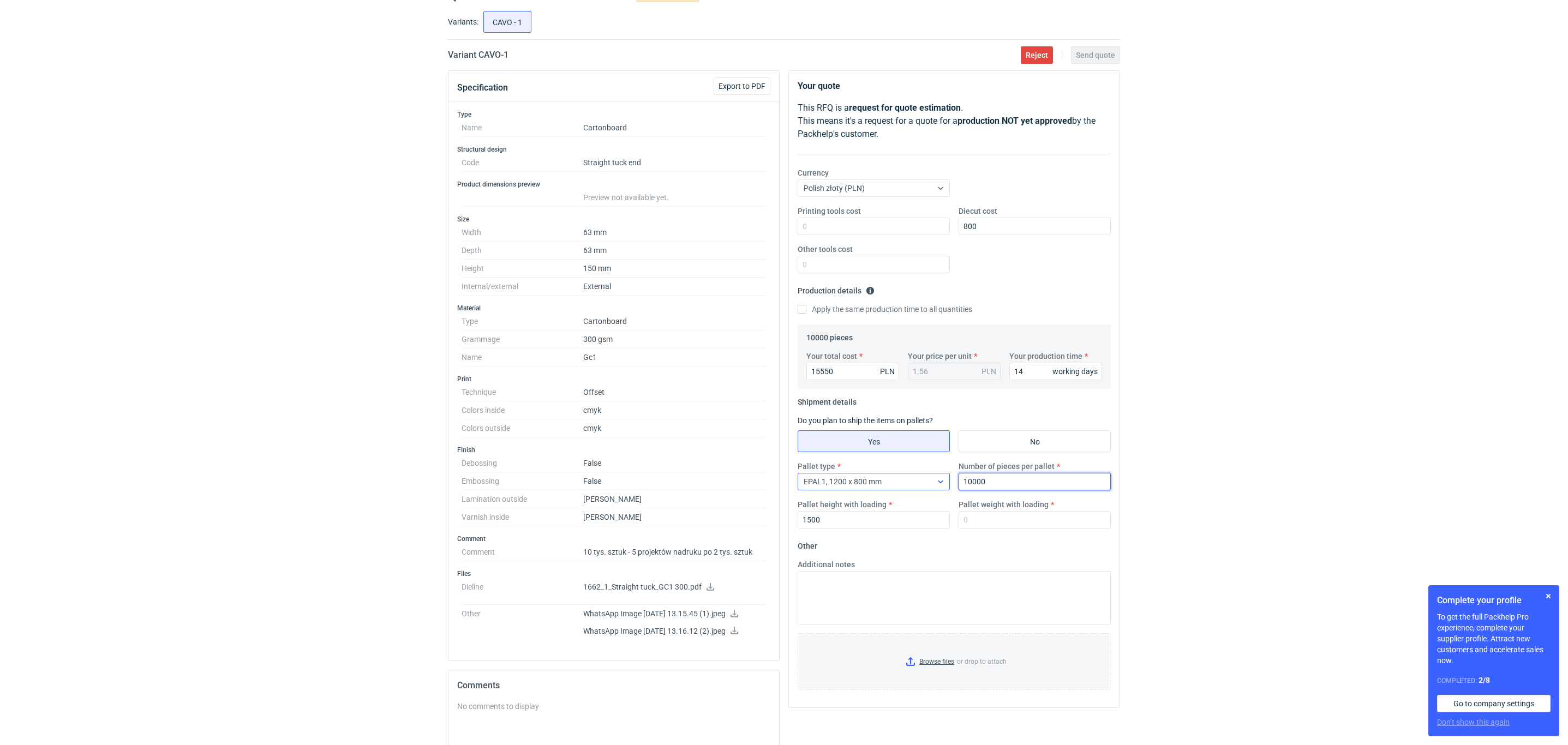
drag, startPoint x: 992, startPoint y: 487, endPoint x: 920, endPoint y: 487, distance: 72.0
click at [920, 487] on div "Pallet type EPAL1, 1200 x 800 mm Number of pieces per pallet 10000 Pallet heigh…" at bounding box center [954, 499] width 322 height 76
click at [997, 475] on div "Number of pieces per pallet" at bounding box center [1034, 476] width 161 height 29
click at [1000, 478] on input "Number of pieces per pallet" at bounding box center [1035, 481] width 152 height 18
click at [976, 522] on input "Pallet weight with loading" at bounding box center [1035, 519] width 152 height 18
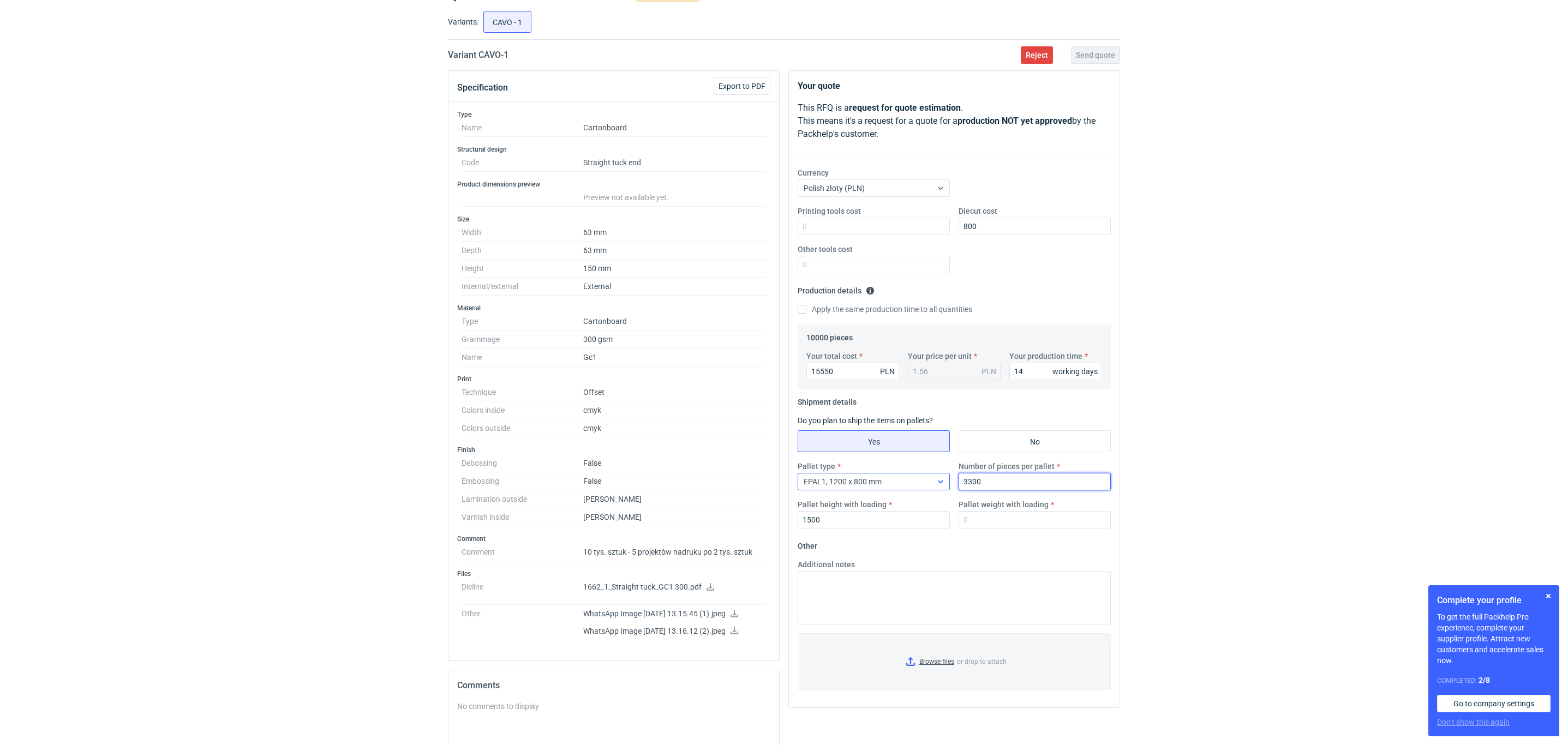
drag, startPoint x: 995, startPoint y: 482, endPoint x: 891, endPoint y: 478, distance: 104.1
click at [892, 479] on div "Pallet type EPAL1, 1200 x 800 mm Number of pieces per pallet 3300 Pallet height…" at bounding box center [954, 499] width 322 height 76
type input "5000"
click at [968, 522] on input "Pallet weight with loading" at bounding box center [1035, 519] width 152 height 18
type input "250"
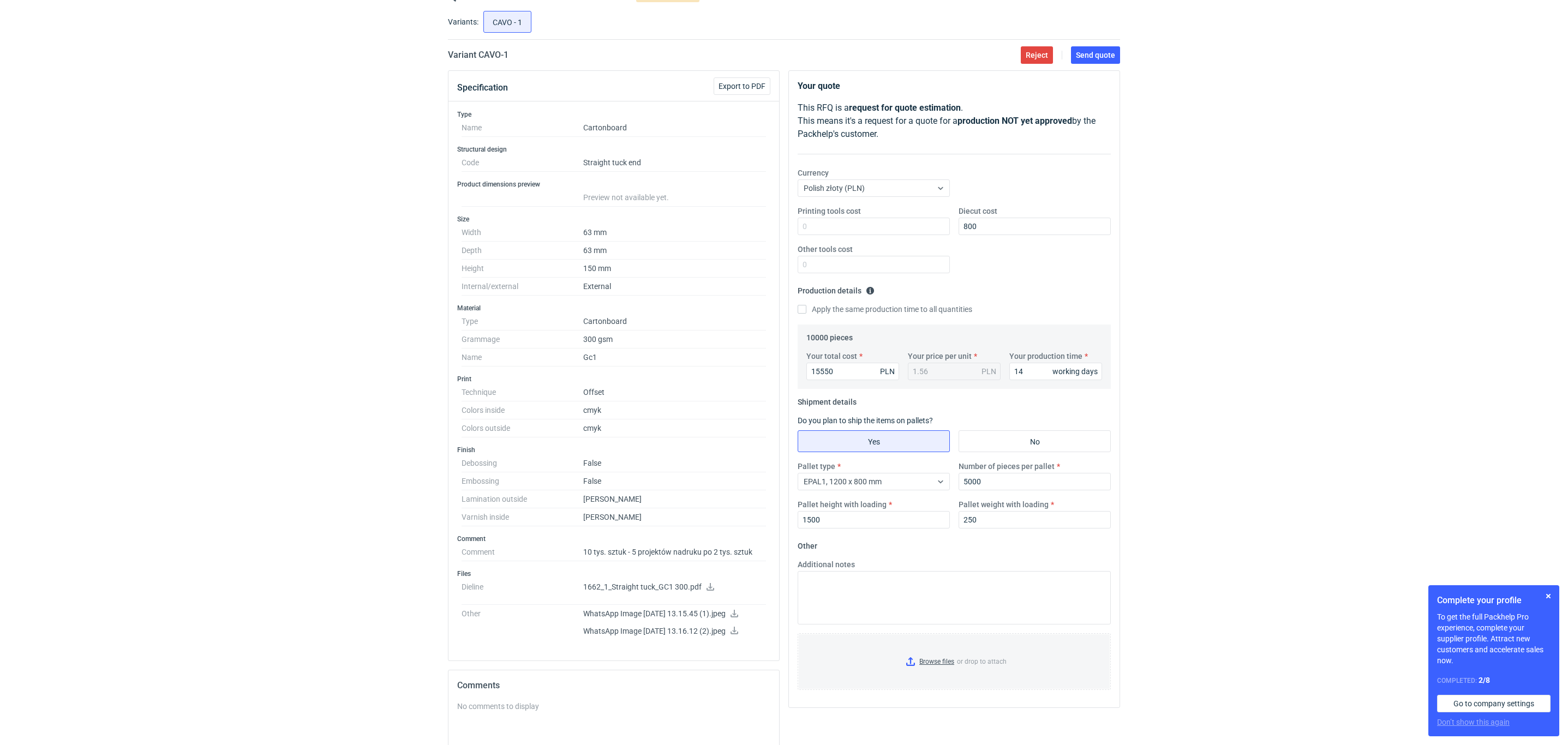
click at [936, 547] on fieldset "Other Additional notes Browse files or drop to attach" at bounding box center [954, 618] width 313 height 162
click at [1088, 54] on span "Send quote" at bounding box center [1095, 55] width 39 height 8
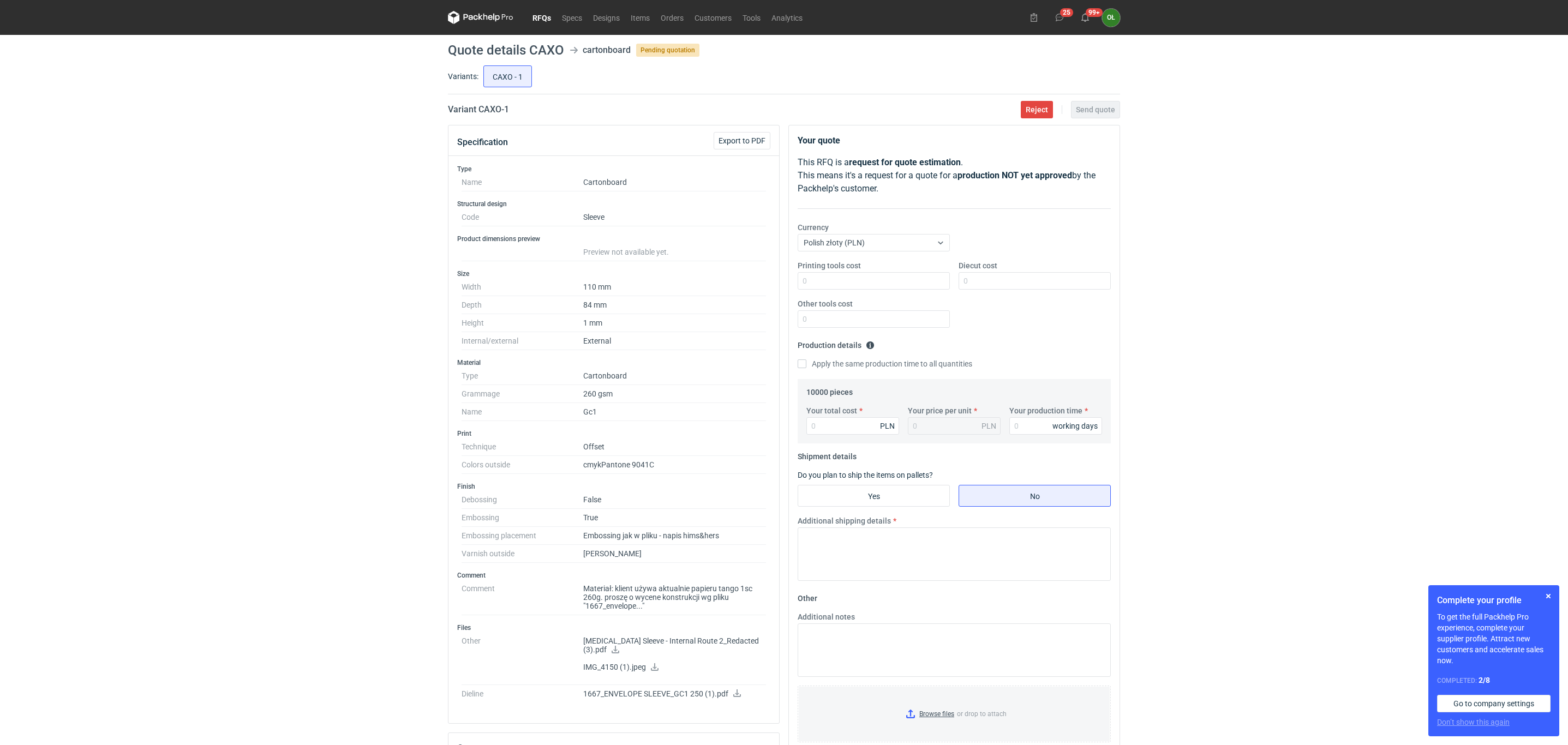
click at [1295, 302] on div "RFQs Specs Designs Items Orders Customers Tools Analytics 25 99+ OŁ Olga Łopato…" at bounding box center [784, 372] width 1568 height 745
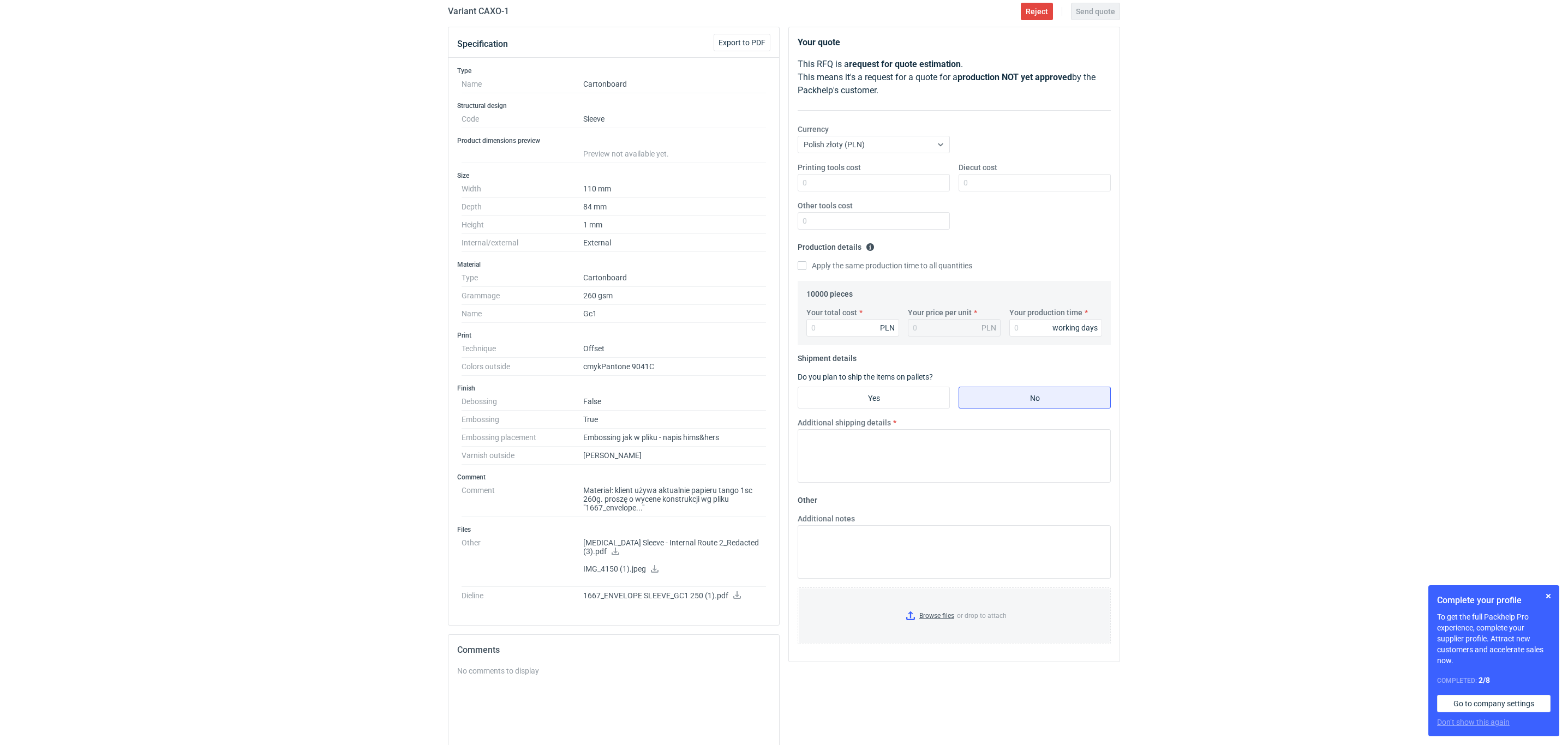
scroll to position [27, 0]
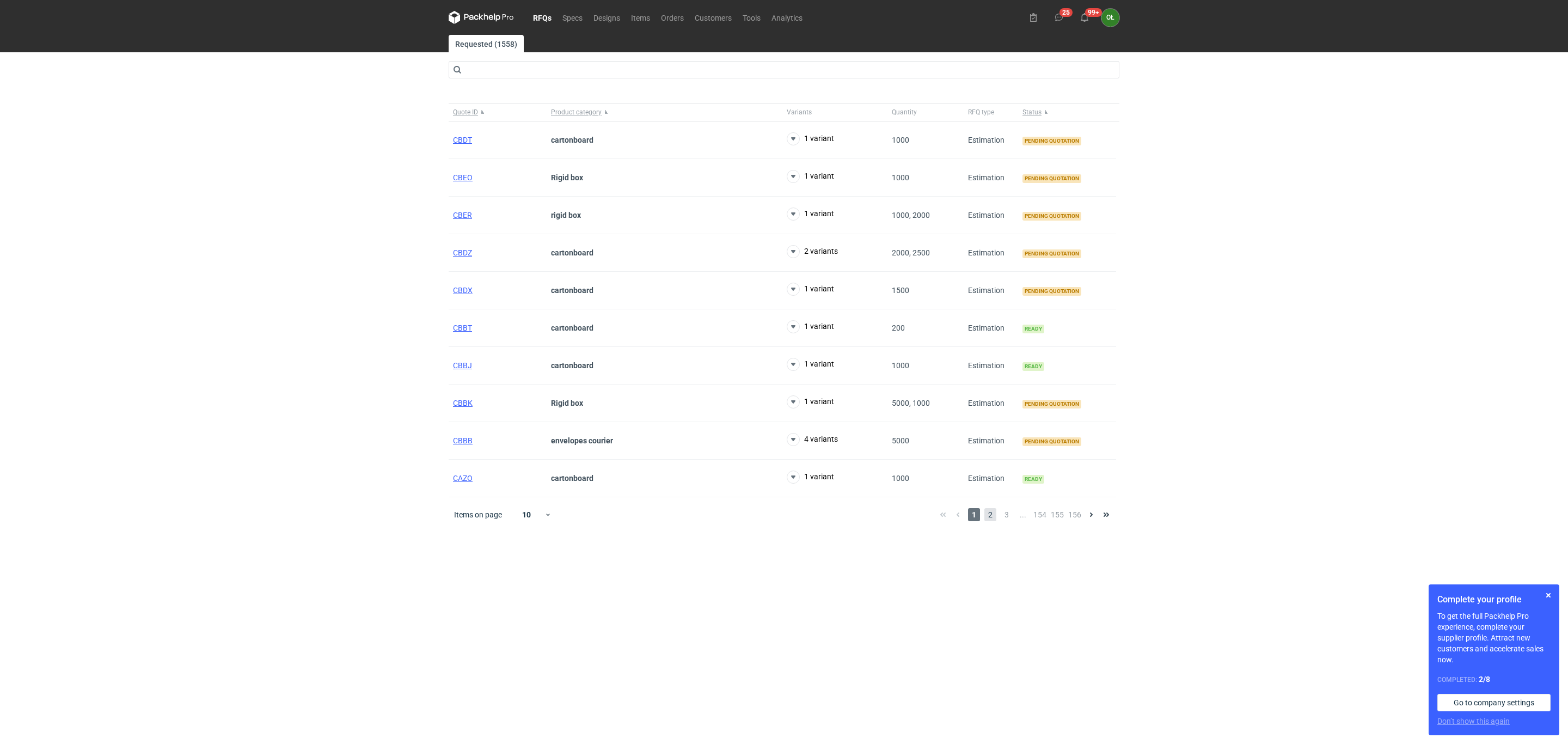
click at [989, 516] on span "2" at bounding box center [990, 514] width 12 height 13
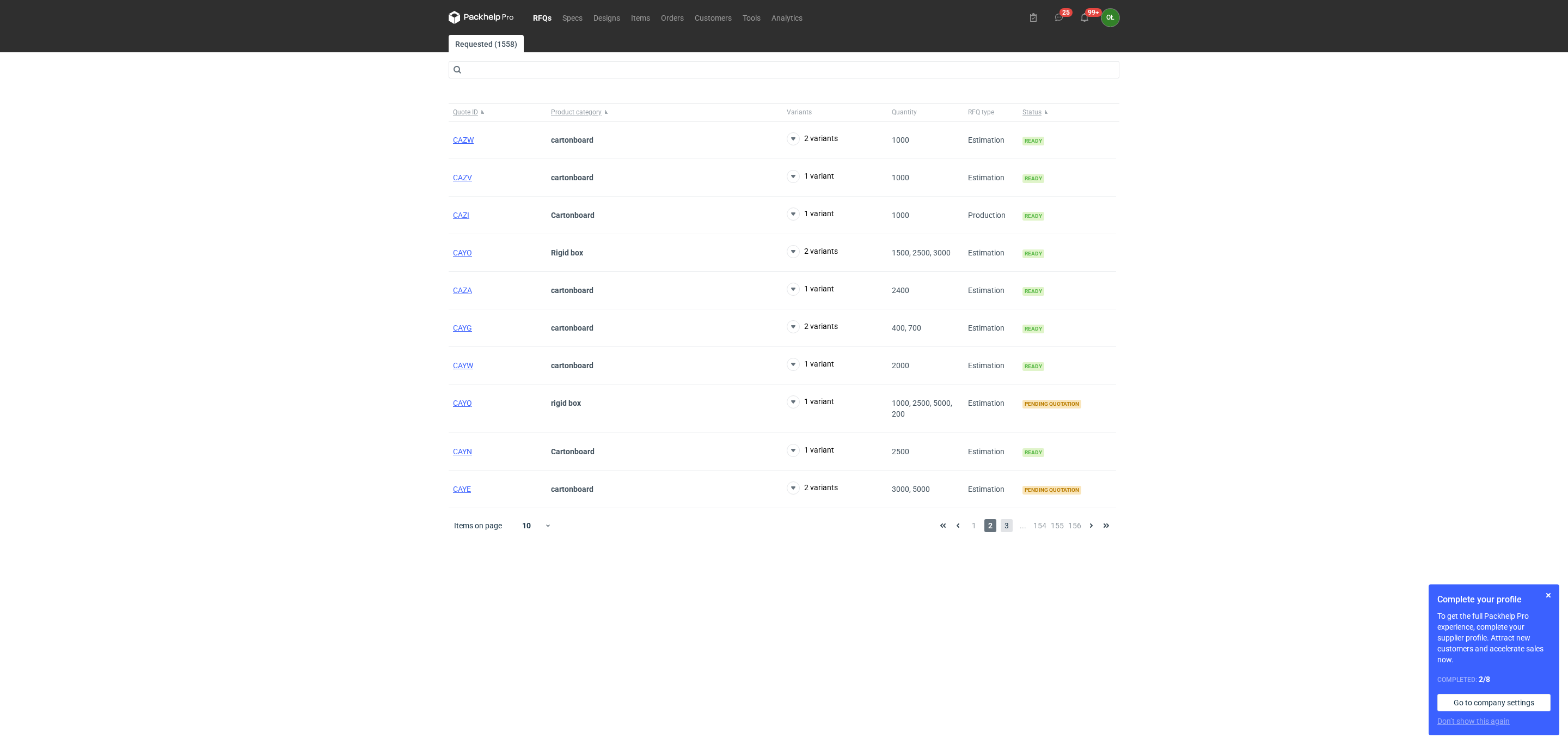
click at [1005, 531] on span "3" at bounding box center [1007, 525] width 12 height 13
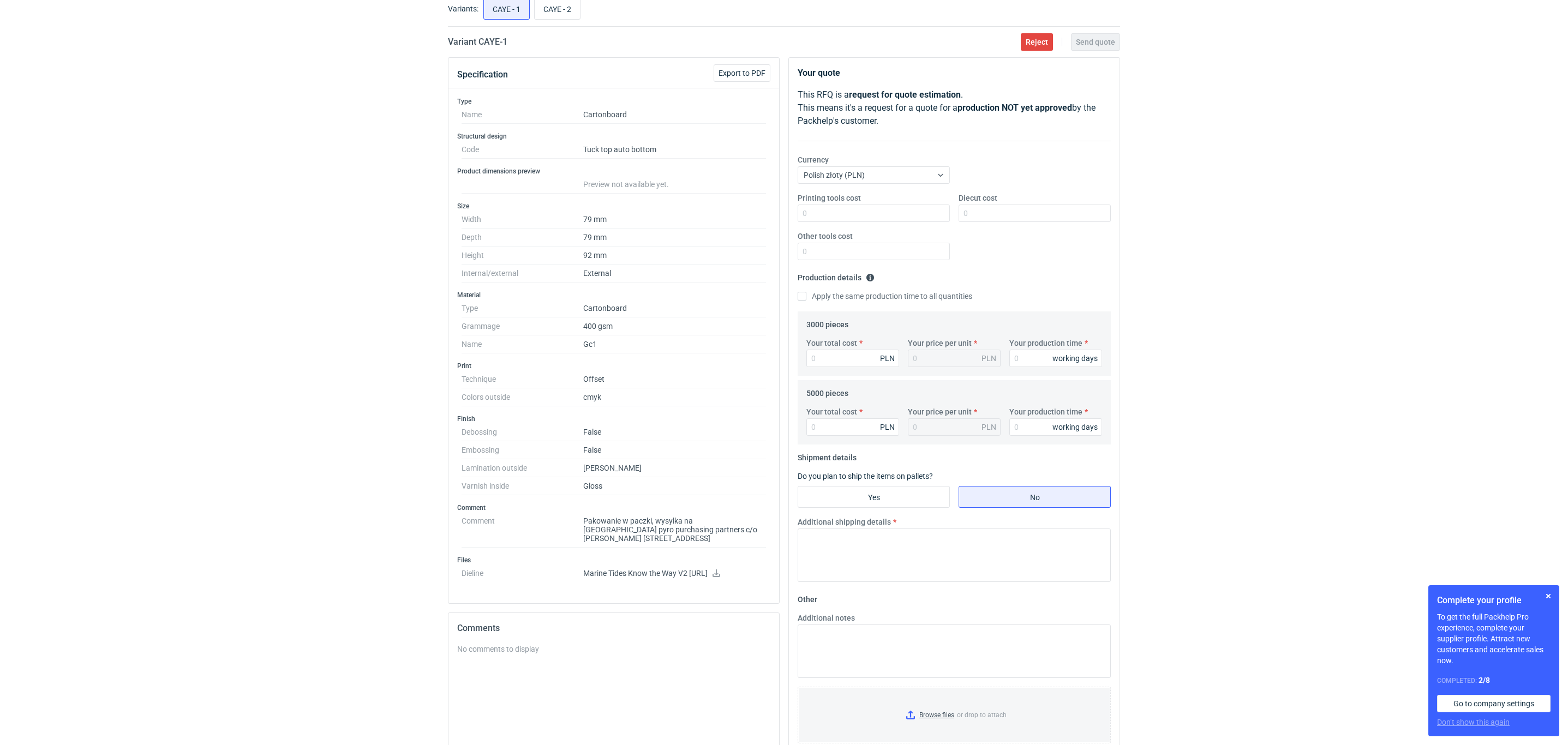
scroll to position [82, 0]
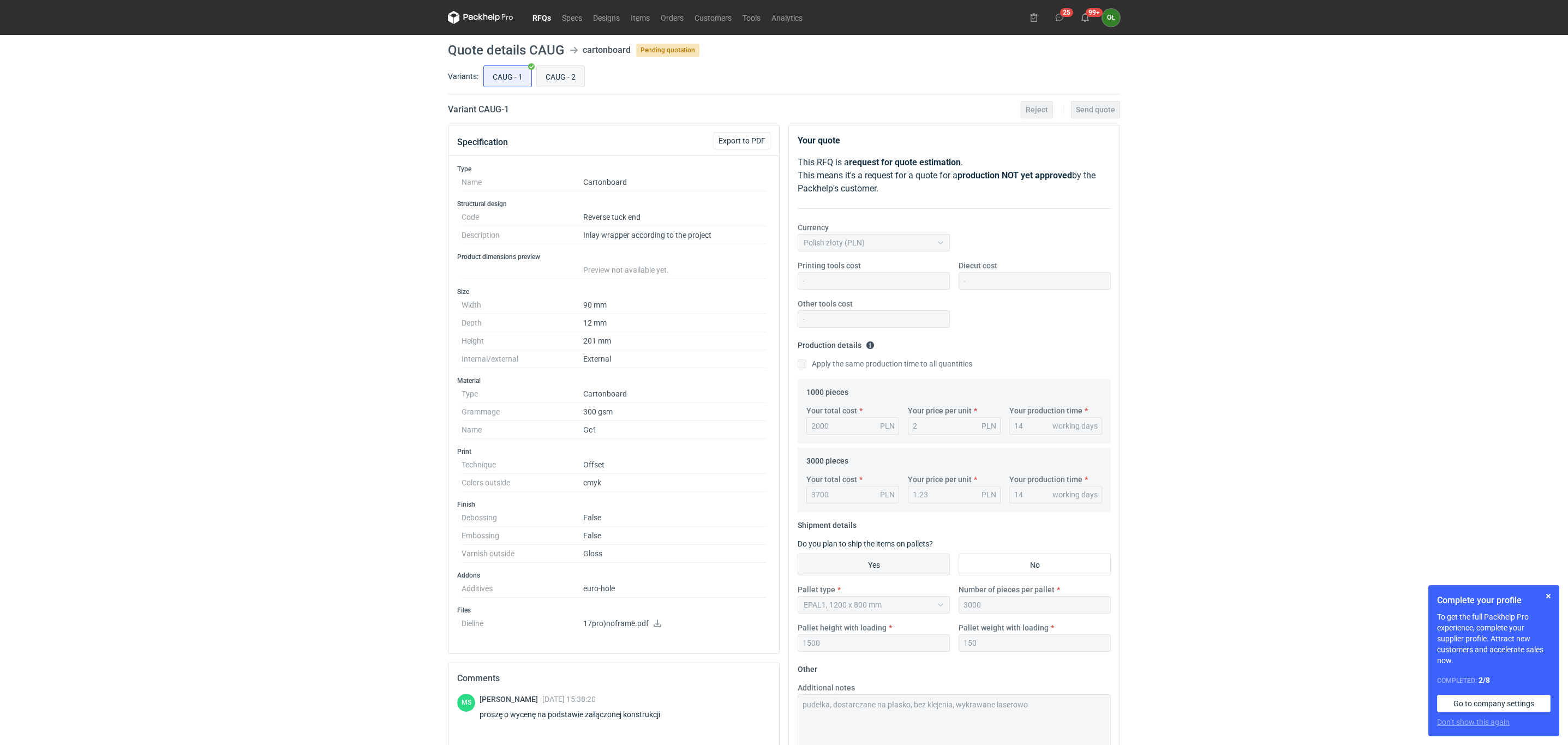
click at [566, 70] on input "CAUG - 2" at bounding box center [560, 76] width 48 height 21
radio input "true"
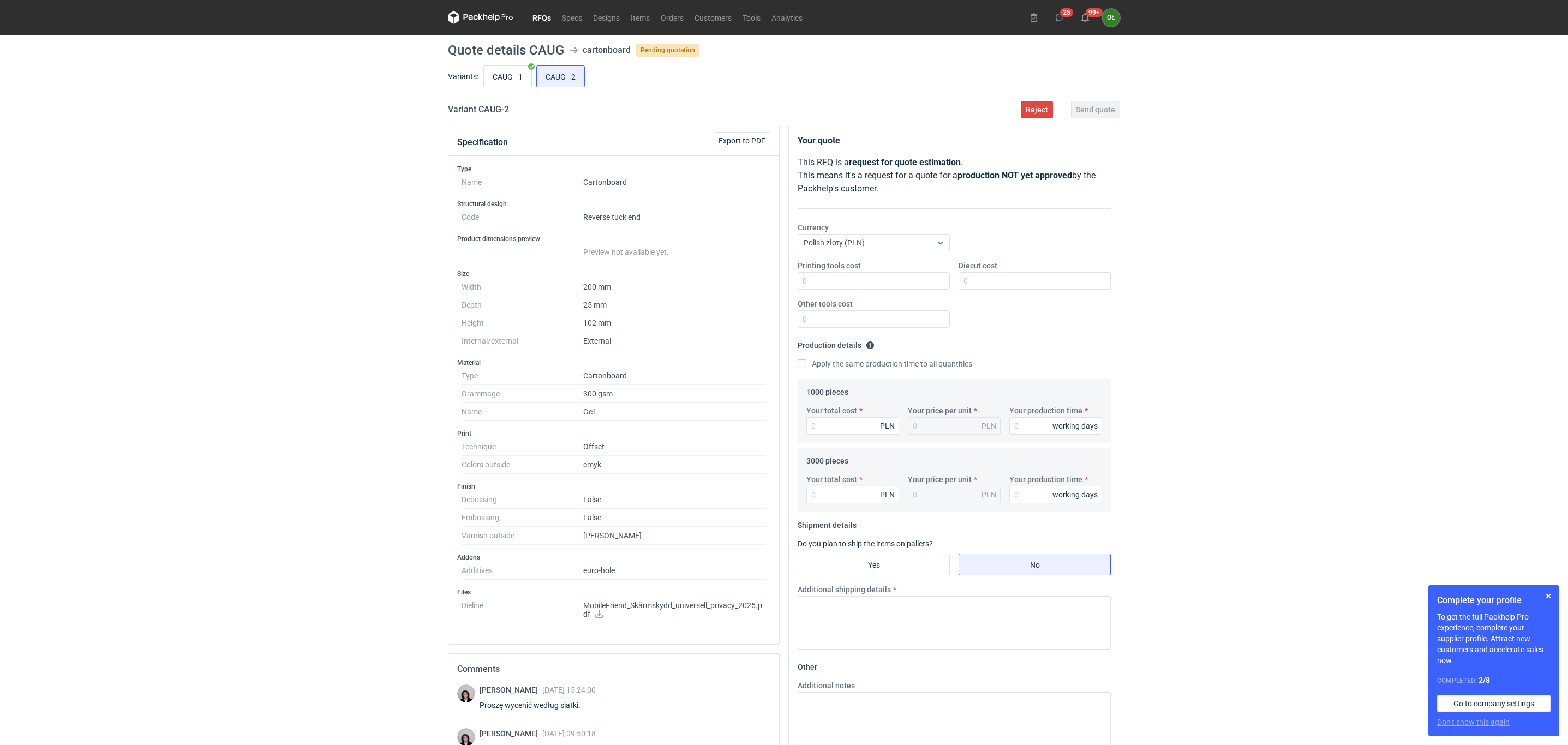
click at [540, 23] on link "RFQs" at bounding box center [542, 17] width 29 height 13
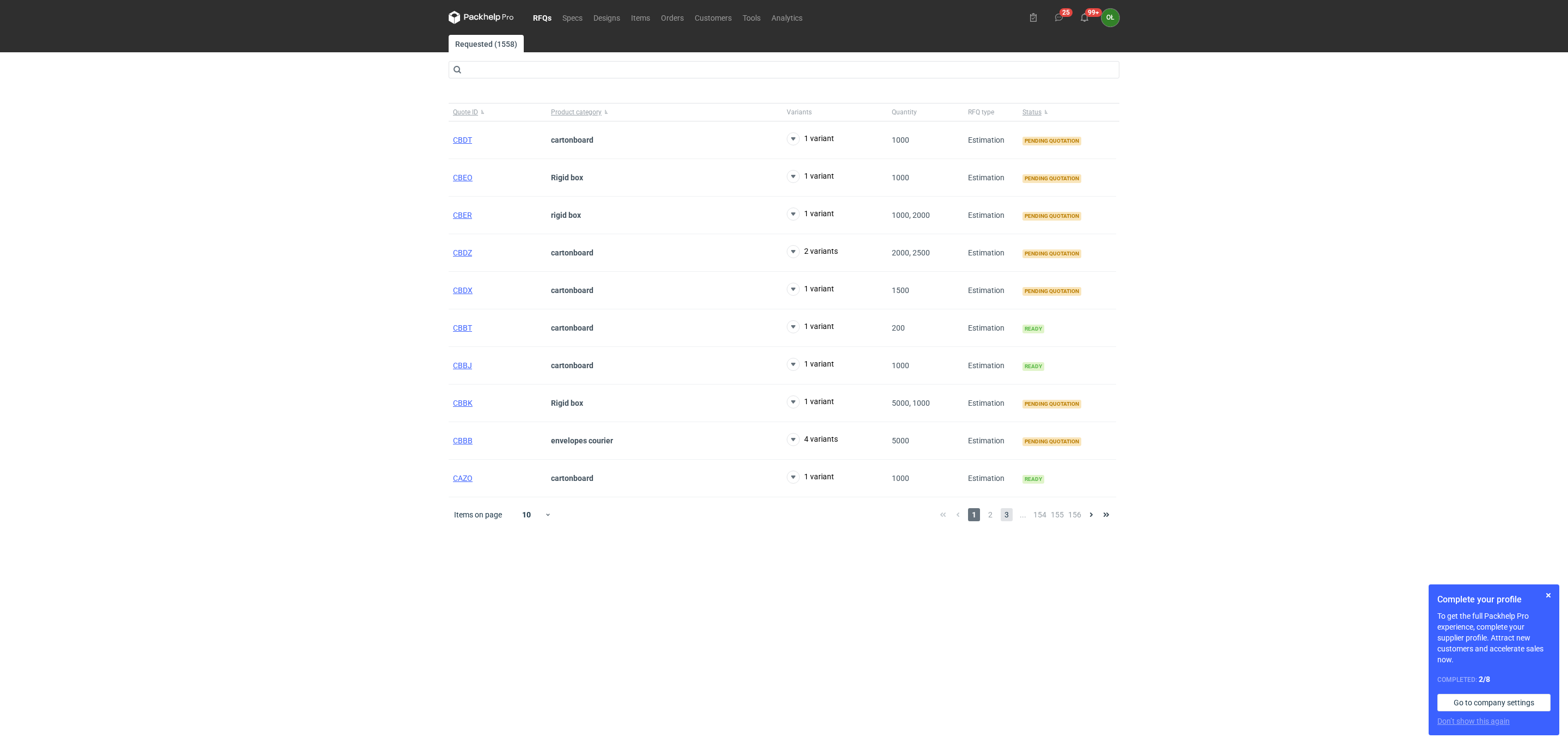
click at [1008, 519] on span "3" at bounding box center [1007, 514] width 12 height 13
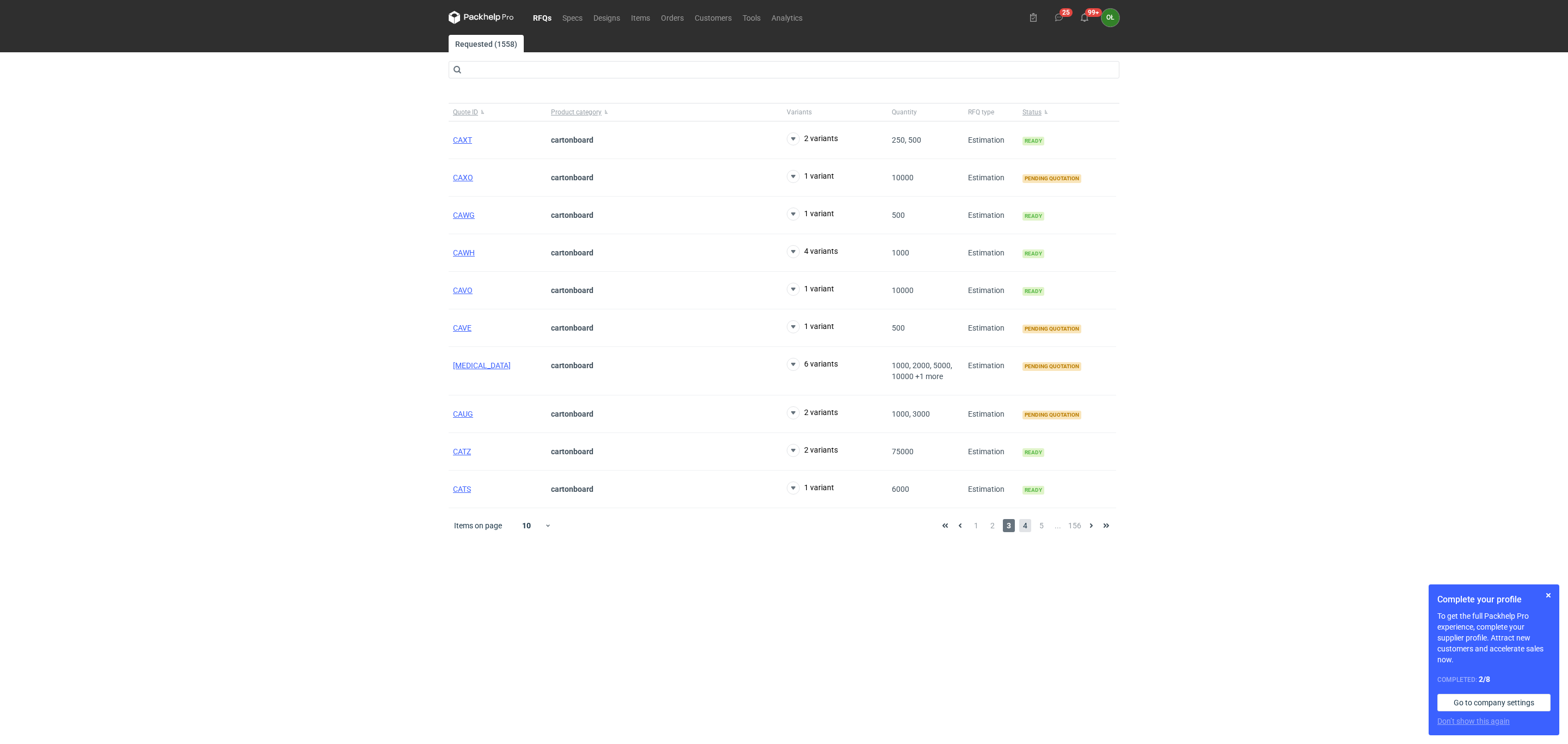
click at [1021, 532] on span "4" at bounding box center [1025, 525] width 12 height 13
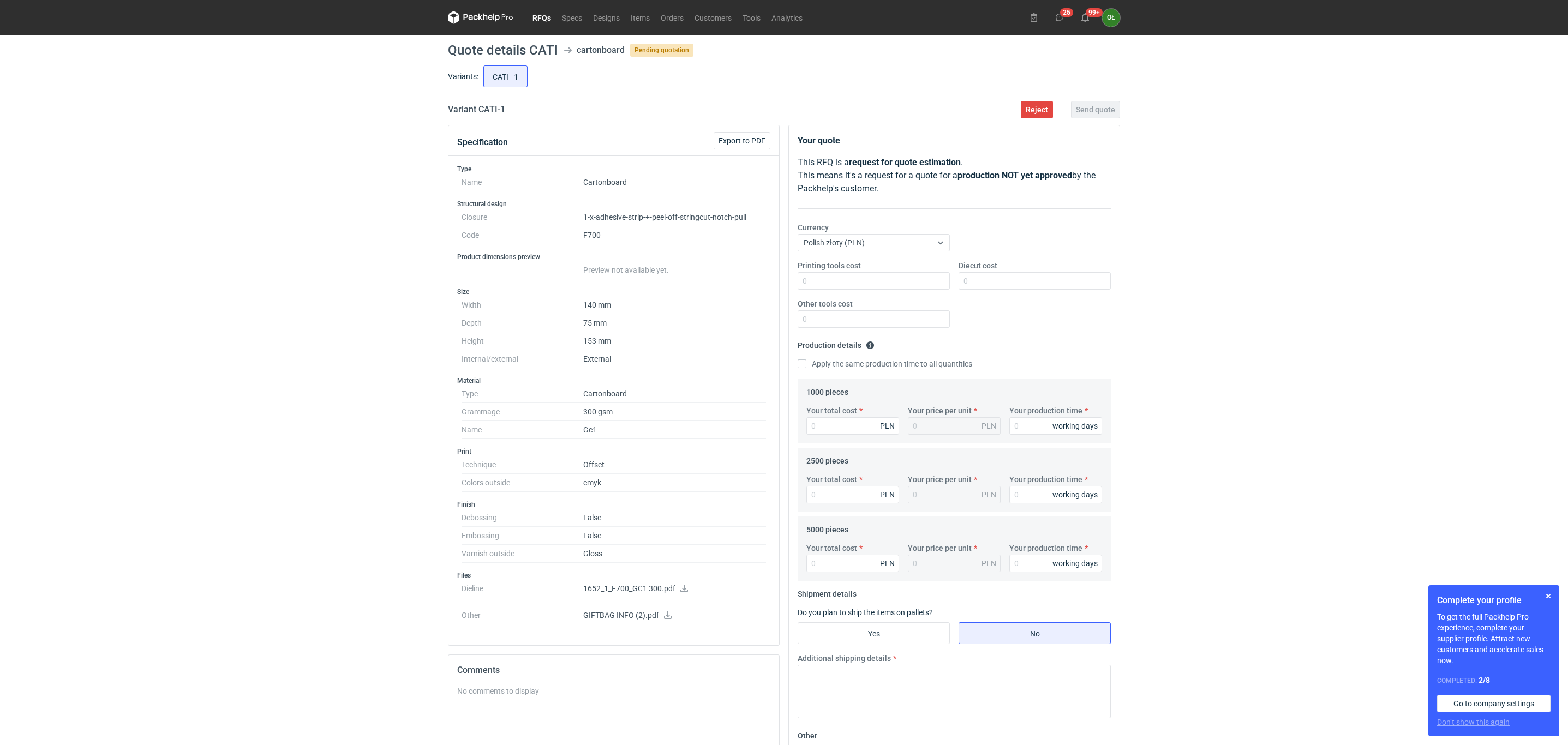
click at [687, 592] on icon at bounding box center [684, 588] width 9 height 8
click at [665, 619] on icon at bounding box center [668, 615] width 8 height 8
